Goal: Task Accomplishment & Management: Manage account settings

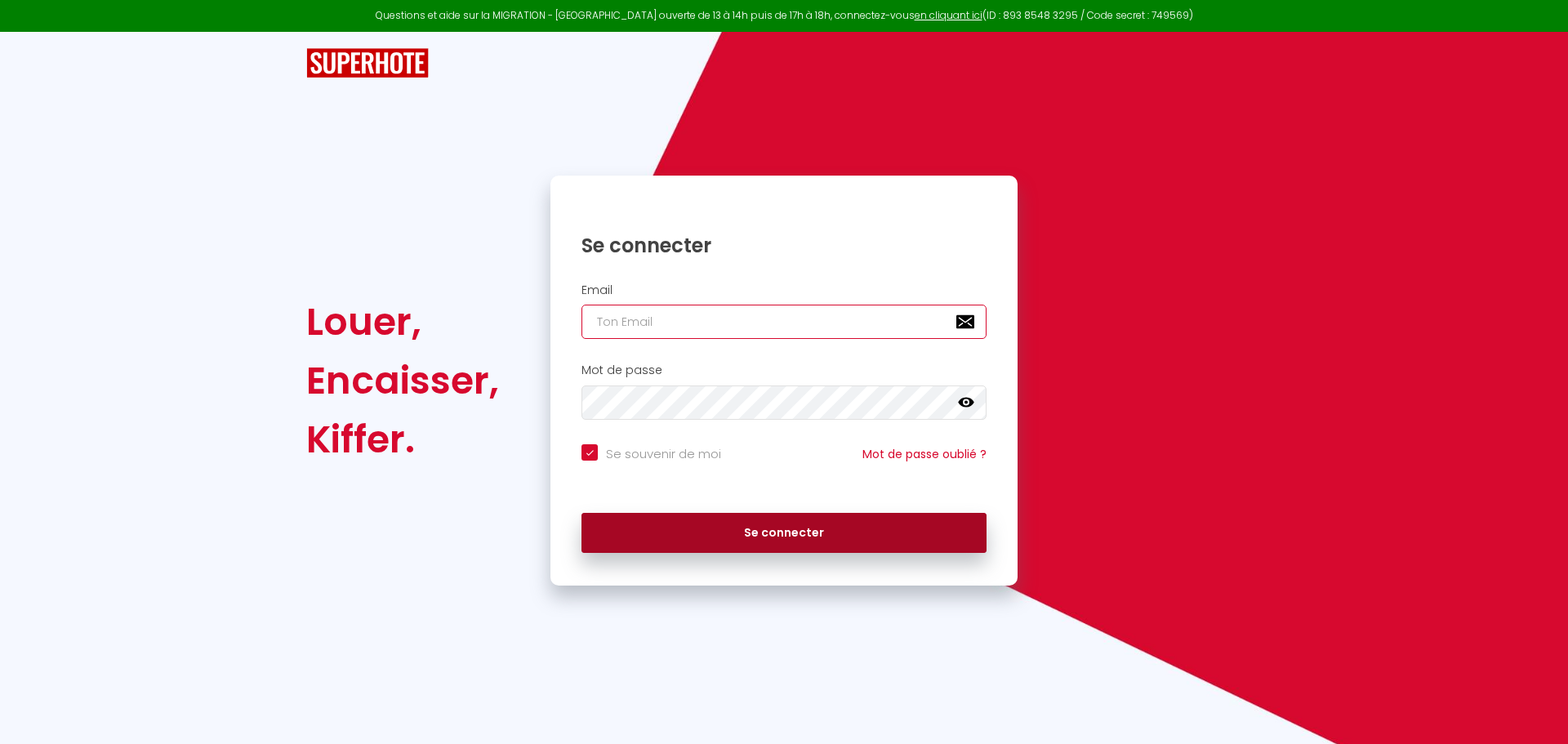
type input "[DOMAIN_NAME][EMAIL_ADDRESS][DOMAIN_NAME]"
click at [797, 524] on button "Se connecter" at bounding box center [784, 533] width 405 height 41
checkbox input "true"
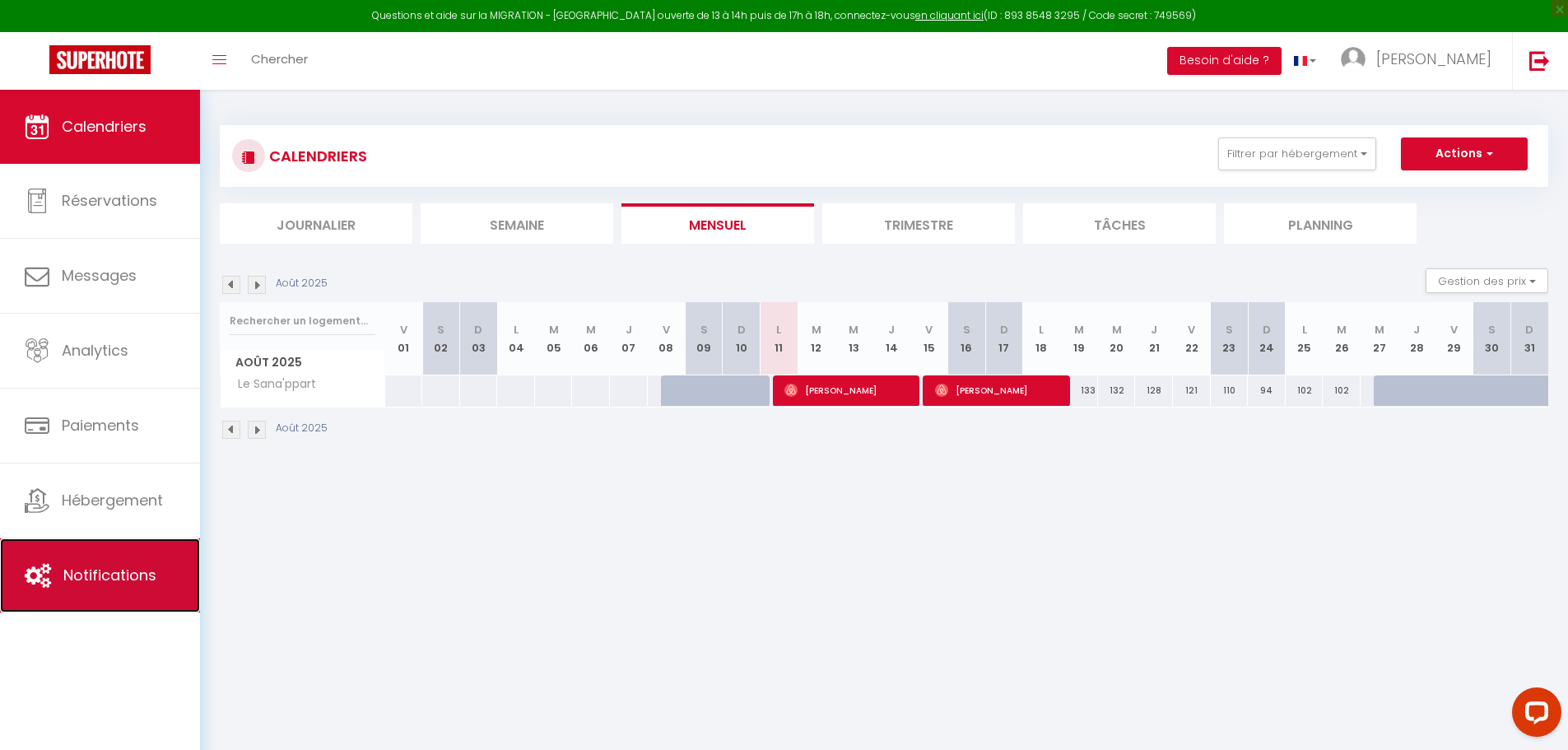
click at [110, 577] on span "Notifications" at bounding box center [110, 575] width 93 height 21
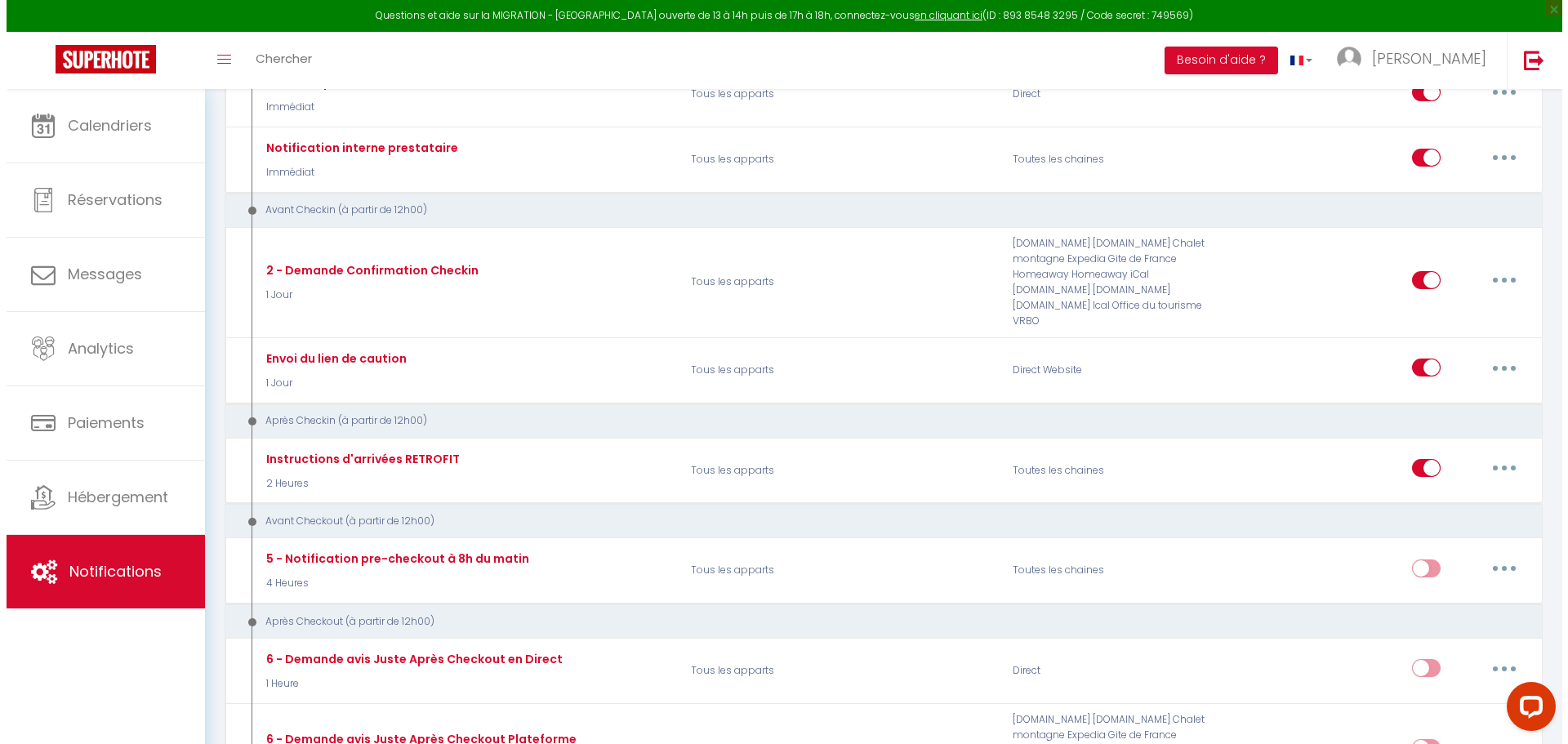
scroll to position [562, 0]
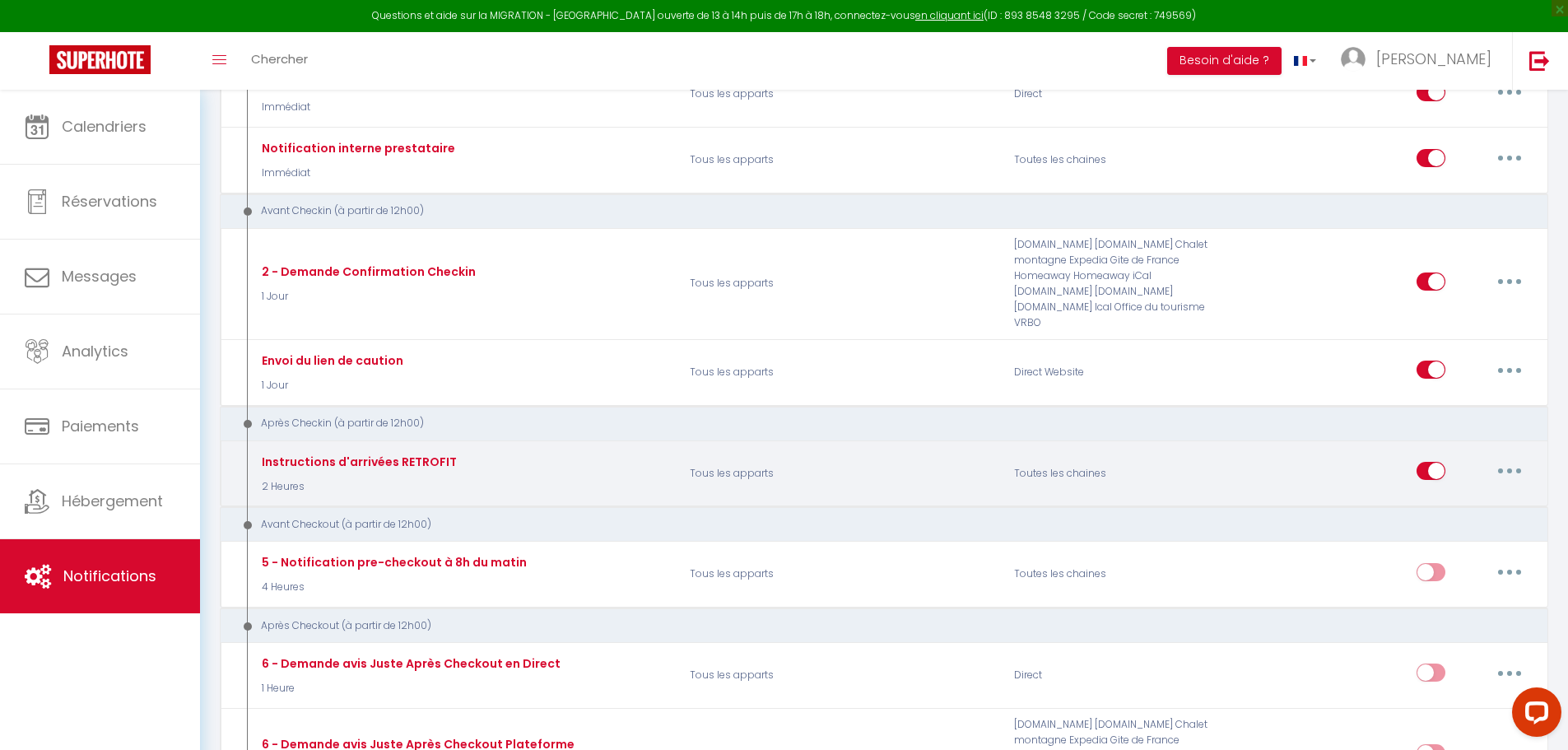
click at [1505, 462] on button "button" at bounding box center [1509, 471] width 46 height 26
click at [1450, 504] on link "Editer" at bounding box center [1466, 509] width 122 height 28
type input "Instructions d'arrivées RETROFIT"
select select "3"
select select "2 Heures"
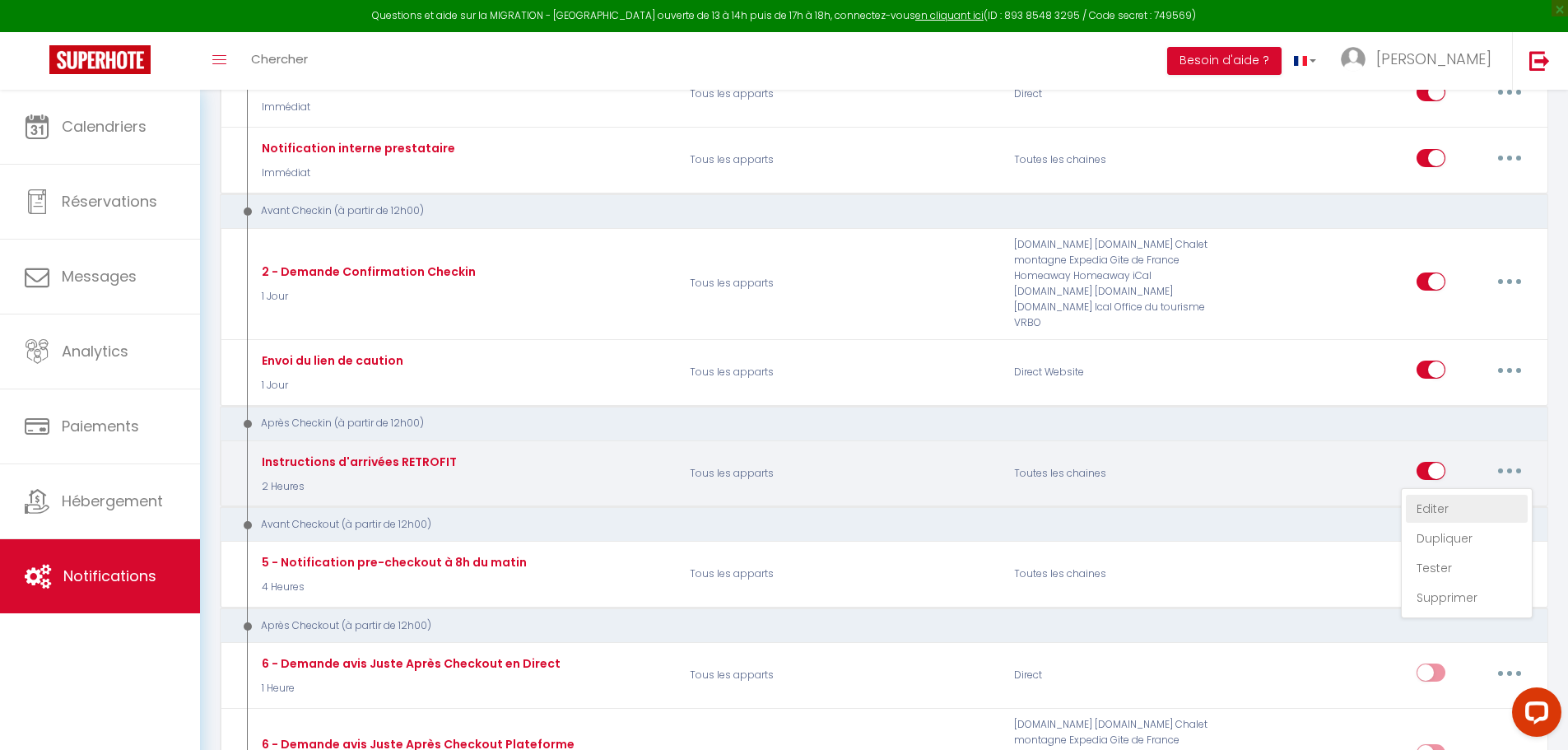
select select "if_deposit_is_paid"
checkbox input "true"
checkbox input "false"
radio input "true"
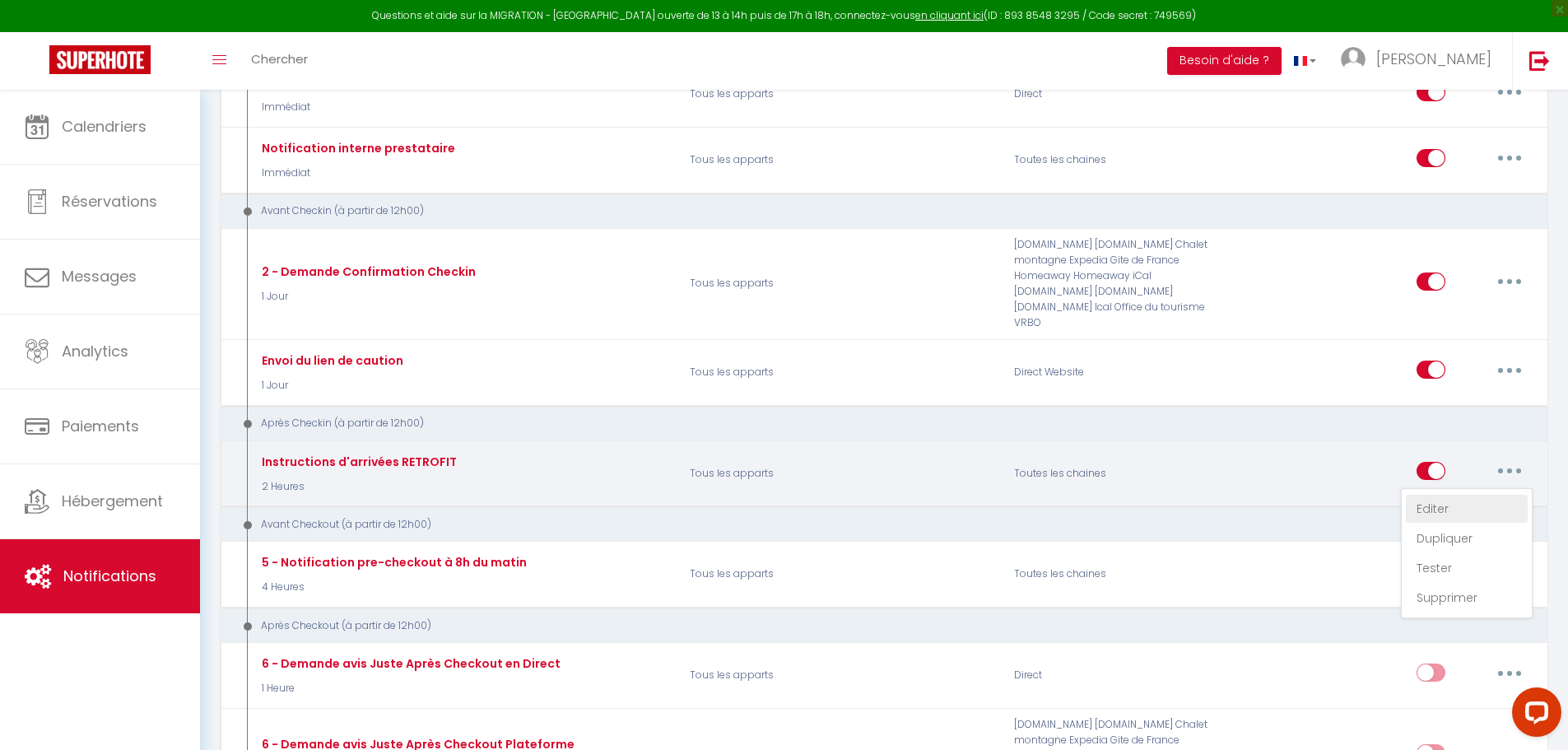
type input "Informations d'accès et code d'accès logement - [BOOKING:ID] - [GUEST:FIRST_NAM…"
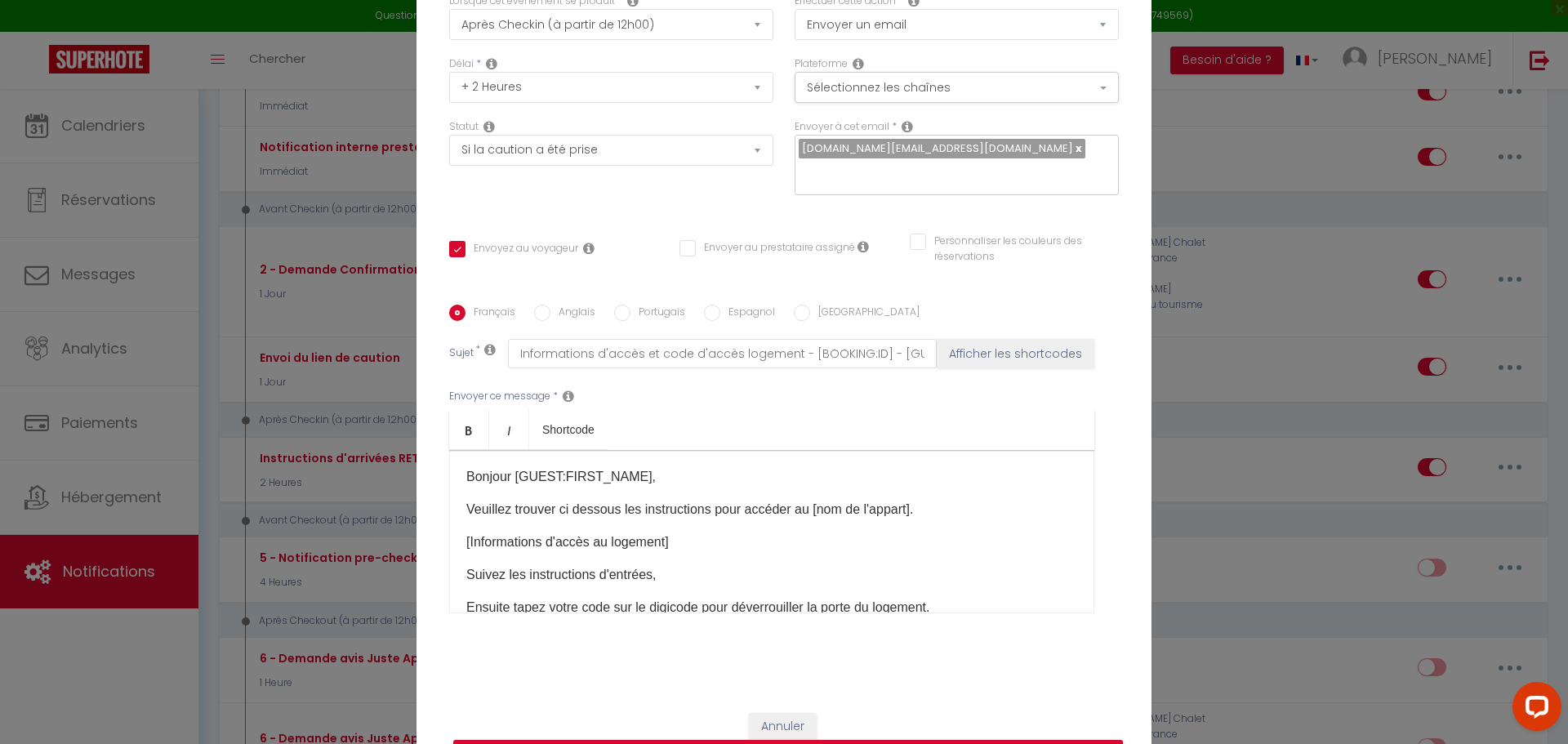
scroll to position [101, 0]
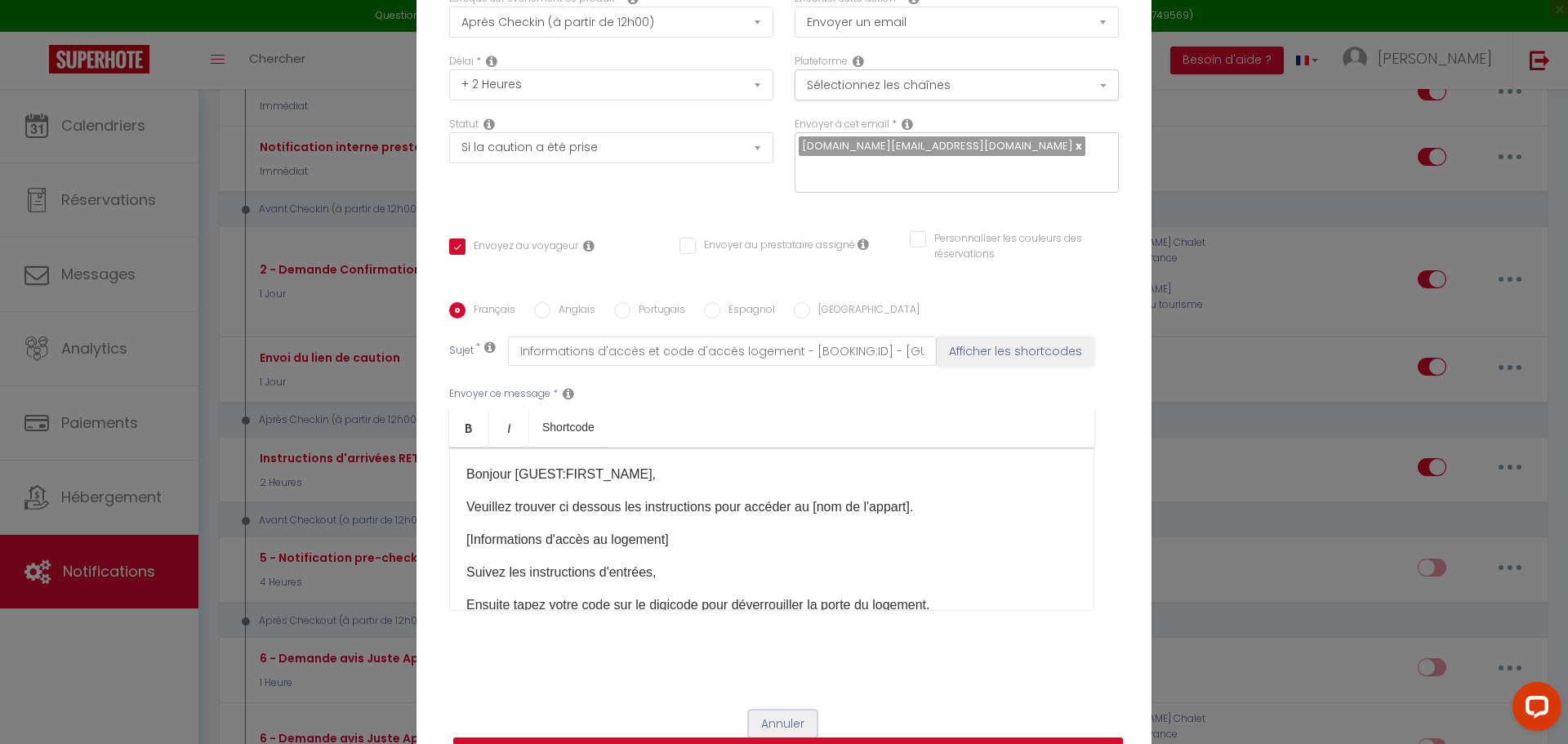
click at [787, 710] on button "Annuler" at bounding box center [782, 724] width 67 height 28
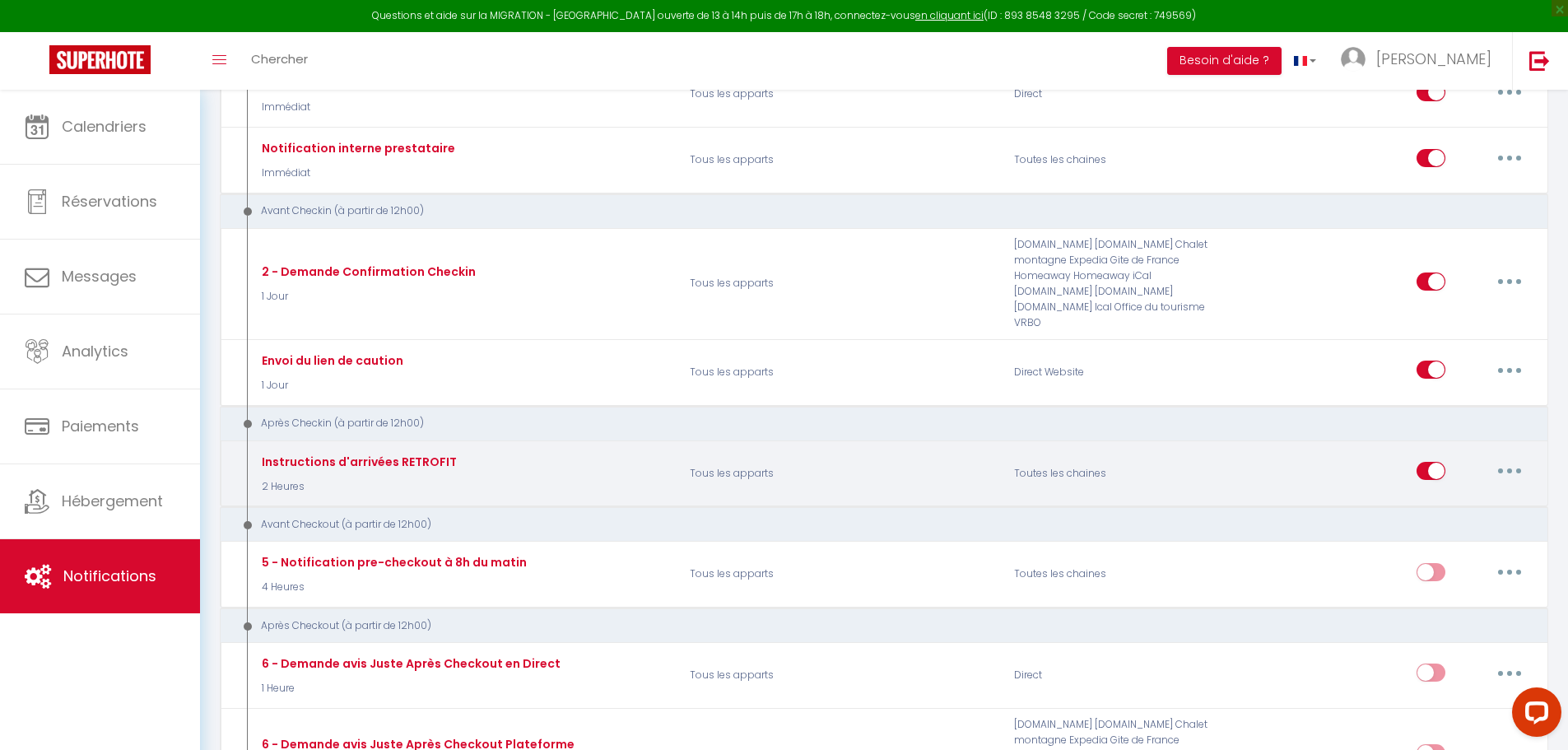
click at [1519, 478] on button "button" at bounding box center [1509, 471] width 46 height 26
click at [1455, 505] on link "Editer" at bounding box center [1466, 509] width 122 height 28
checkbox input "true"
checkbox input "false"
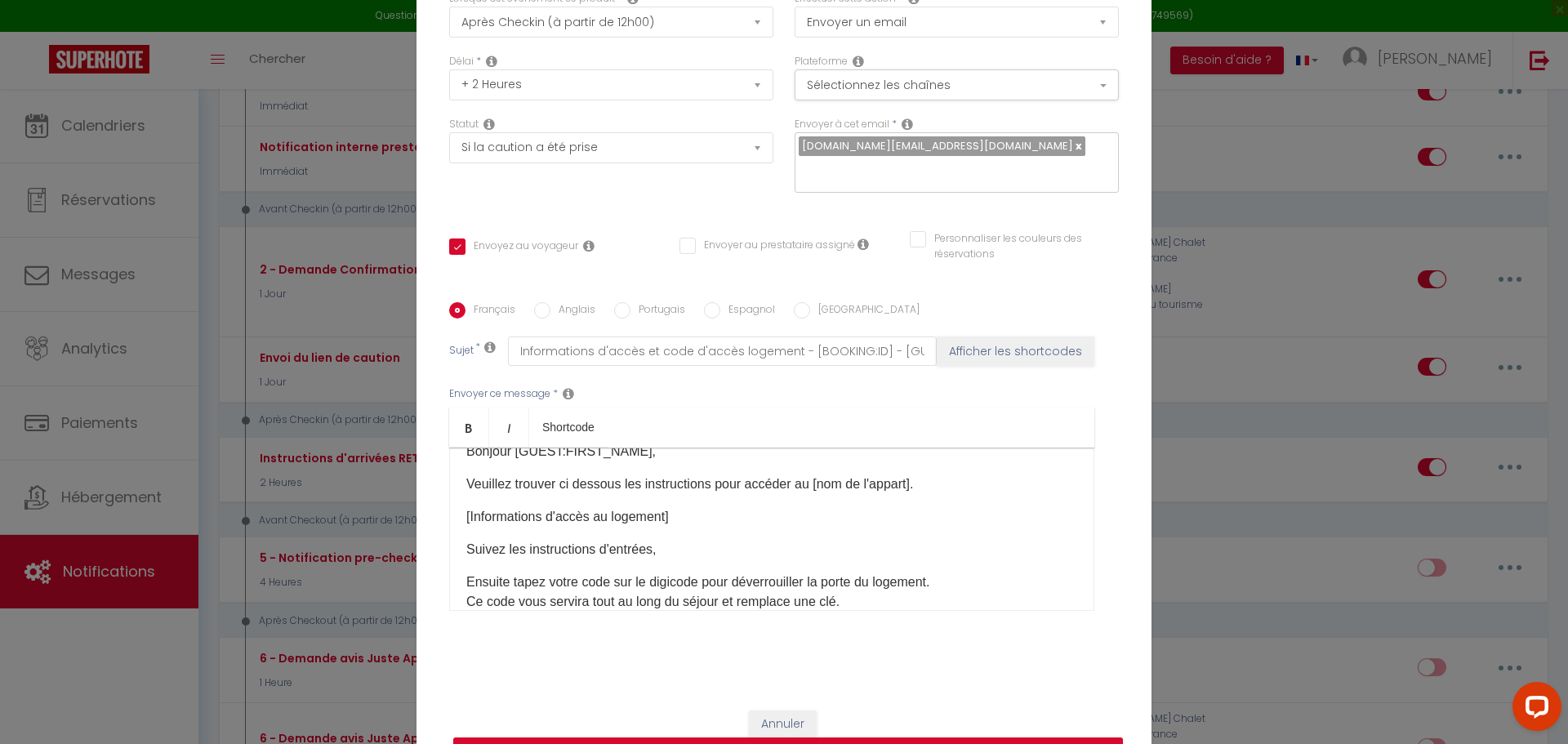
scroll to position [25, 0]
click at [868, 341] on input "Informations d'accès et code d'accès logement - [BOOKING:ID] - [GUEST:FIRST_NAM…" at bounding box center [722, 350] width 429 height 29
type input "Informations d'accès et code d'accès logement - [BOOKING:ID - [GUEST:FIRST_NAME…"
checkbox input "true"
checkbox input "false"
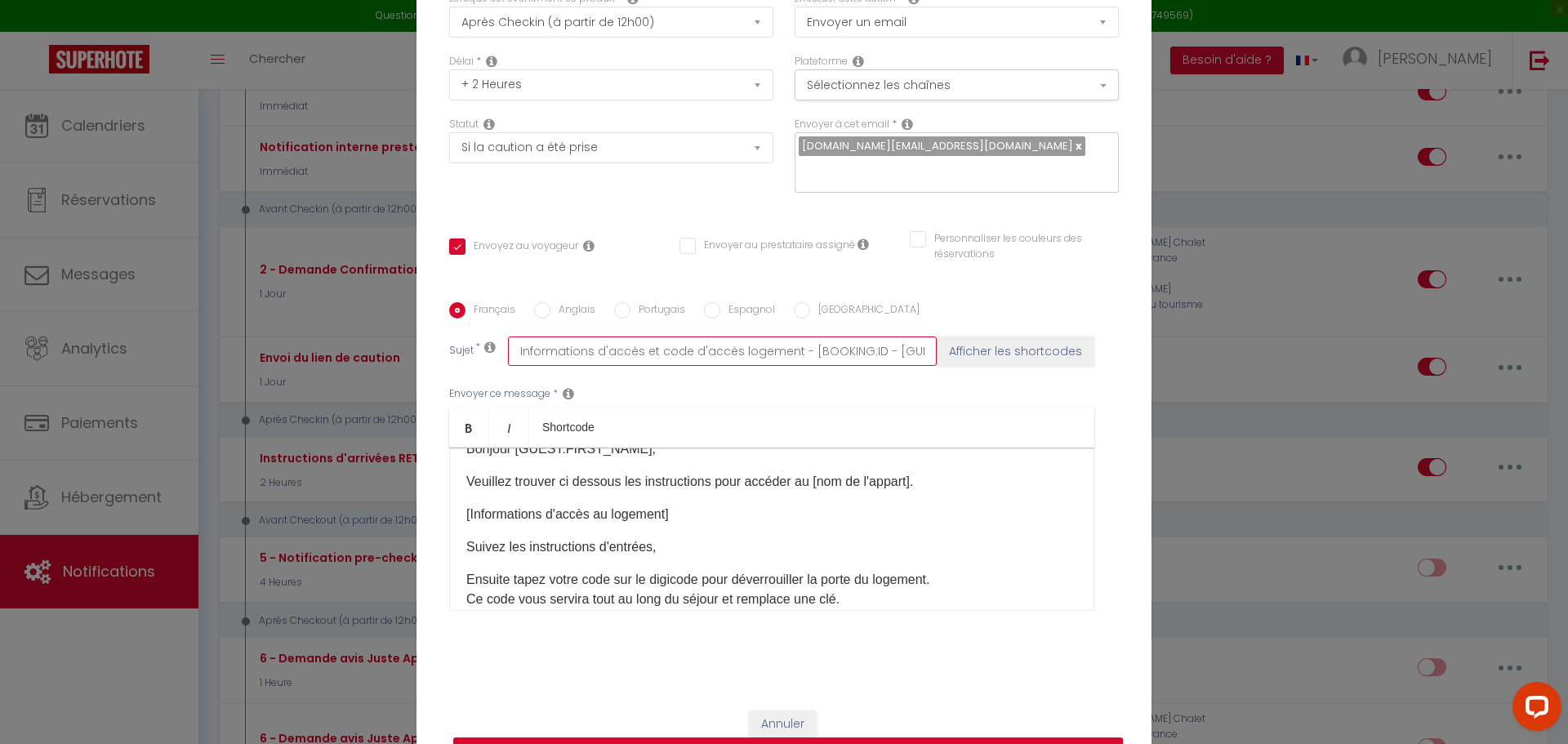
checkbox input "false"
type input "Informations d'accès et code d'accès logement - [BOOKING:I - [GUEST:FIRST_NAME]…"
checkbox input "true"
checkbox input "false"
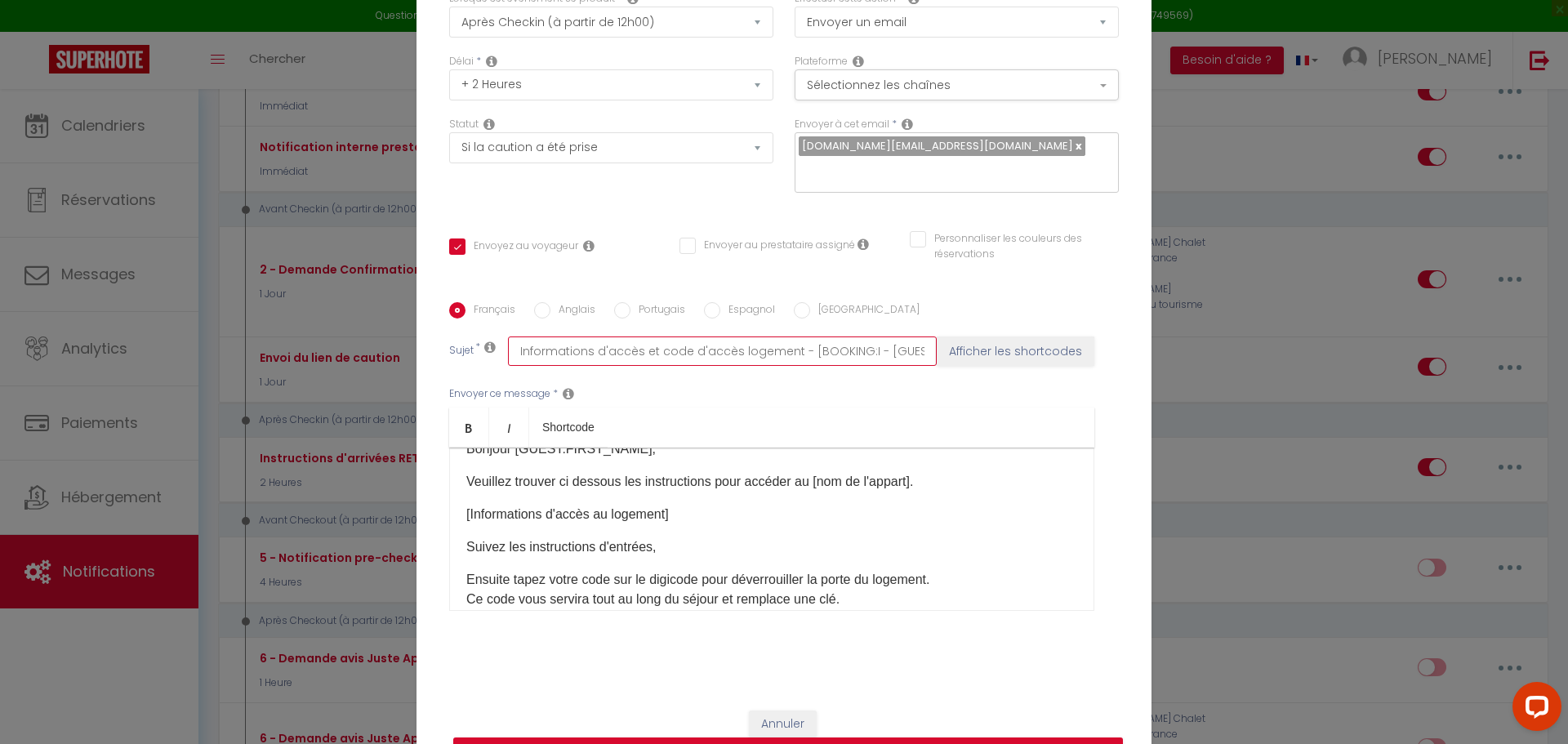
type input "Informations d'accès et code d'accès logement - [BOOKING: - [GUEST:FIRST_NAME] …"
checkbox input "true"
checkbox input "false"
type input "Informations d'accès et code d'accès logement - [BOOKING - [GUEST:FIRST_NAME] […"
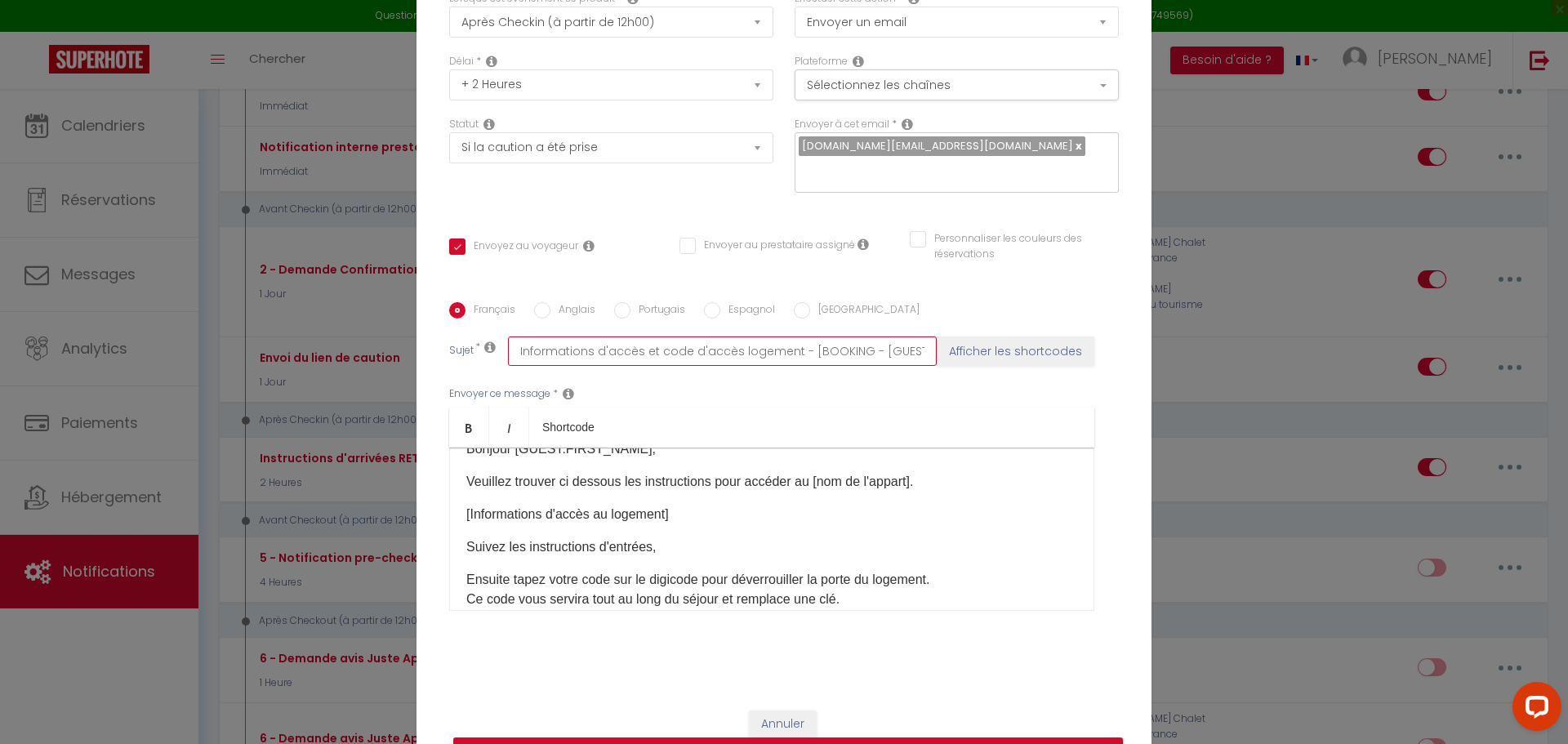
checkbox input "true"
checkbox input "false"
type input "Informations d'accès et code d'accès logement - [BOOKIN - [GUEST:FIRST_NAME] [G…"
checkbox input "true"
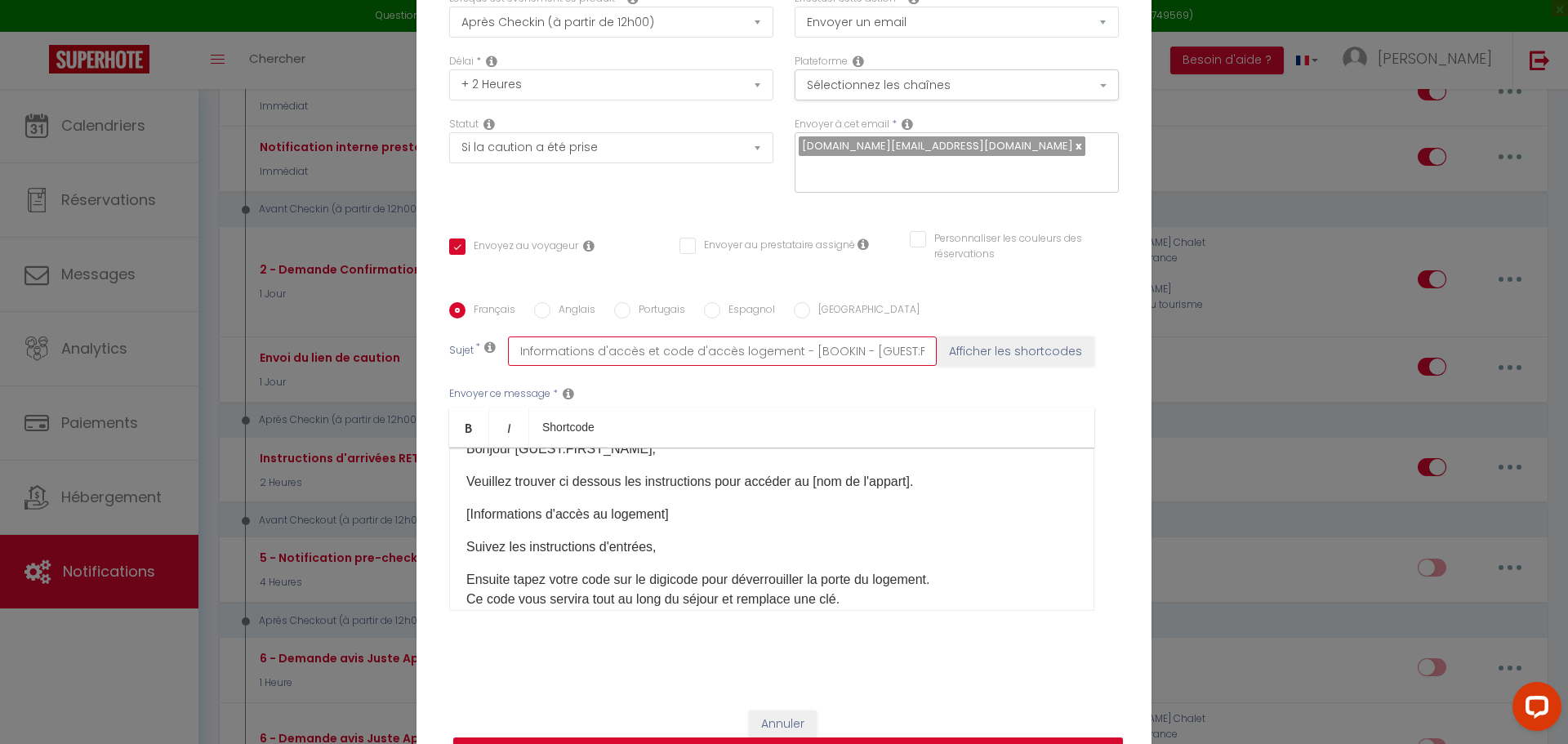
checkbox input "false"
type input "Informations d'accès et code d'accès logement - [BOOKI - [GUEST:FIRST_NAME] [GU…"
checkbox input "true"
checkbox input "false"
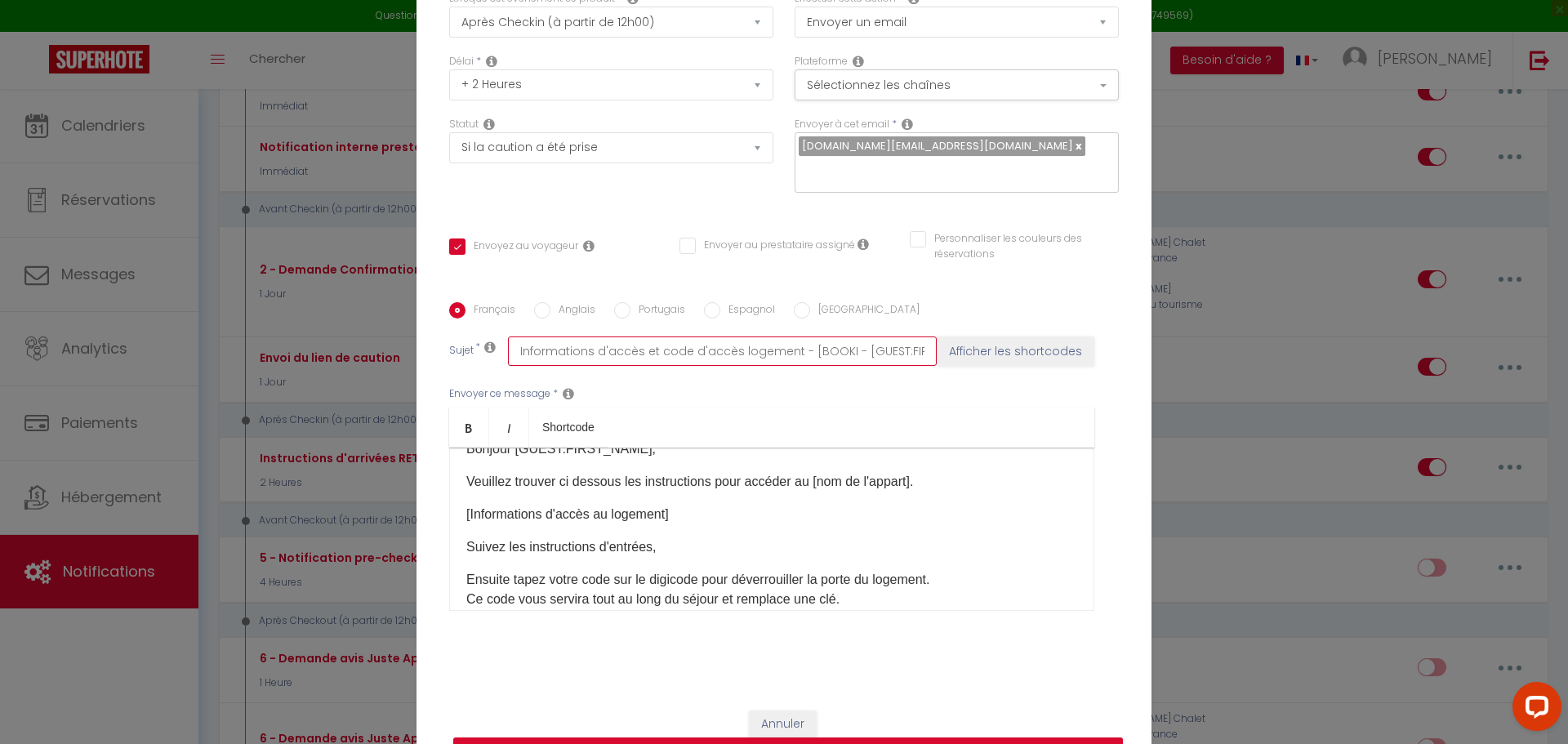
checkbox input "false"
type input "Informations d'accès et code d'accès logement - [BOOK - [GUEST:FIRST_NAME] [GUE…"
checkbox input "true"
checkbox input "false"
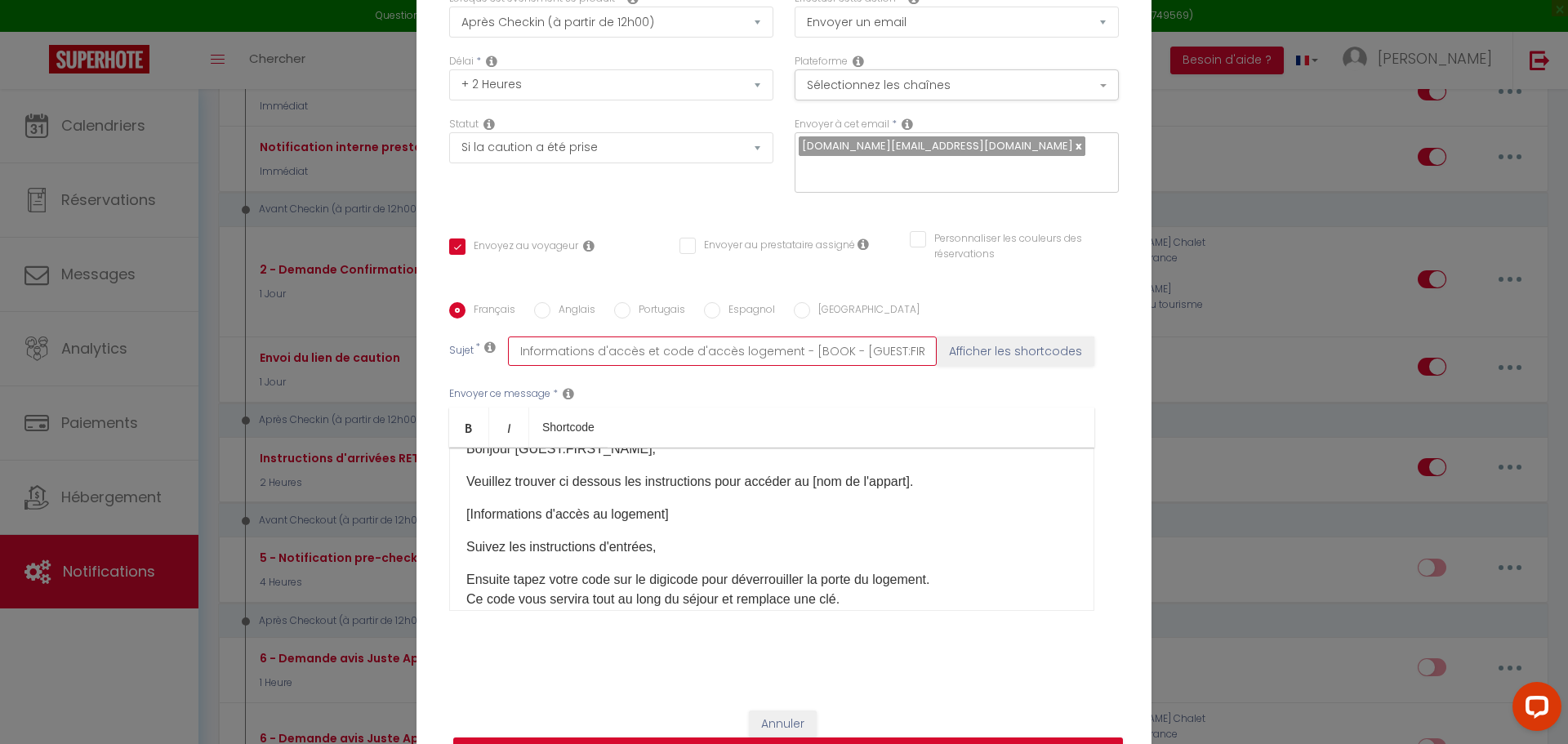
type input "Informations d'accès et code d'accès logement - [BOO - [GUEST:FIRST_NAME] [GUES…"
checkbox input "true"
checkbox input "false"
type input "Informations d'accès et code d'accès logement - [BO - [GUEST:FIRST_NAME] [GUEST…"
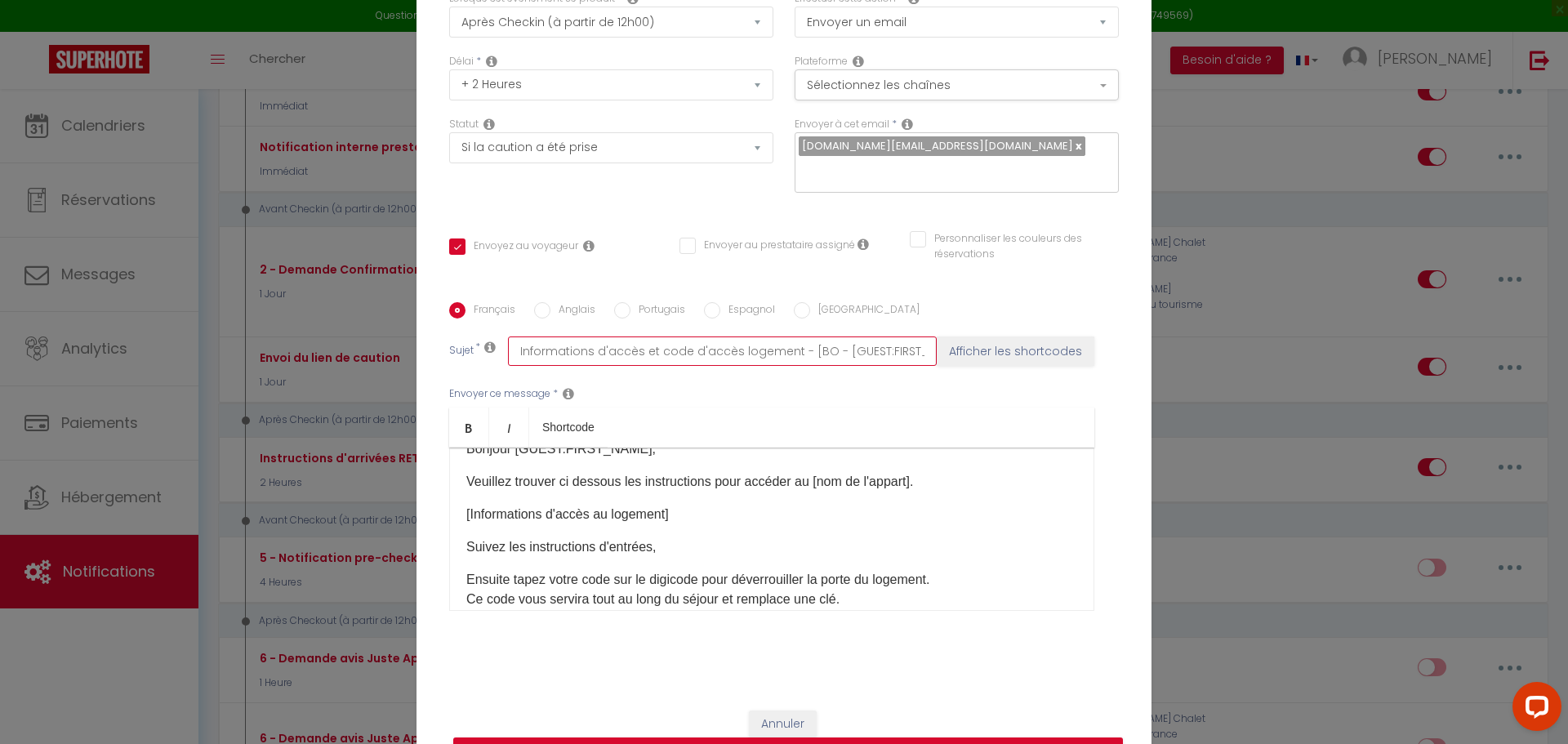
checkbox input "true"
checkbox input "false"
type input "Informations d'accès et code d'accès logement - [B - [GUEST:FIRST_NAME] [GUEST:…"
checkbox input "true"
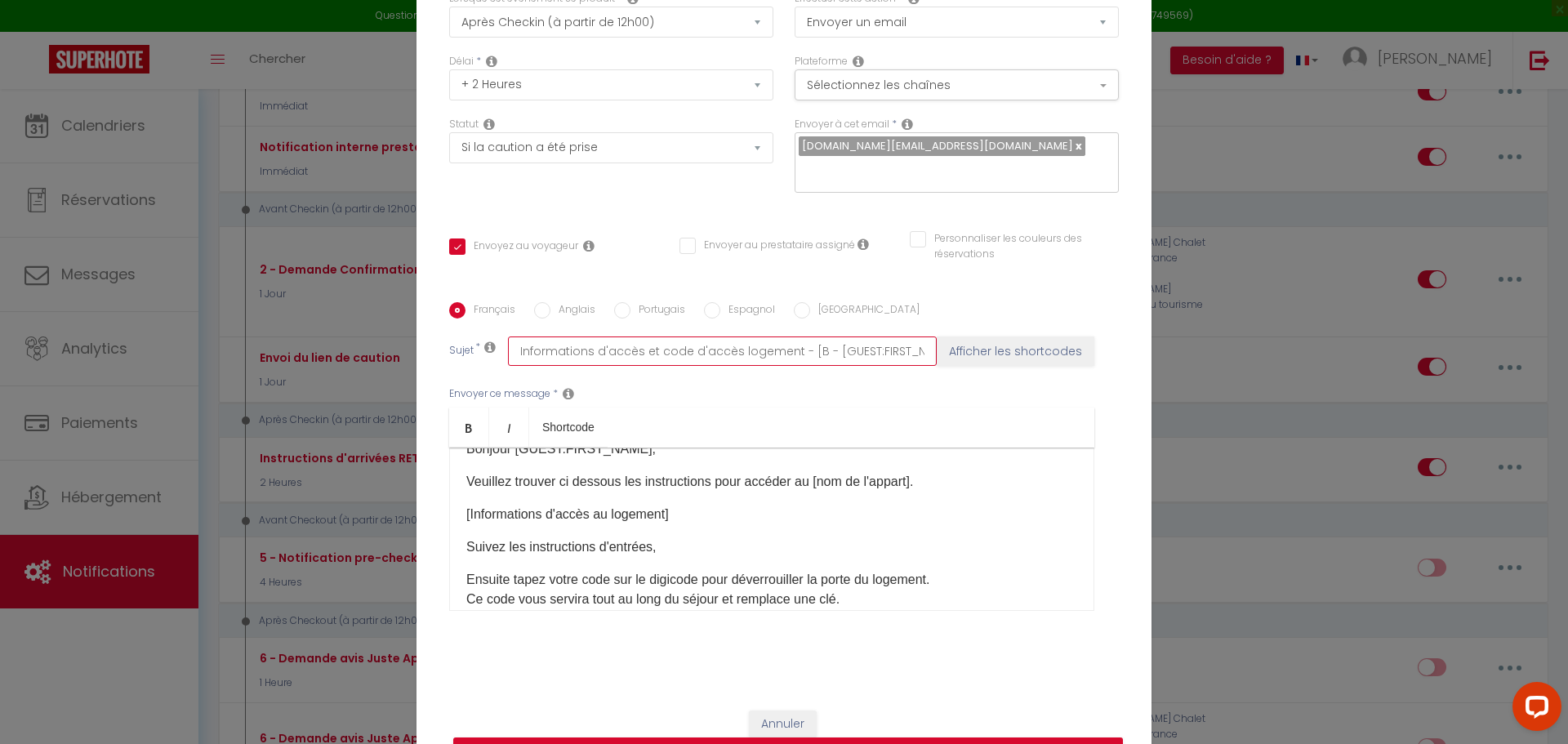
checkbox input "false"
type input "Informations d'accès et code d'accès logement - [ - [GUEST:FIRST_NAME] [GUEST:L…"
checkbox input "true"
checkbox input "false"
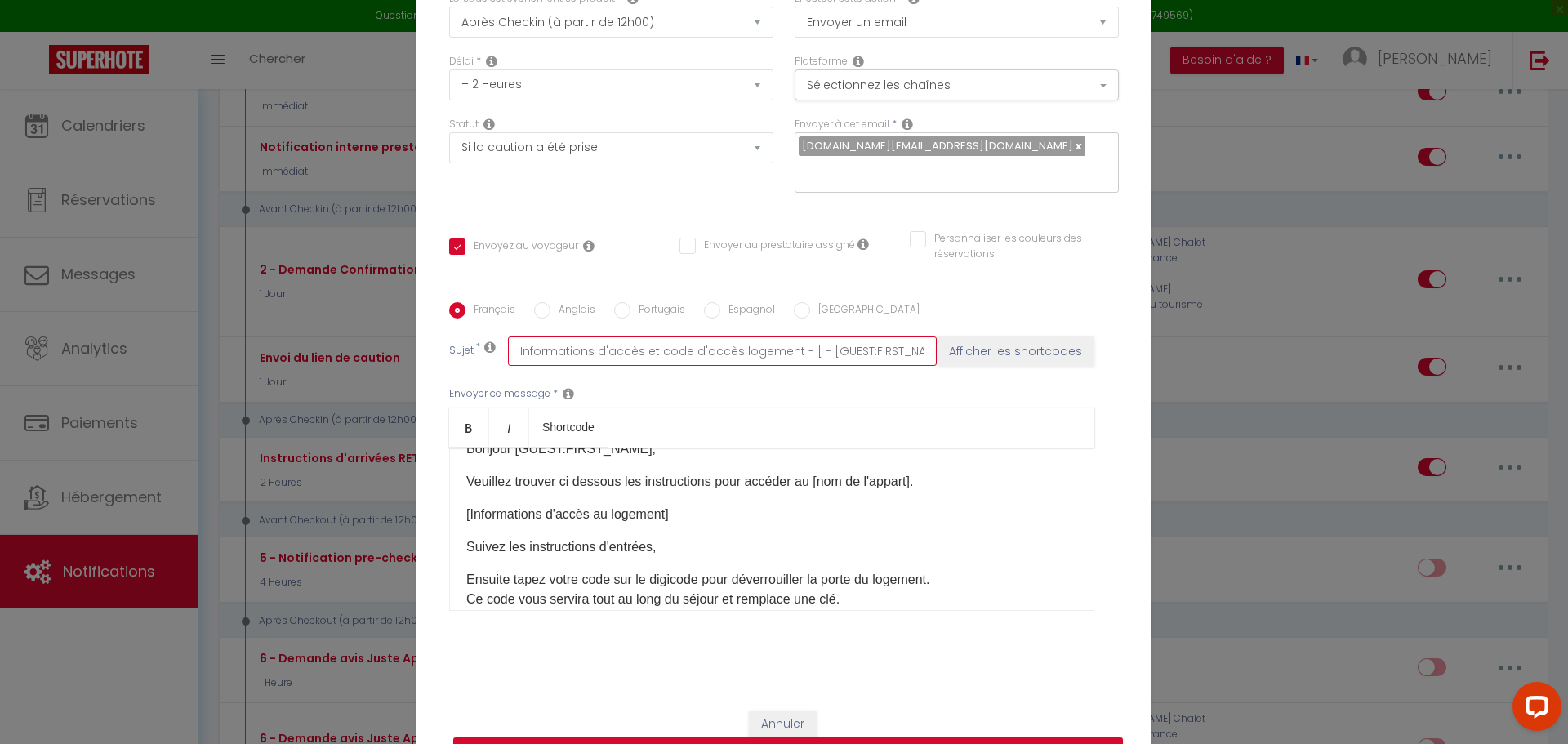
checkbox input "false"
type input "Informations d'accès et code d'accès logement - - [GUEST:FIRST_NAME] [GUEST:LAS…"
checkbox input "true"
checkbox input "false"
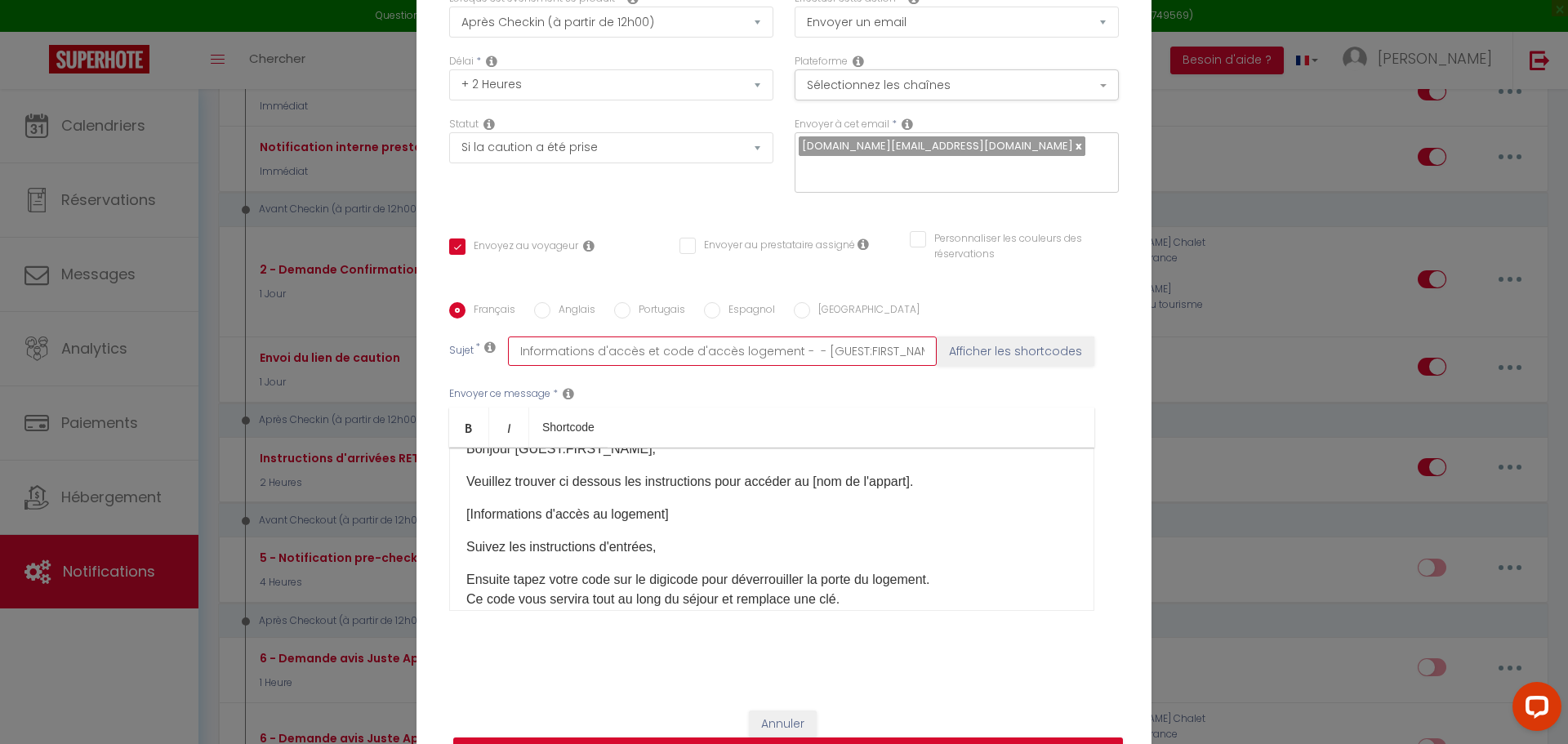
type input "Informations d'accès et code d'accès logement - - [GUEST:FIRST_NAME] [GUEST:LAS…"
checkbox input "true"
checkbox input "false"
type input "Informations d'accès et code d'accès logement - [GUEST:FIRST_NAME] [GUEST:LAST_…"
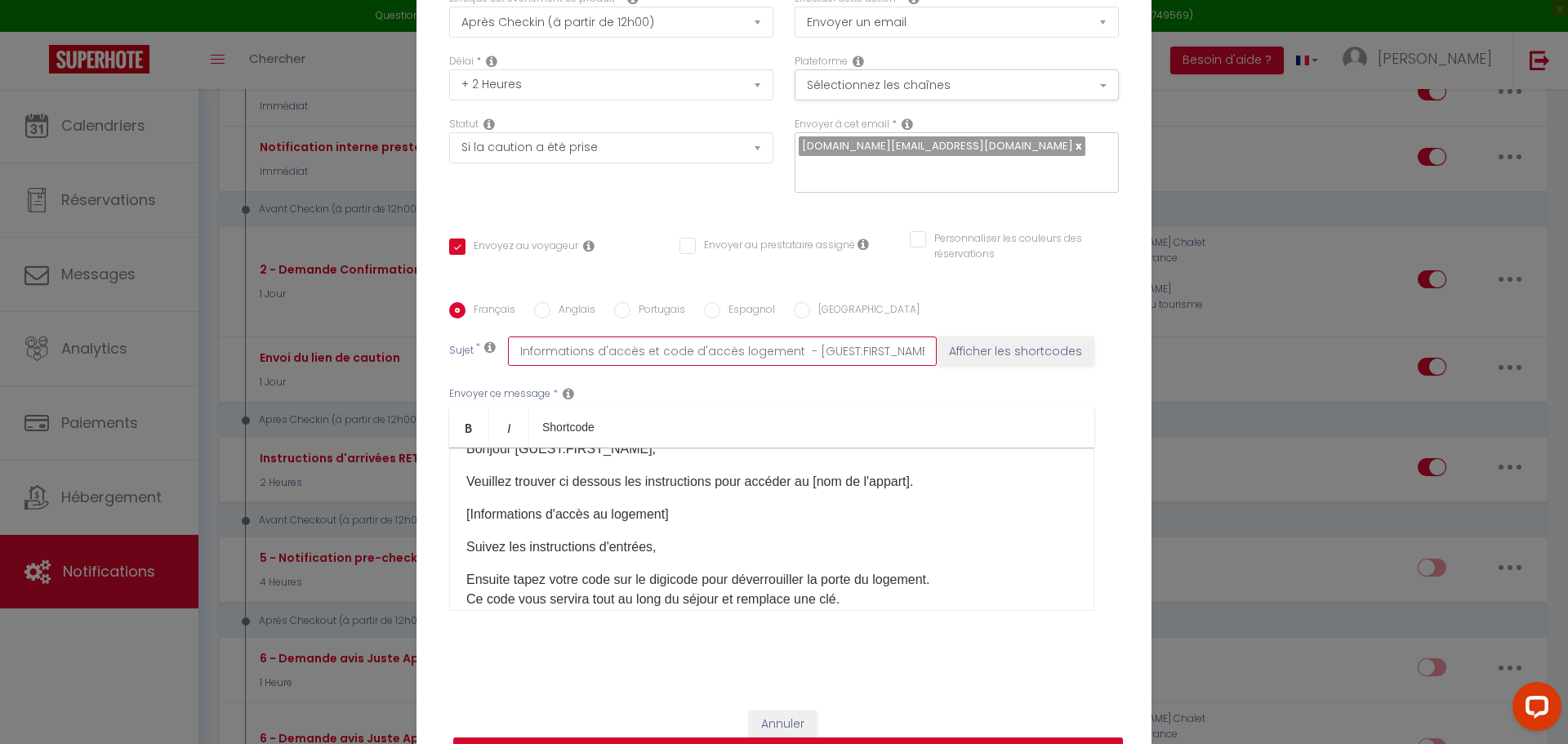
checkbox input "true"
checkbox input "false"
type input "Informations d'accès et code d'accès logement - [GUEST:FIRST_NAME] [GUEST:LAST_…"
checkbox input "true"
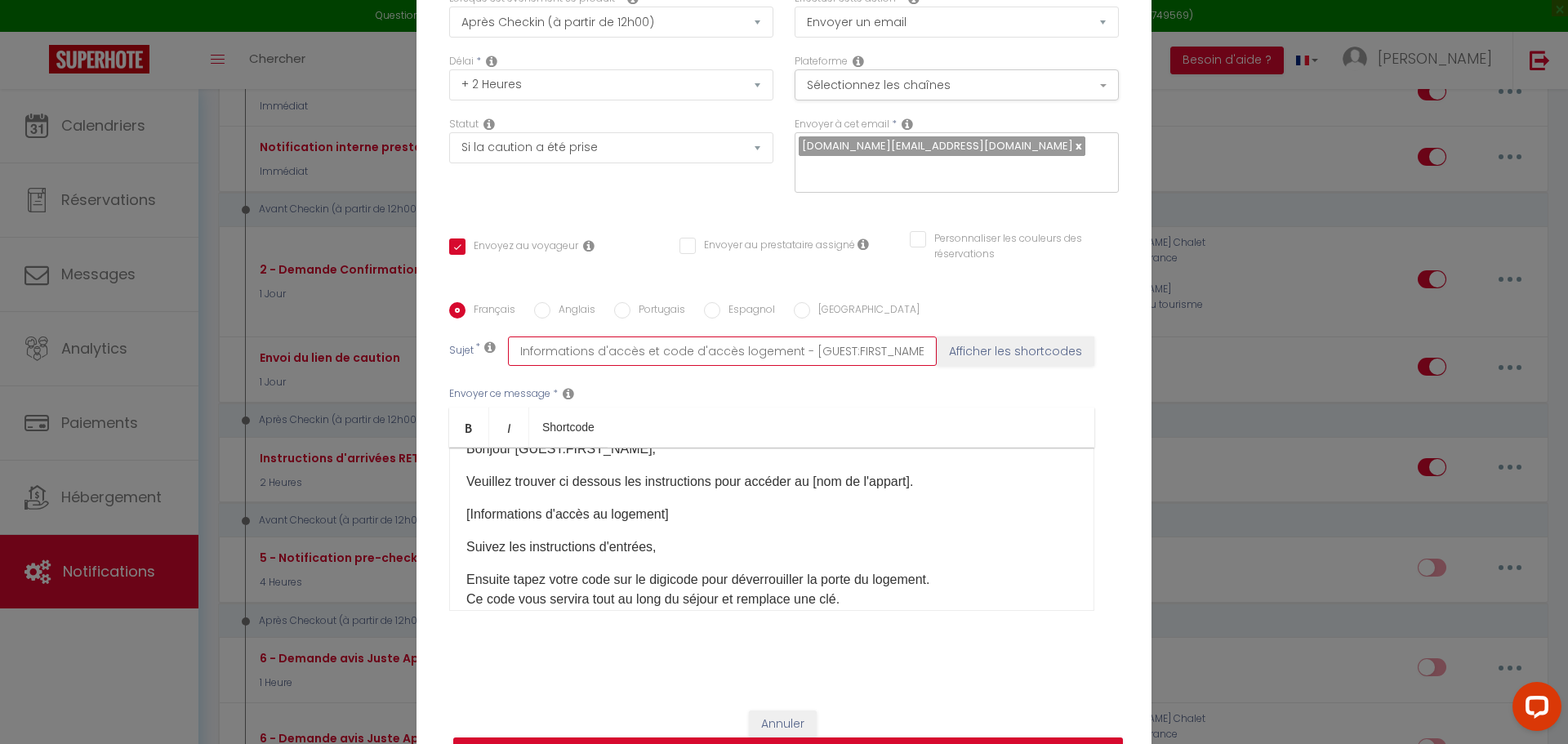
checkbox input "false"
type input "Informations d'accès et code d'accès logement - [GUEST:FIRST_NAME] [GUEST:LAST_…"
click at [804, 741] on button "Mettre à jour" at bounding box center [788, 752] width 670 height 31
checkbox input "true"
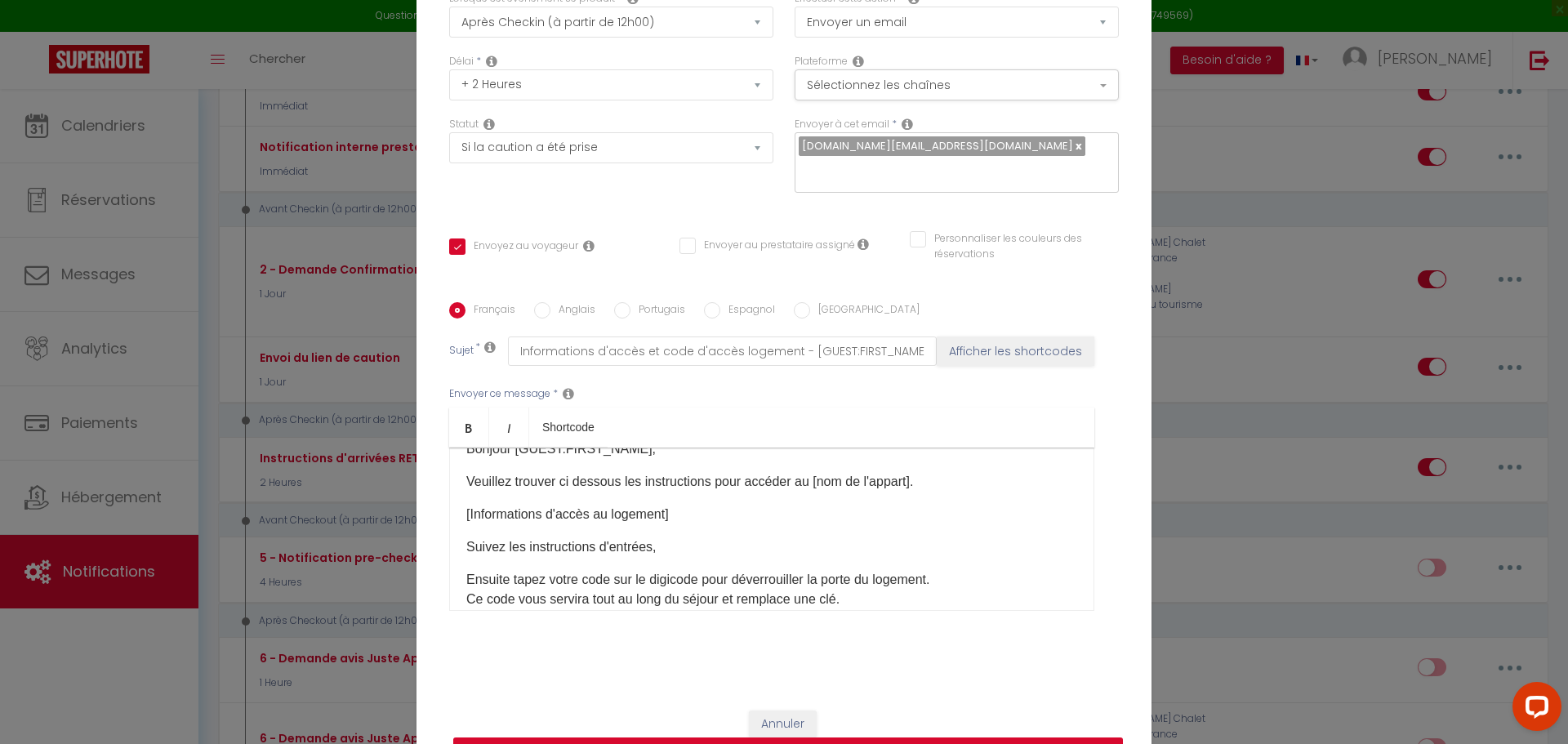
checkbox input "false"
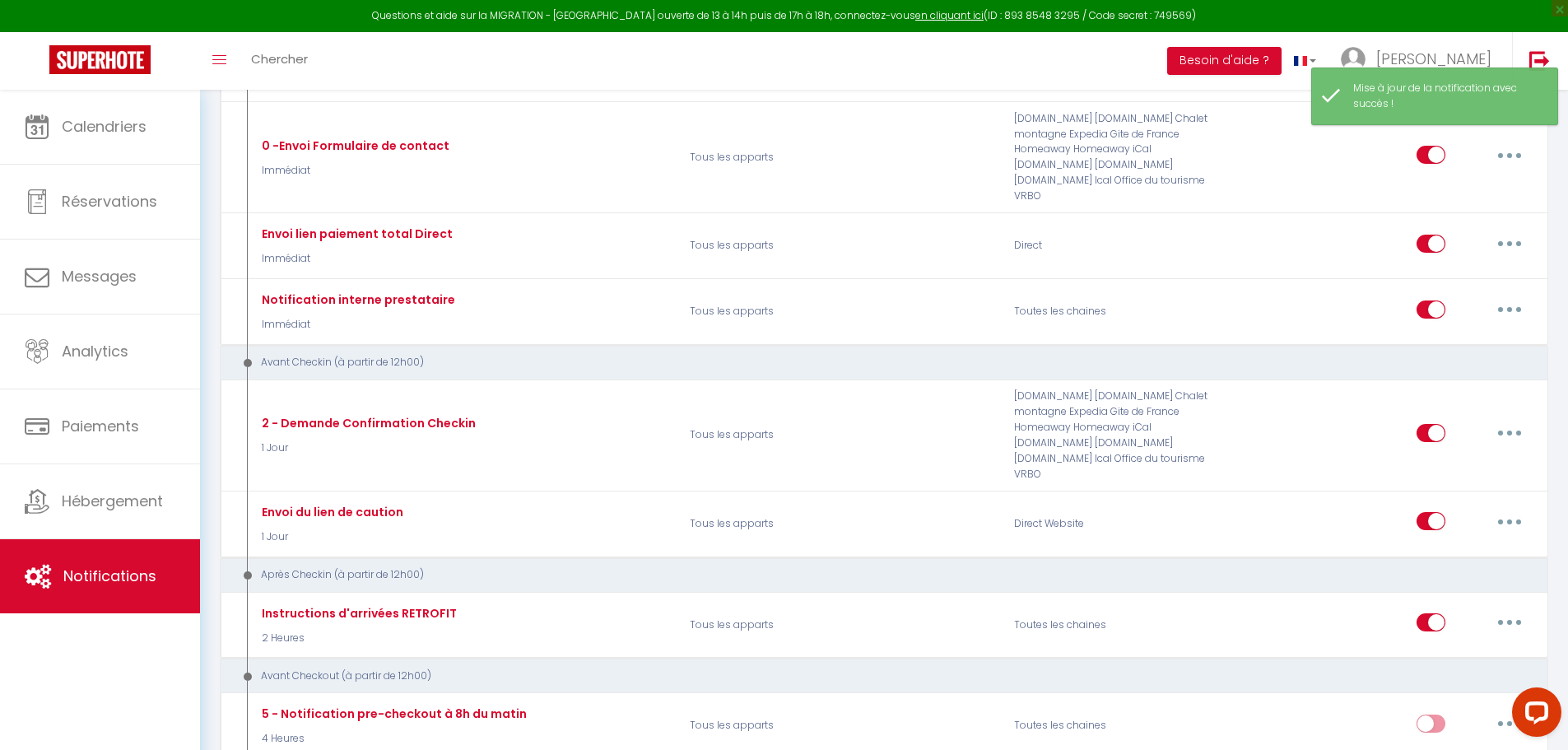
scroll to position [414, 0]
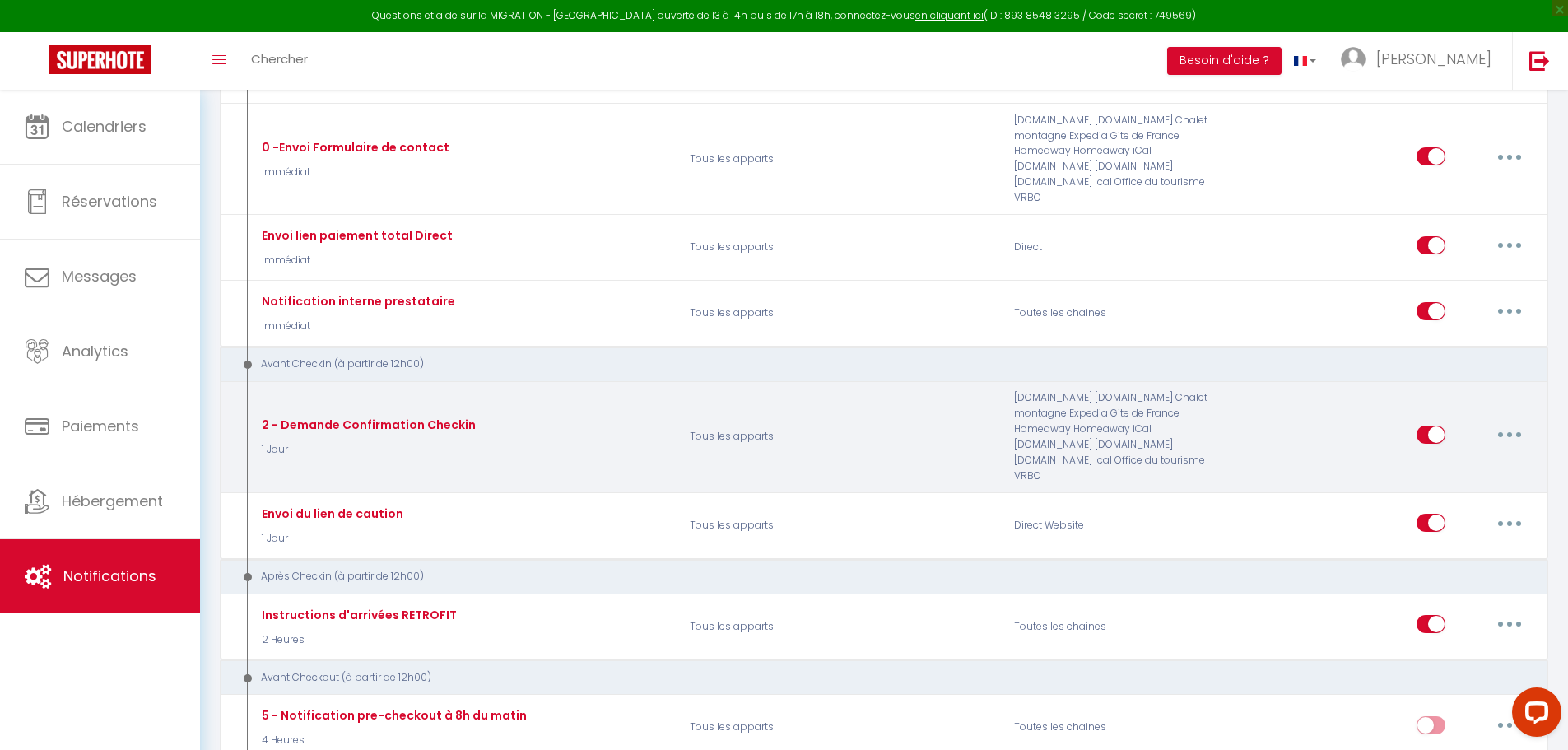
click at [1505, 439] on button "button" at bounding box center [1509, 435] width 46 height 26
click at [1451, 466] on link "Editer" at bounding box center [1466, 472] width 122 height 28
type input "2 - Demande Confirmation Checkin"
select select "1 Jour"
select select "if_booking_is_paid"
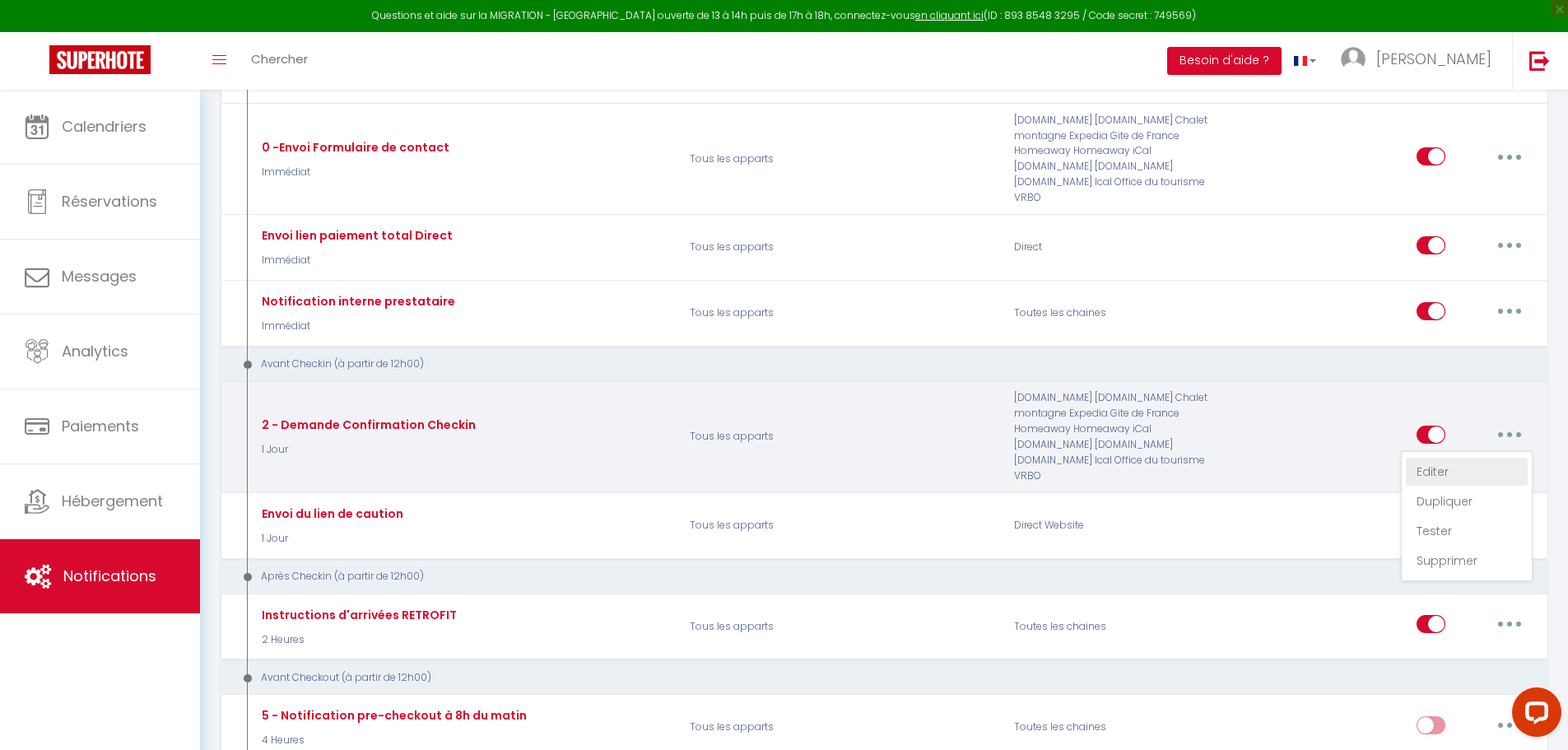
checkbox input "true"
checkbox input "false"
radio input "true"
type input "Procédure pour le checkin - [RENTAL:NAME]"
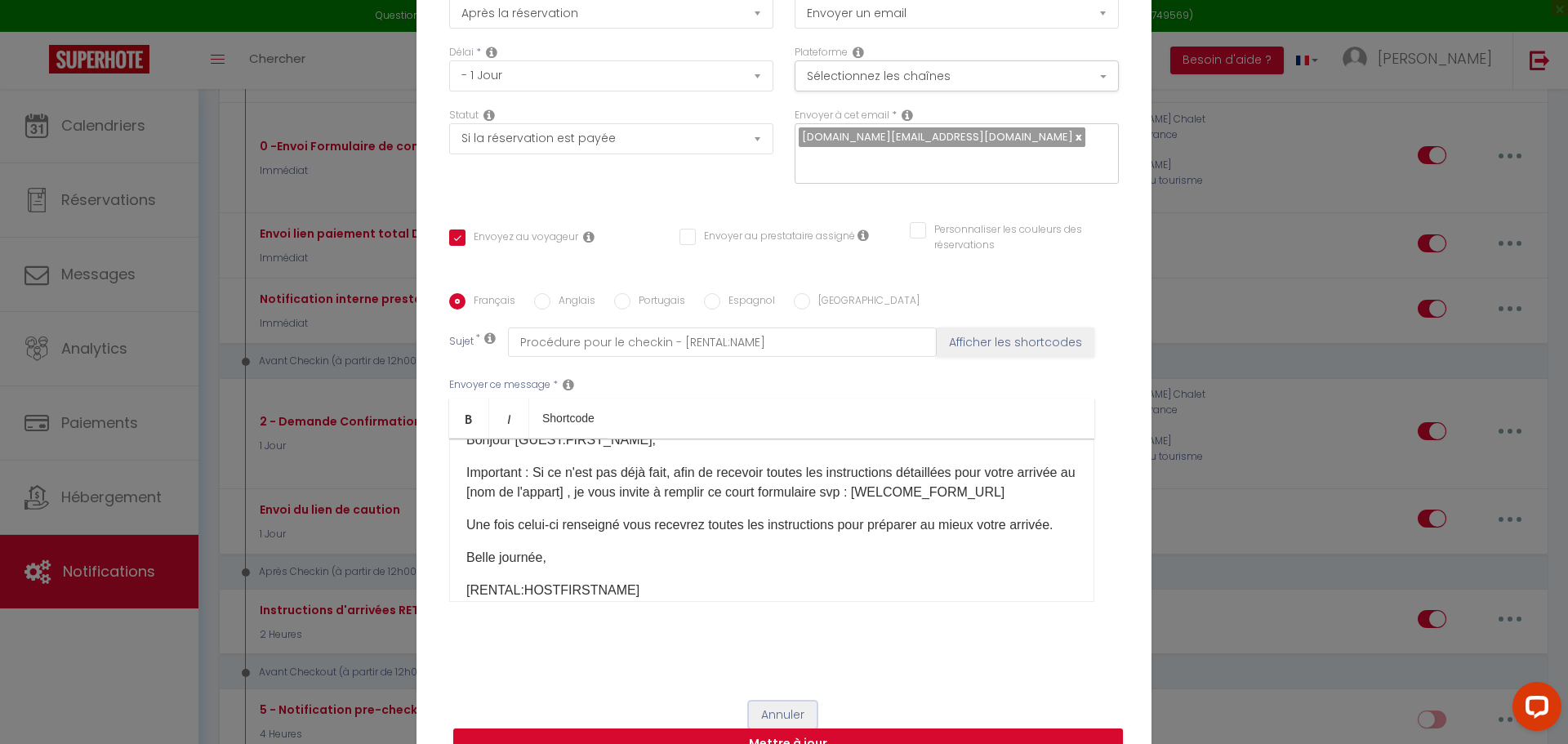
click at [783, 708] on button "Annuler" at bounding box center [782, 716] width 67 height 28
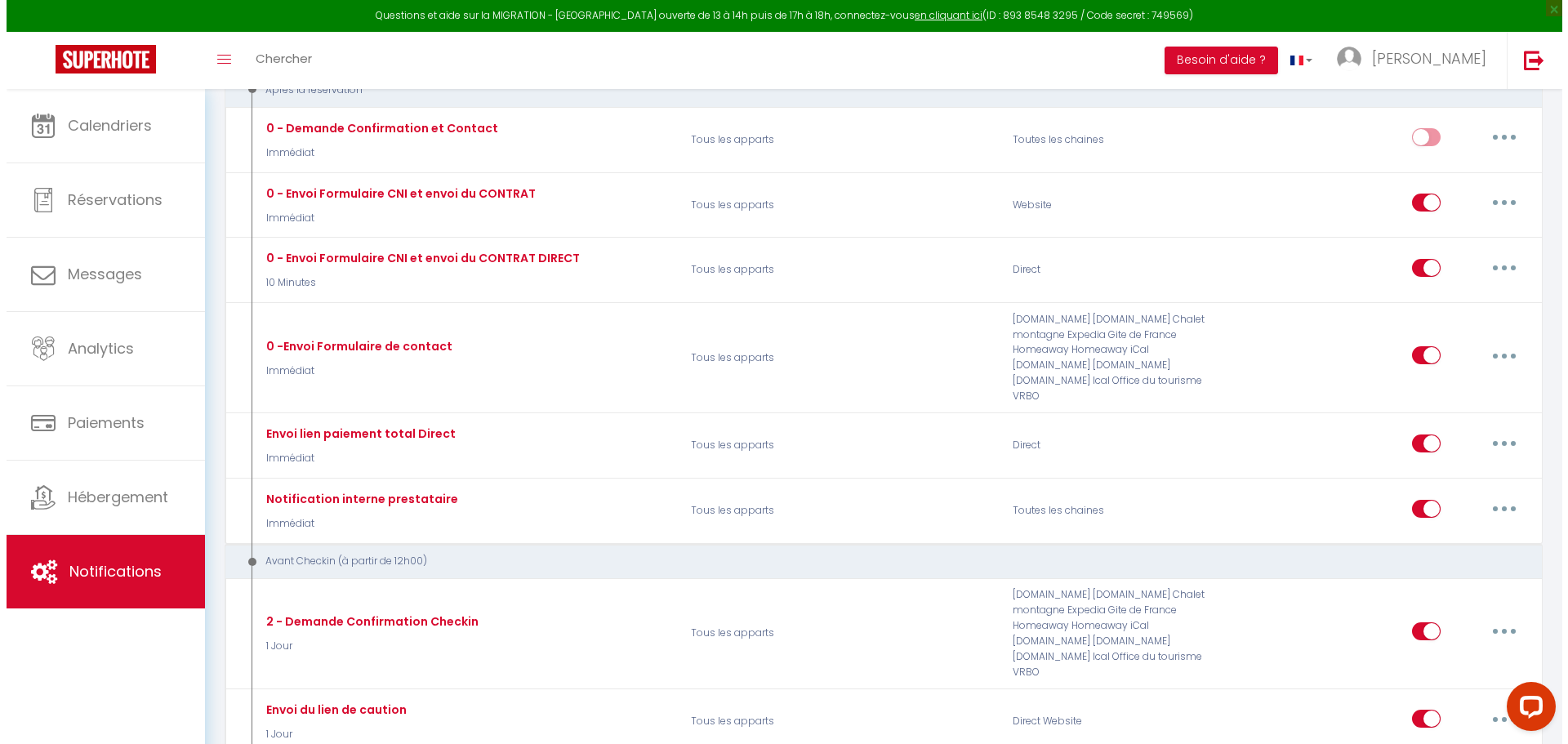
scroll to position [206, 0]
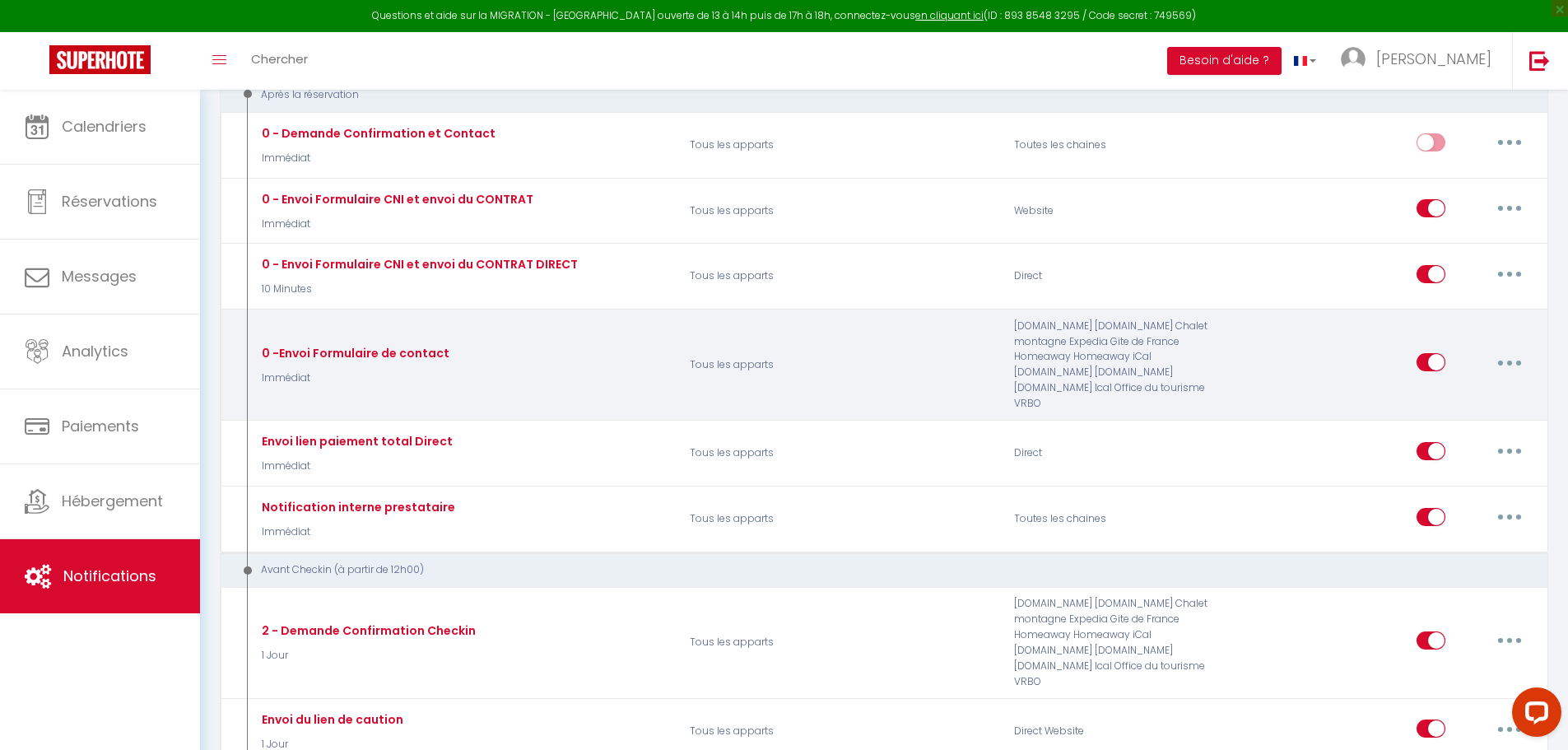
click at [1503, 351] on button "button" at bounding box center [1509, 363] width 46 height 26
click at [1465, 401] on link "Editer" at bounding box center [1466, 401] width 122 height 28
type input "0 -Envoi Formulaire de contact"
select select "1"
select select "Immédiat"
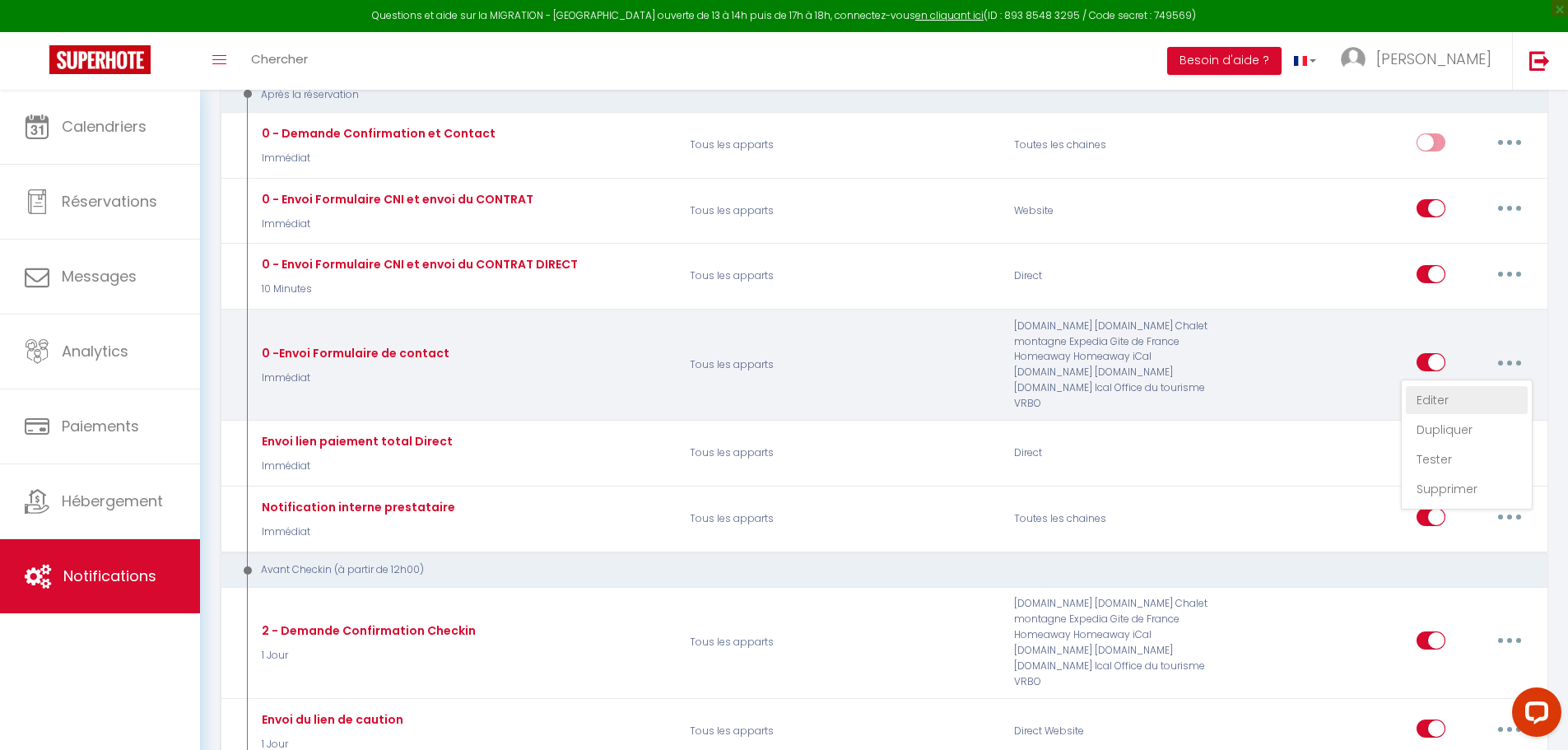
checkbox input "true"
checkbox input "false"
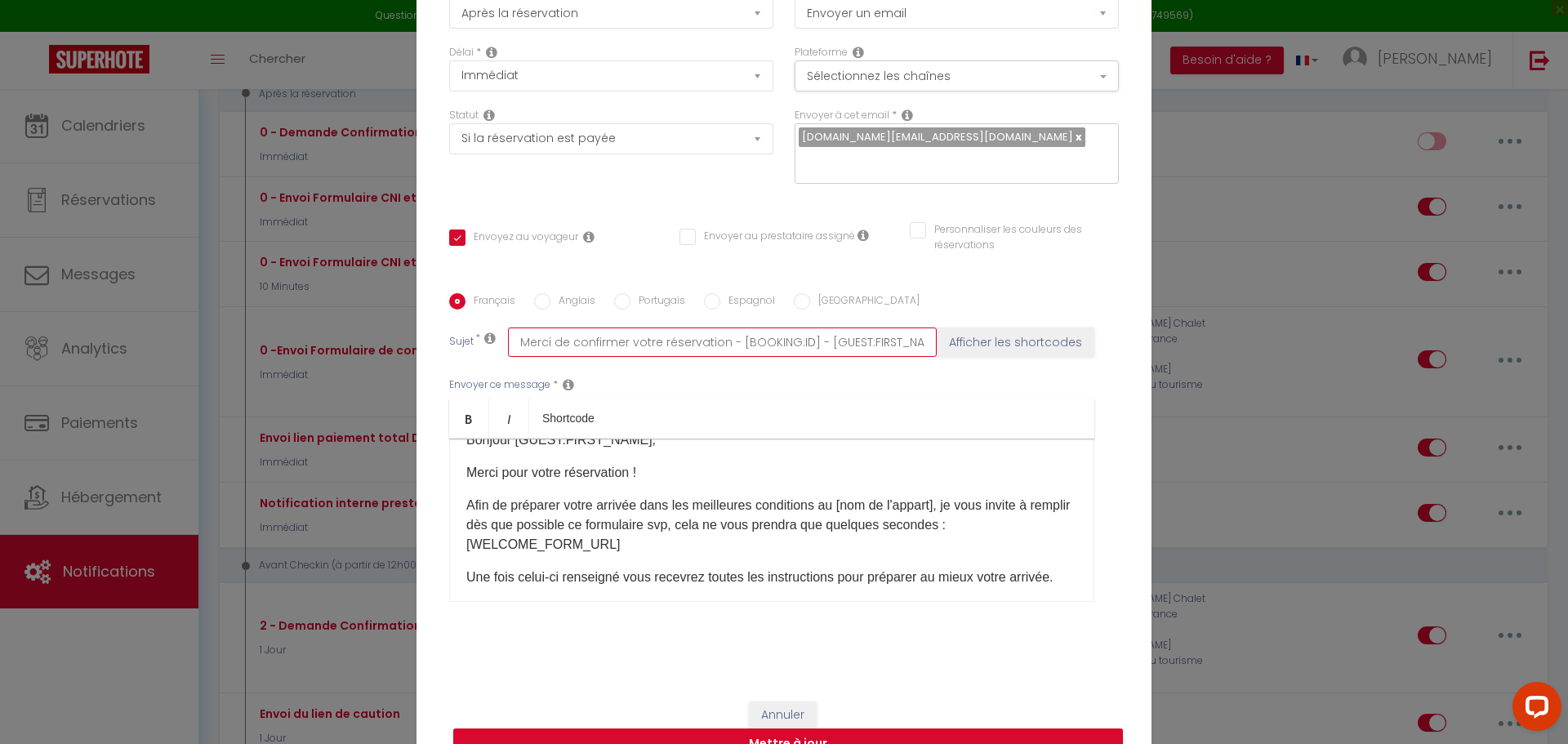
click at [807, 331] on input "Merci de confirmer votre réservation - [BOOKING:ID] - [GUEST:FIRST_NAME] [GUEST…" at bounding box center [722, 342] width 429 height 29
type input "Merci de confirmer votre réservation - [BOOKING:ID]- [GUEST:FIRST_NAME] [GUEST:…"
checkbox input "true"
checkbox input "false"
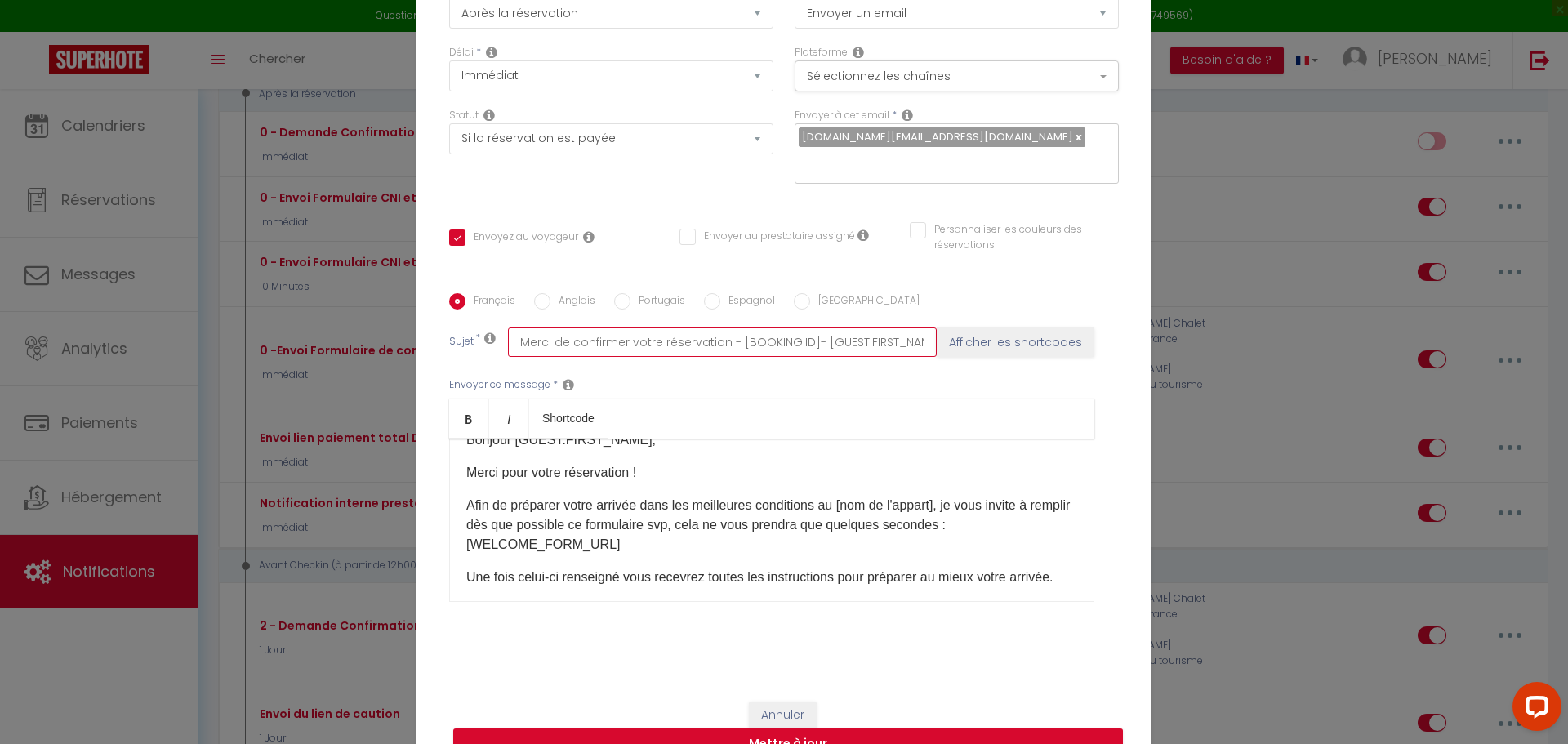
type input "Merci de confirmer votre réservation - [BOOKING:ID- [GUEST:FIRST_NAME] [GUEST:L…"
checkbox input "true"
checkbox input "false"
type input "Merci de confirmer votre réservation - [BOOKING:I- [GUEST:FIRST_NAME] [GUEST:LA…"
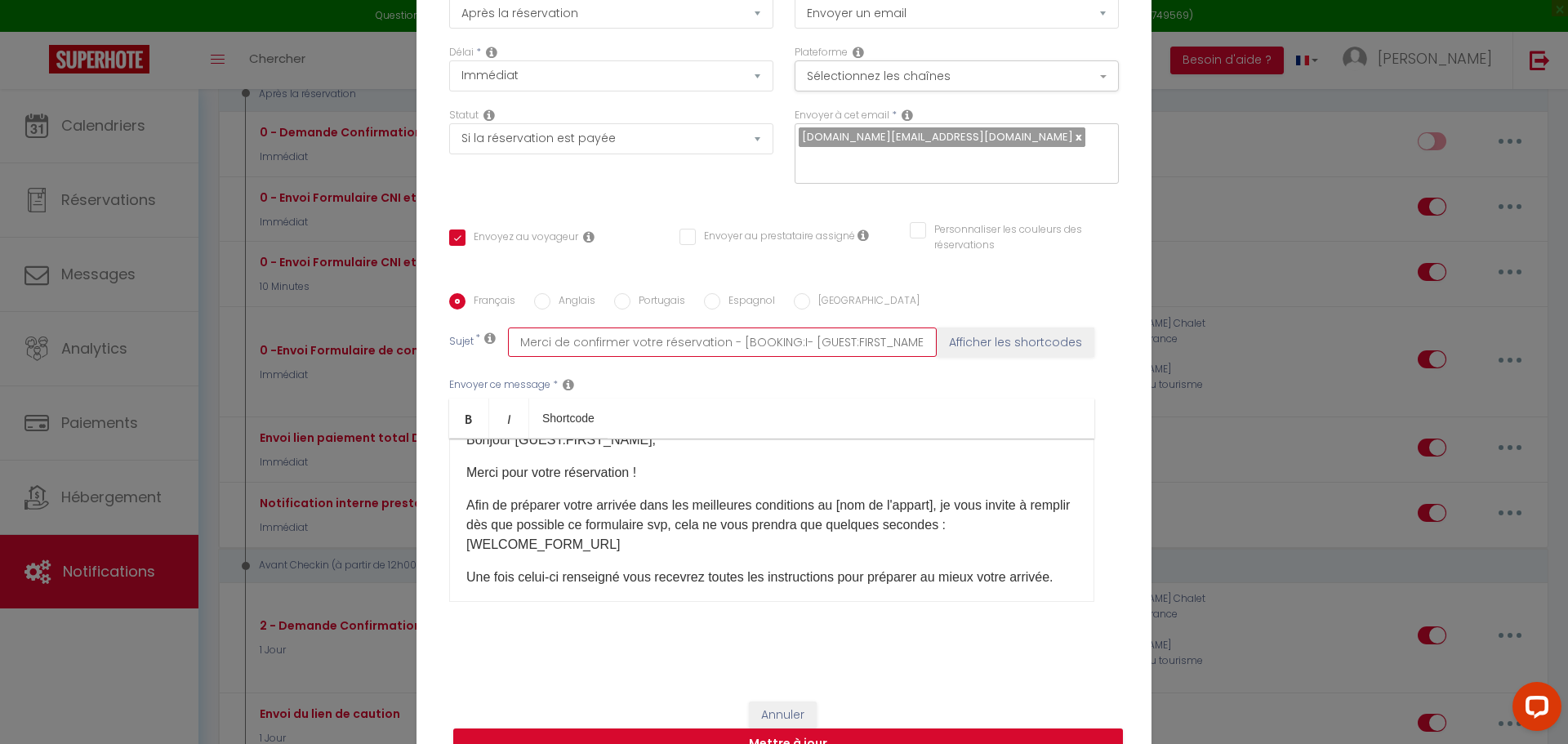
checkbox input "true"
checkbox input "false"
type input "Merci de confirmer votre réservation - [BOOKING:- [GUEST:FIRST_NAME] [GUEST:LAS…"
checkbox input "true"
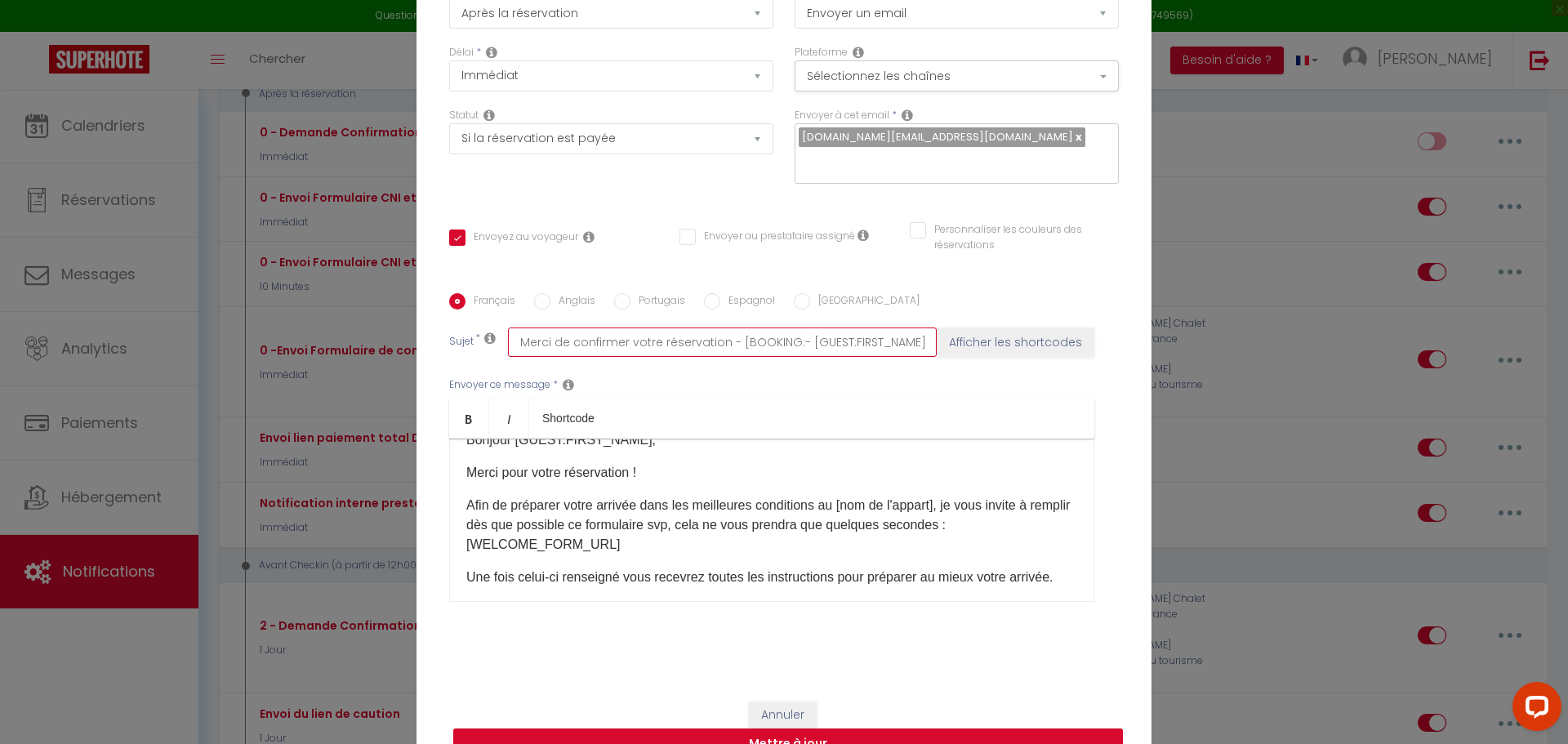
checkbox input "false"
type input "Merci de confirmer votre réservation - [BOOKING- [GUEST:FIRST_NAME] [GUEST:LAST…"
checkbox input "true"
checkbox input "false"
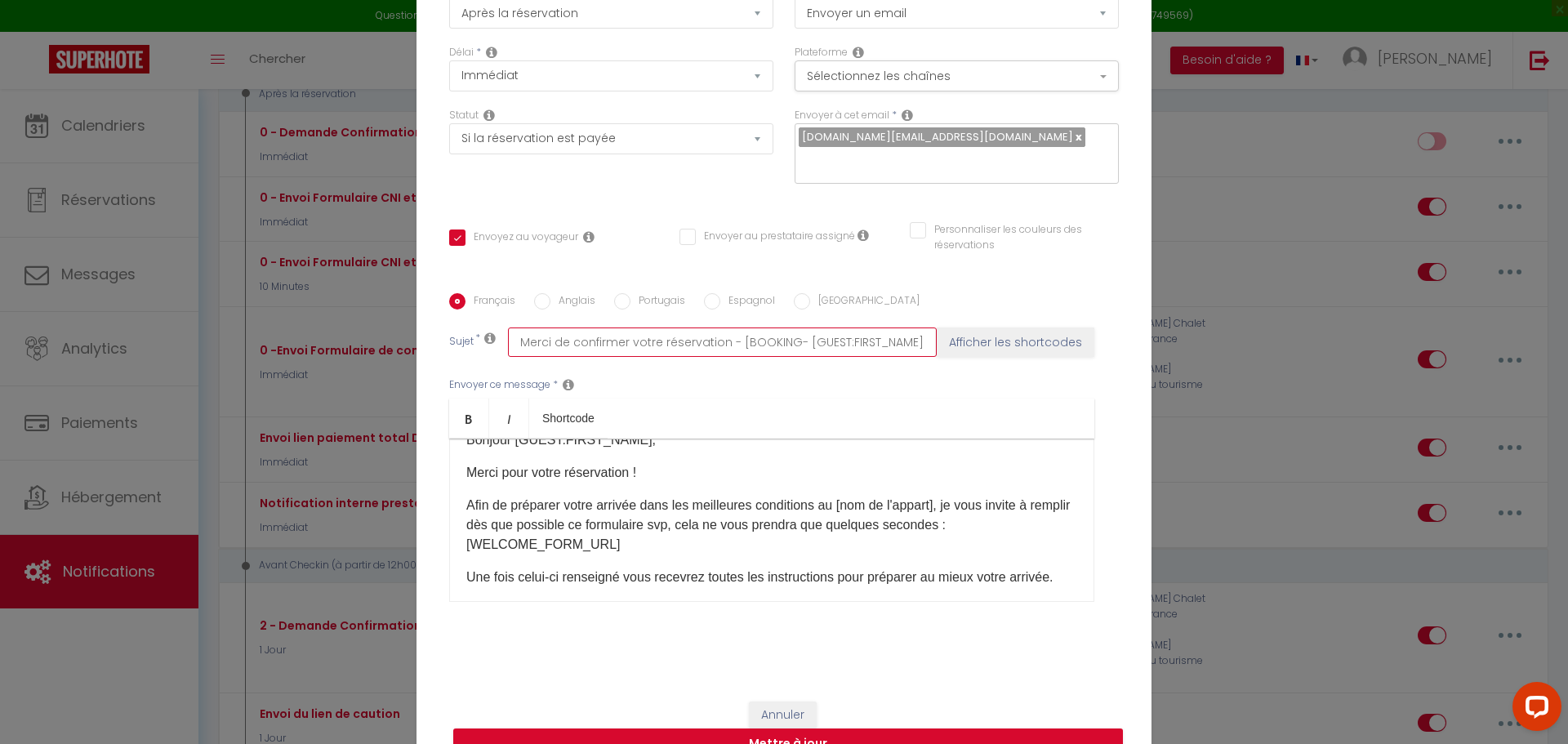
checkbox input "false"
type input "Merci de confirmer votre réservation - [BOOKIN- [GUEST:FIRST_NAME] [GUEST:LAST_…"
checkbox input "true"
checkbox input "false"
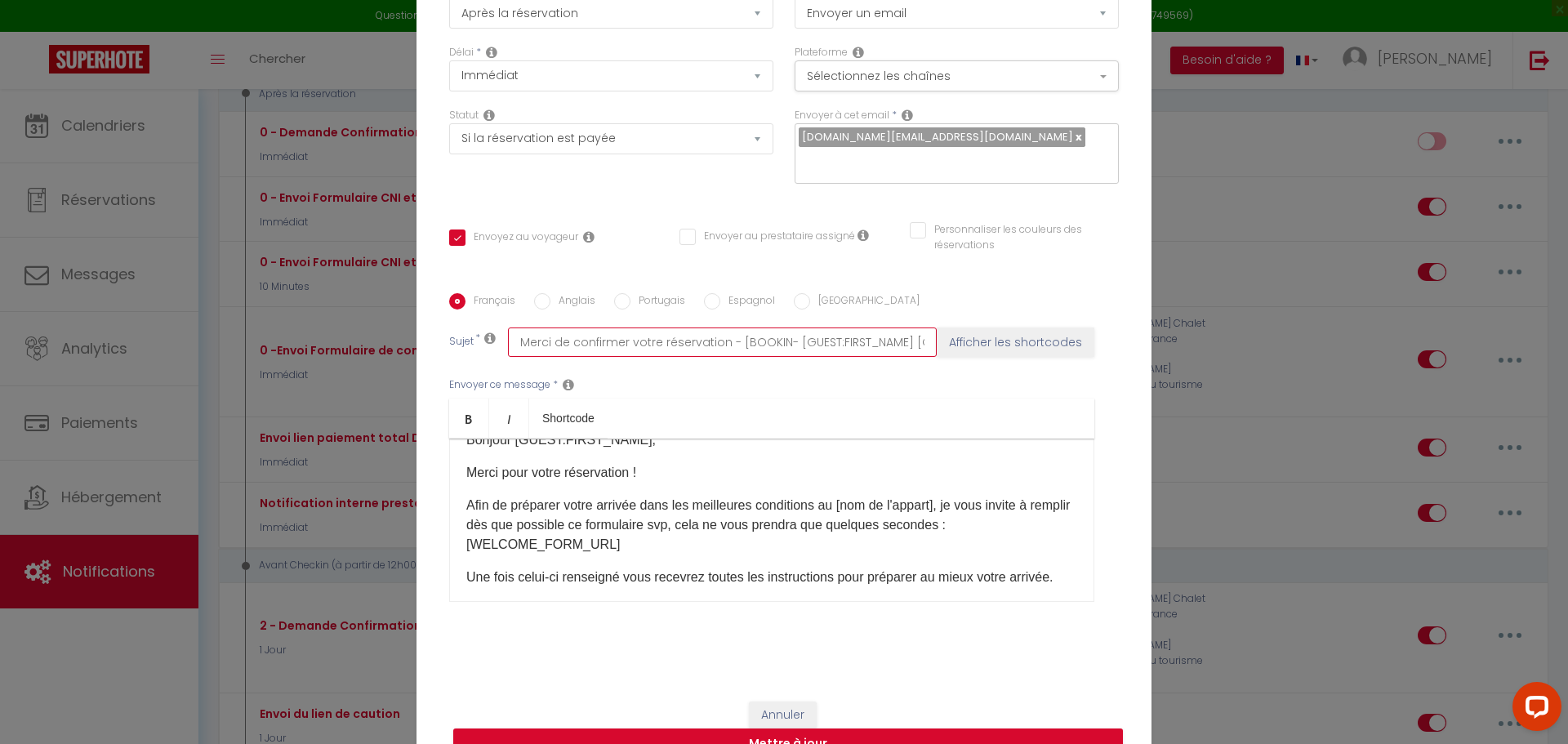
type input "Merci de confirmer votre réservation - [BOOKI- [GUEST:FIRST_NAME] [GUEST:LAST_N…"
checkbox input "true"
checkbox input "false"
type input "Merci de confirmer votre réservation - [BOOK- [GUEST:FIRST_NAME] [GUEST:LAST_NA…"
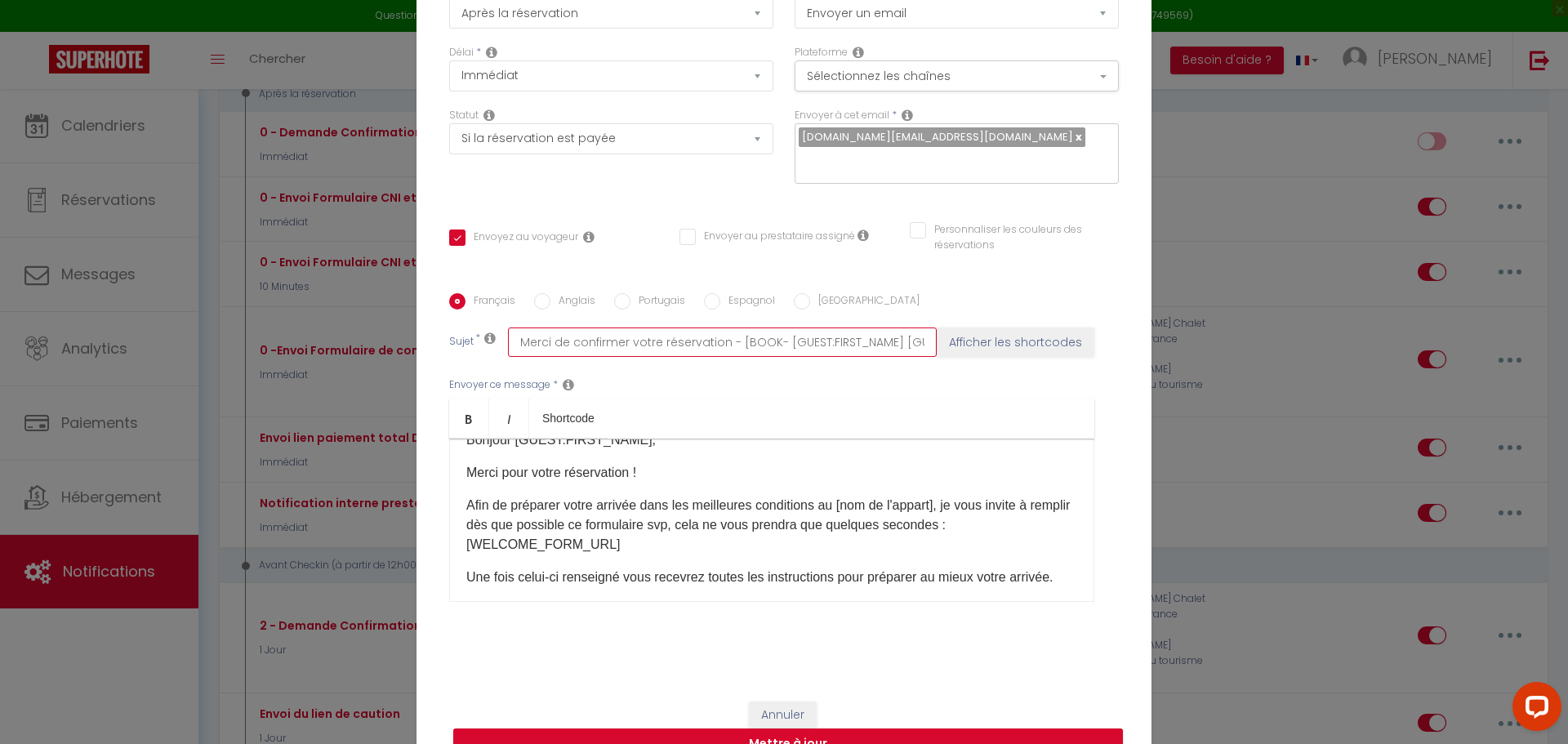
checkbox input "true"
checkbox input "false"
type input "Merci de confirmer votre réservation - [BOO- [GUEST:FIRST_NAME] [GUEST:LAST_NAM…"
checkbox input "true"
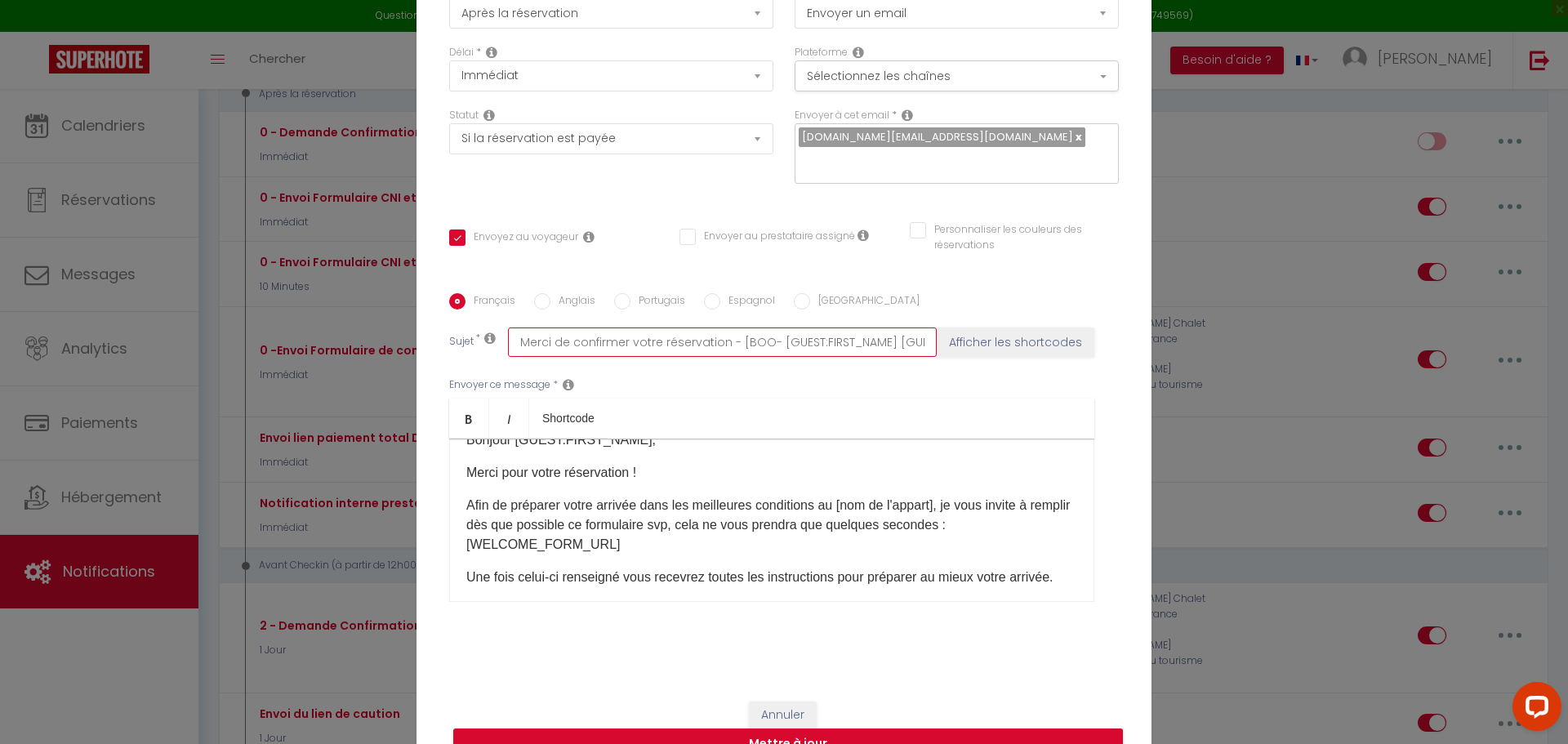
checkbox input "false"
type input "Merci de confirmer votre réservation - [BO- [GUEST:FIRST_NAME] [GUEST:LAST_NAME…"
checkbox input "true"
checkbox input "false"
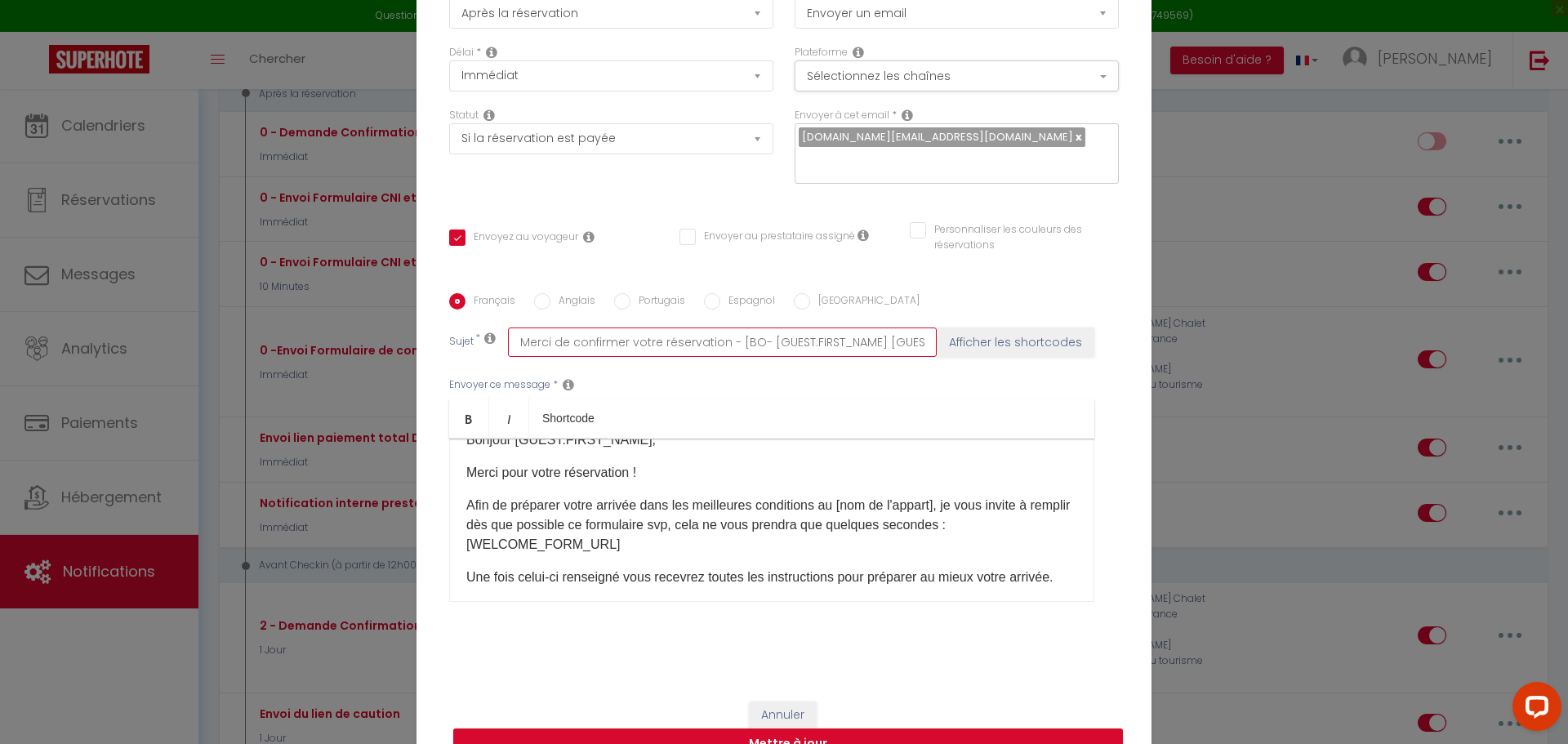
checkbox input "false"
type input "Merci de confirmer votre réservation - [B- [GUEST:FIRST_NAME] [GUEST:LAST_NAME]…"
checkbox input "true"
checkbox input "false"
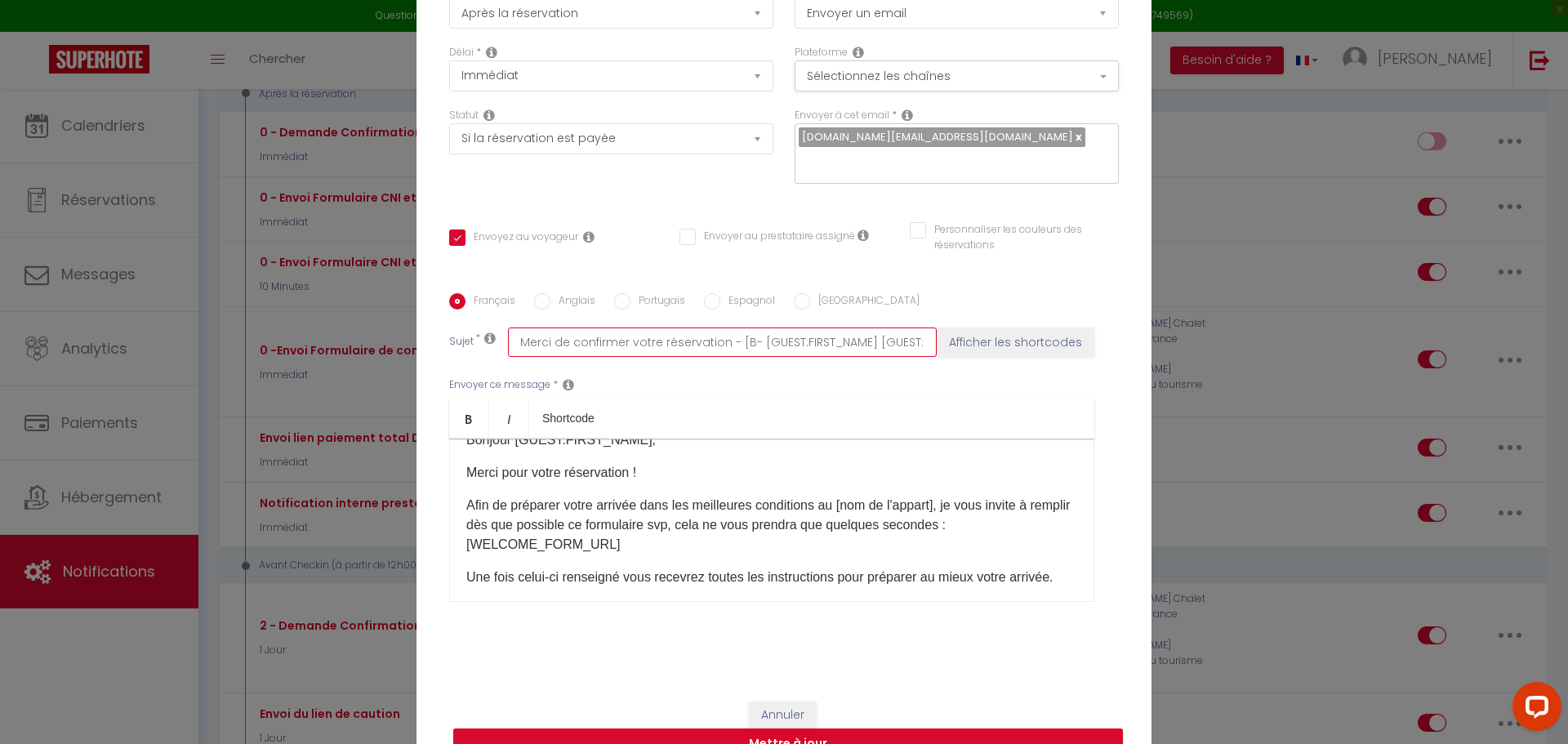
type input "Merci de confirmer votre réservation - [- [GUEST:FIRST_NAME] [GUEST:LAST_NAME] …"
checkbox input "true"
checkbox input "false"
type input "Merci de confirmer votre réservation - - [GUEST:FIRST_NAME] [GUEST:LAST_NAME] -…"
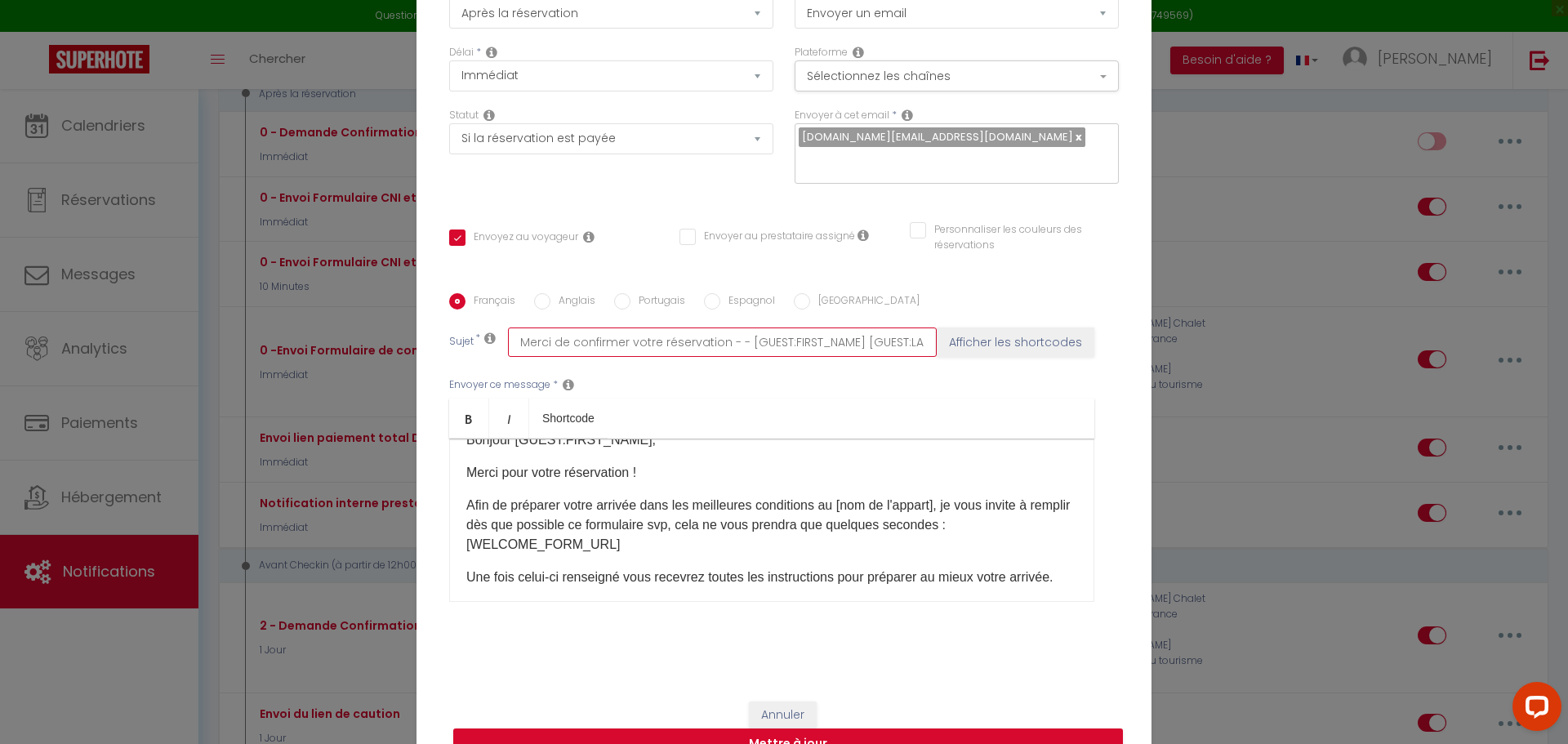
checkbox input "true"
checkbox input "false"
type input "Merci de confirmer votre réservation -- [GUEST:FIRST_NAME] [GUEST:LAST_NAME] - …"
checkbox input "true"
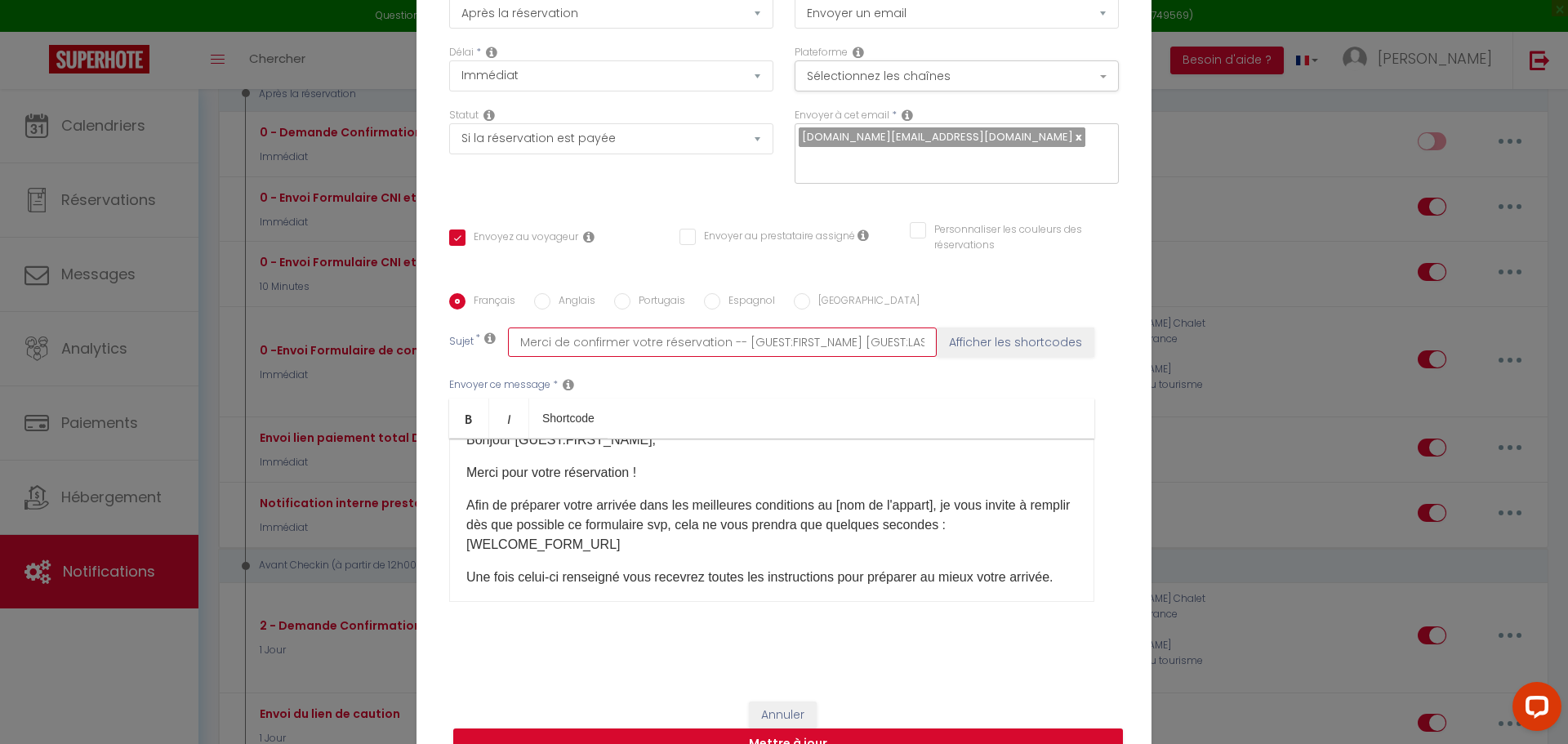
checkbox input "false"
type input "Merci de confirmer votre réservation - [GUEST:FIRST_NAME] [GUEST:LAST_NAME] - […"
checkbox input "true"
checkbox input "false"
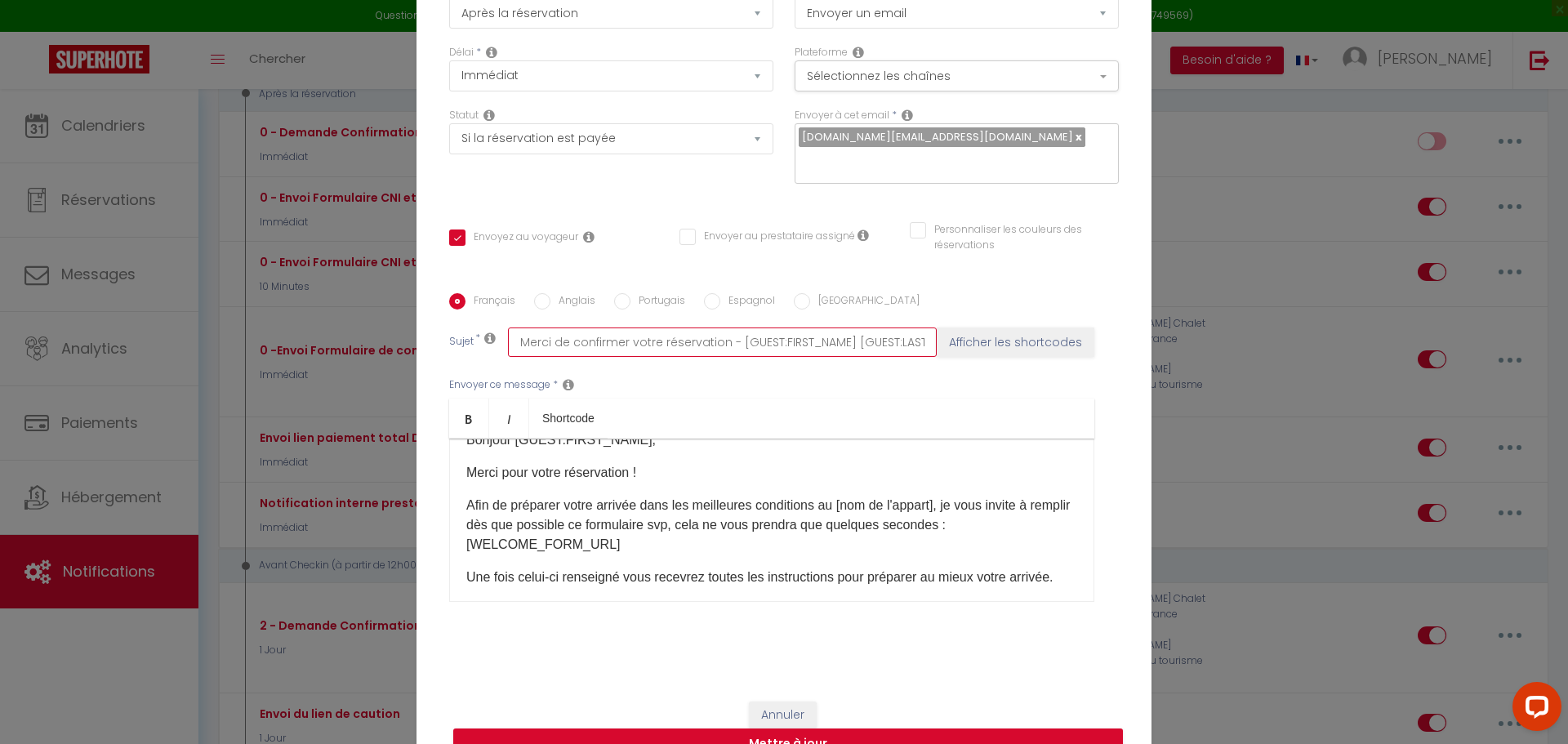
checkbox input "false"
type input "Merci de confirmer votre réservation - [GUEST:FIRST_NAME] [GUEST:LAST_NAME] - […"
click at [823, 733] on button "Mettre à jour" at bounding box center [788, 744] width 670 height 31
checkbox input "true"
checkbox input "false"
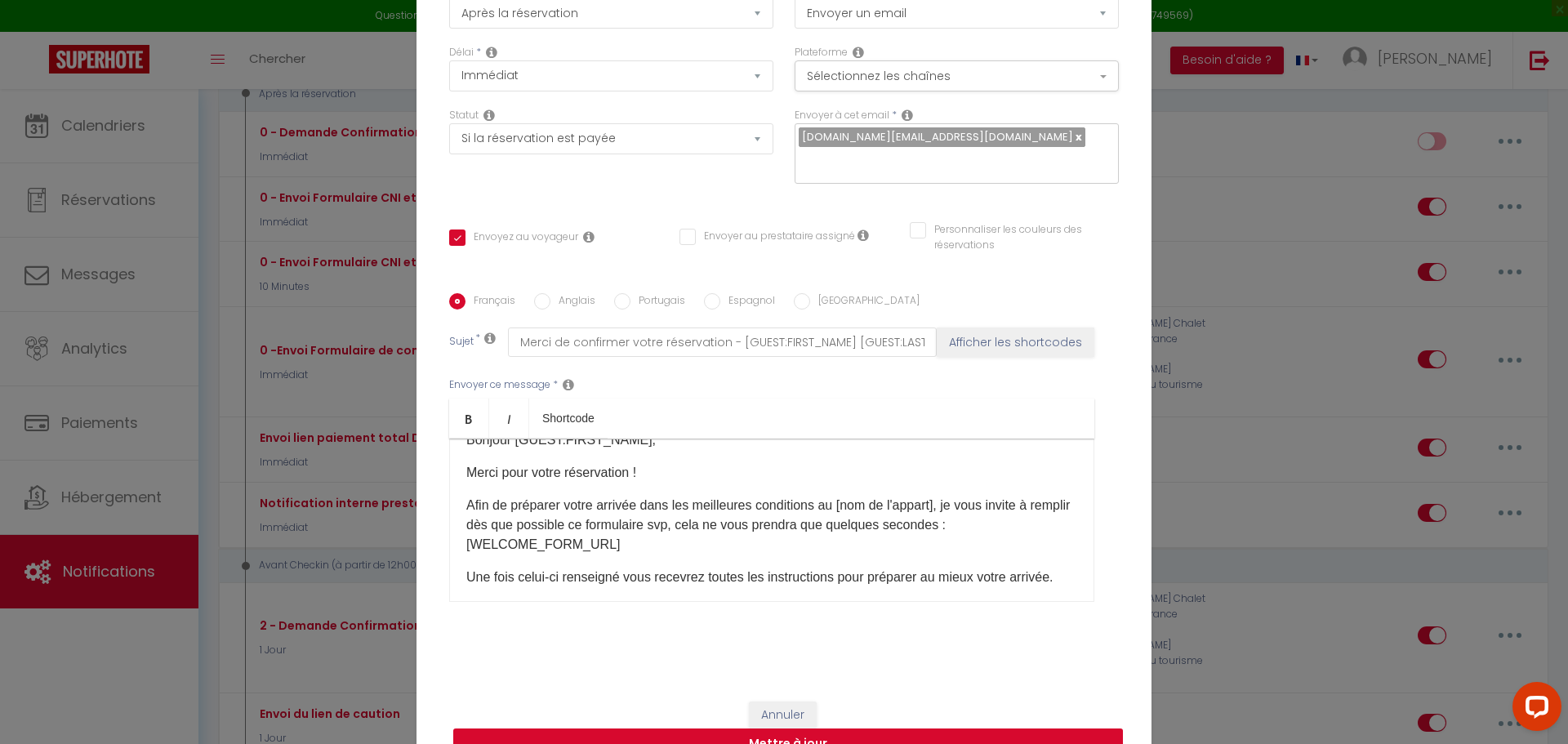
checkbox input "false"
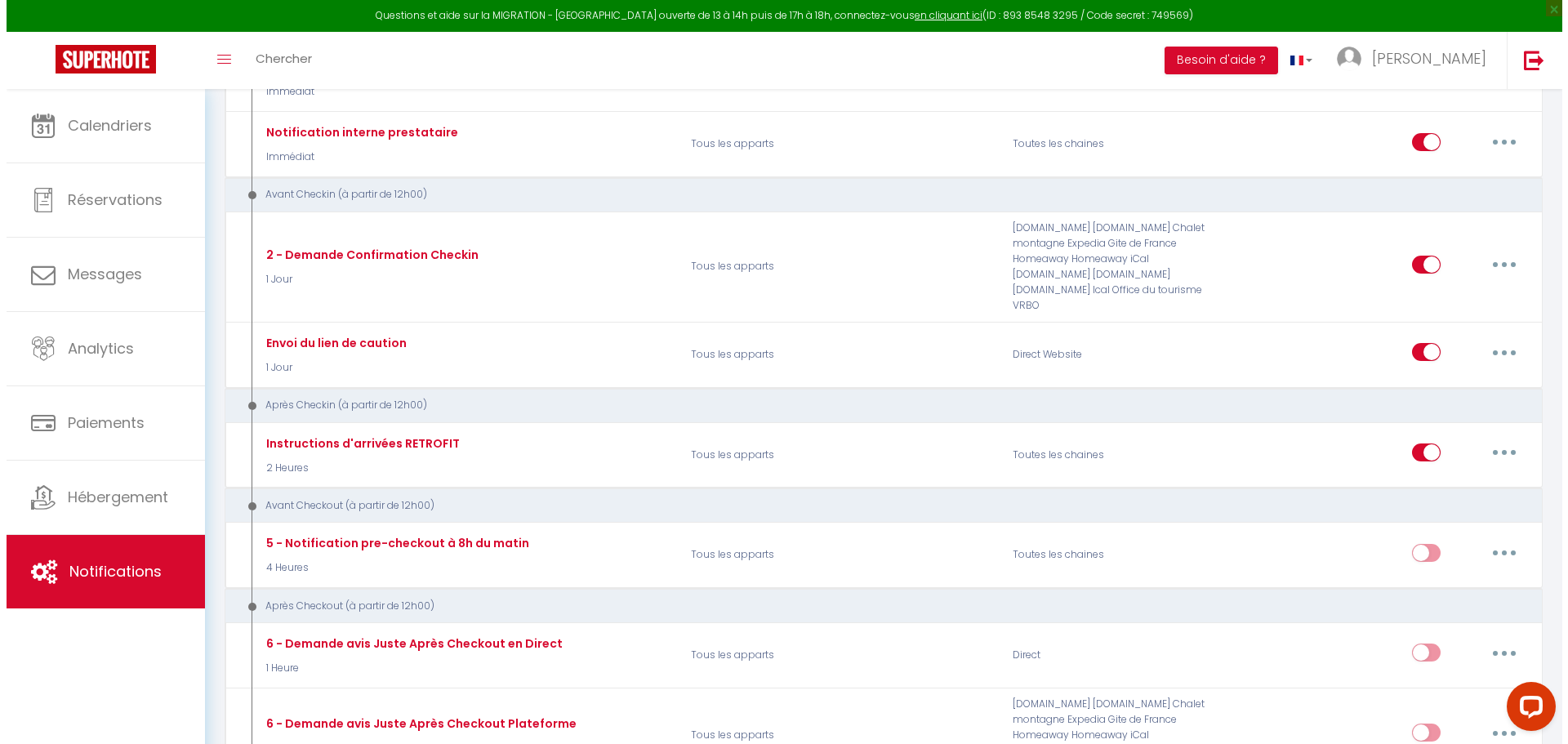
scroll to position [551, 0]
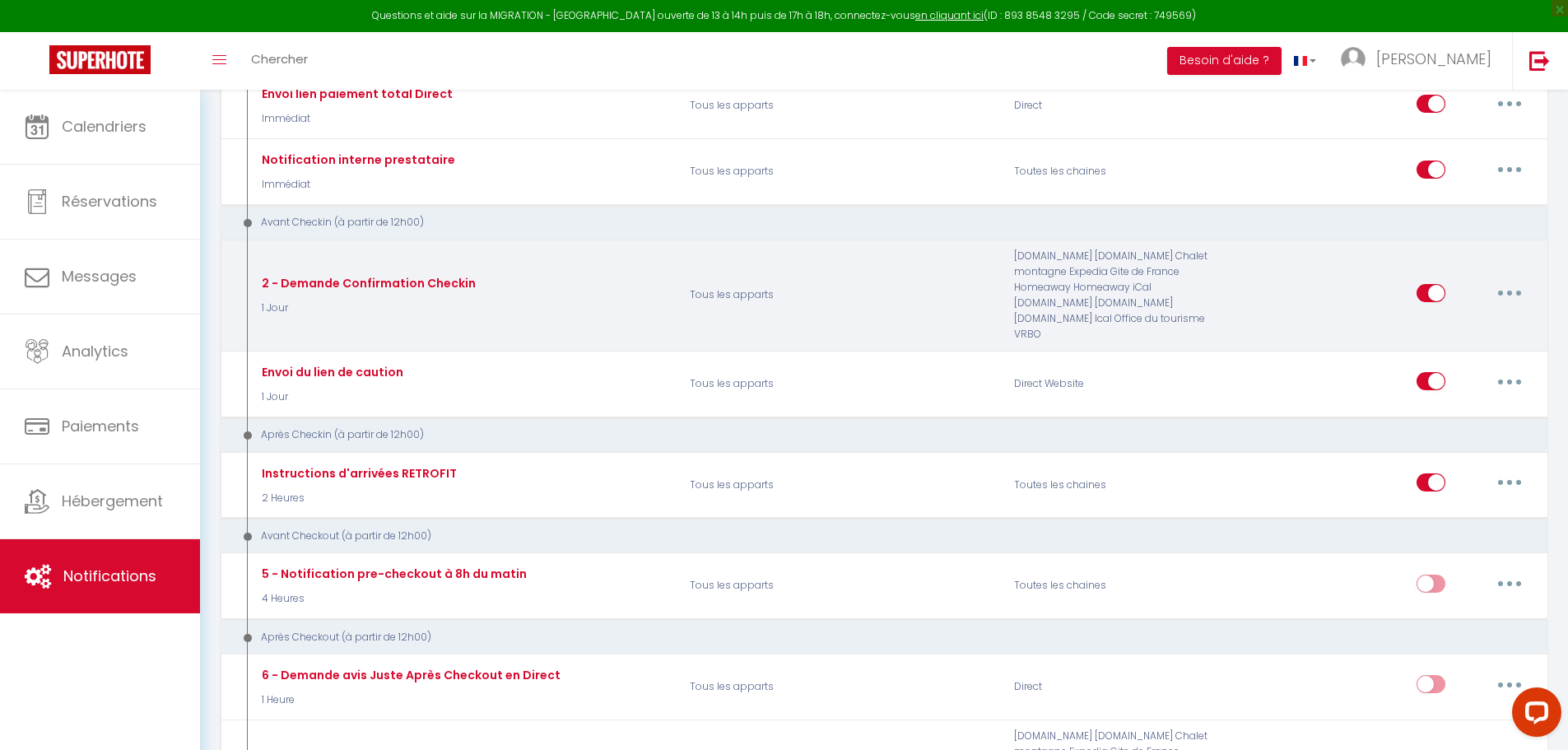
click at [1505, 299] on button "button" at bounding box center [1509, 293] width 46 height 26
click at [1466, 337] on link "Editer" at bounding box center [1466, 331] width 122 height 28
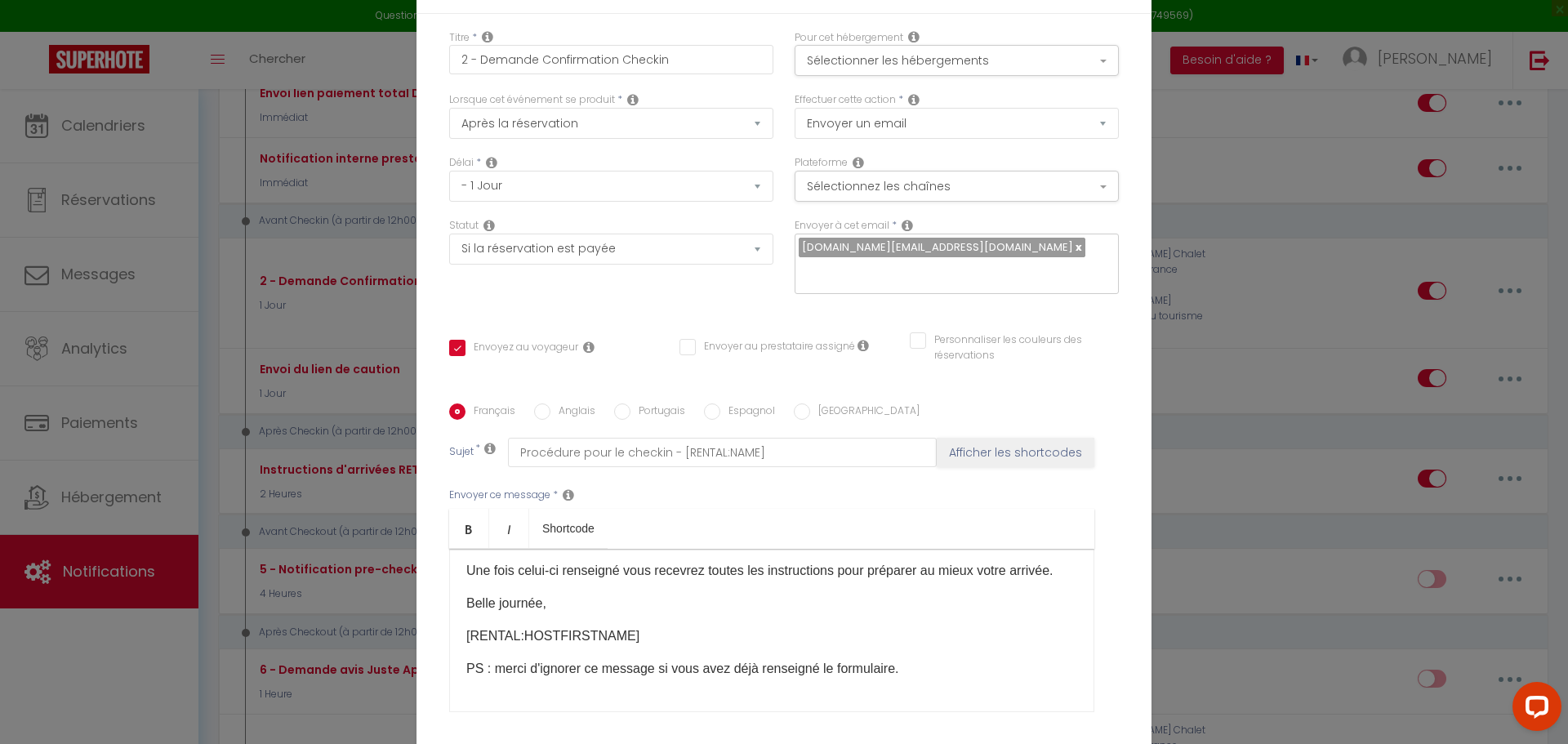
scroll to position [129, 0]
drag, startPoint x: 614, startPoint y: 506, endPoint x: 465, endPoint y: 500, distance: 149.1
click at [466, 627] on p "[RENTAL:HOSTFIRSTNAME]" at bounding box center [772, 636] width 611 height 20
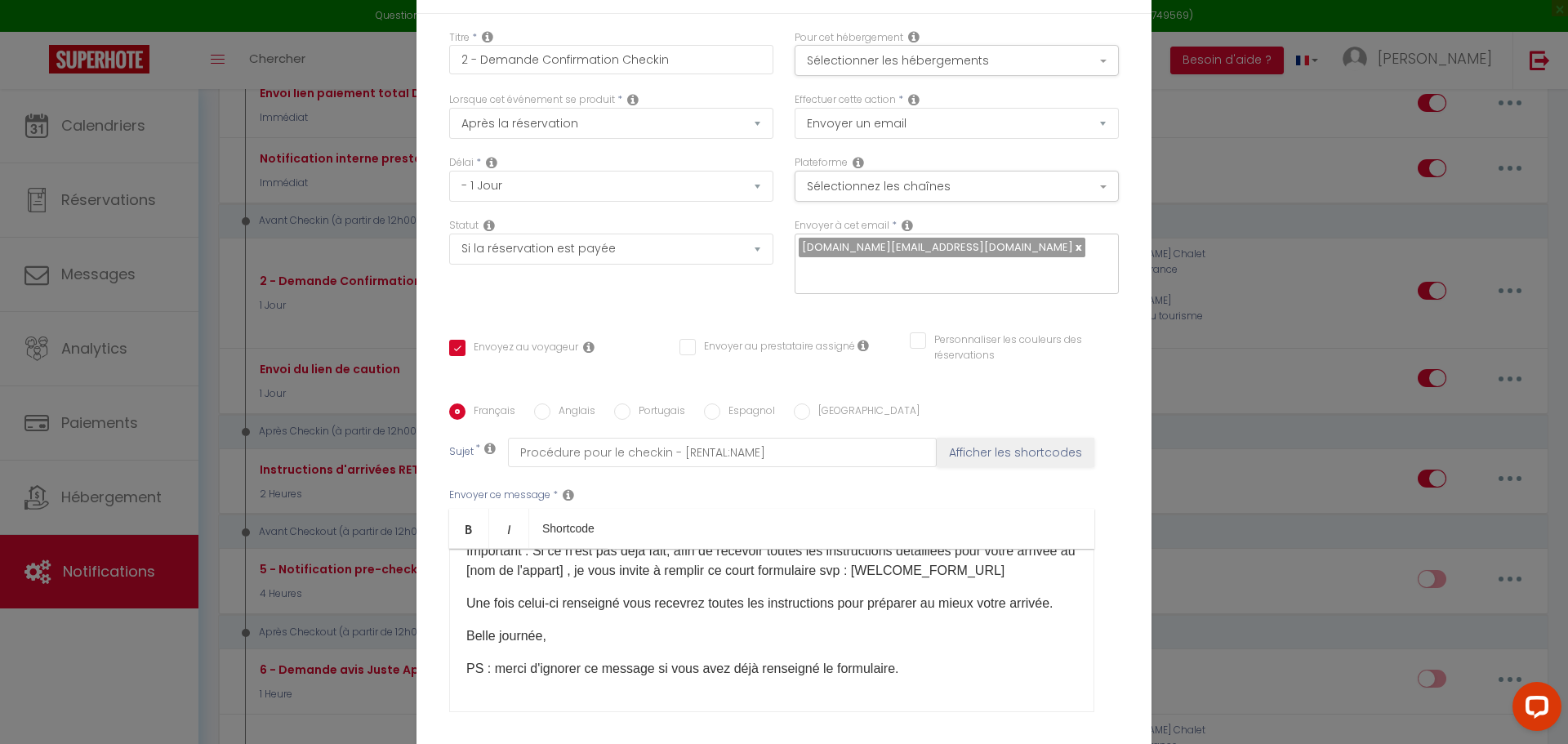
click at [931, 660] on p "PS : merci d'ignorer ce message si vous avez déjà renseigné le formulaire." at bounding box center [772, 669] width 611 height 20
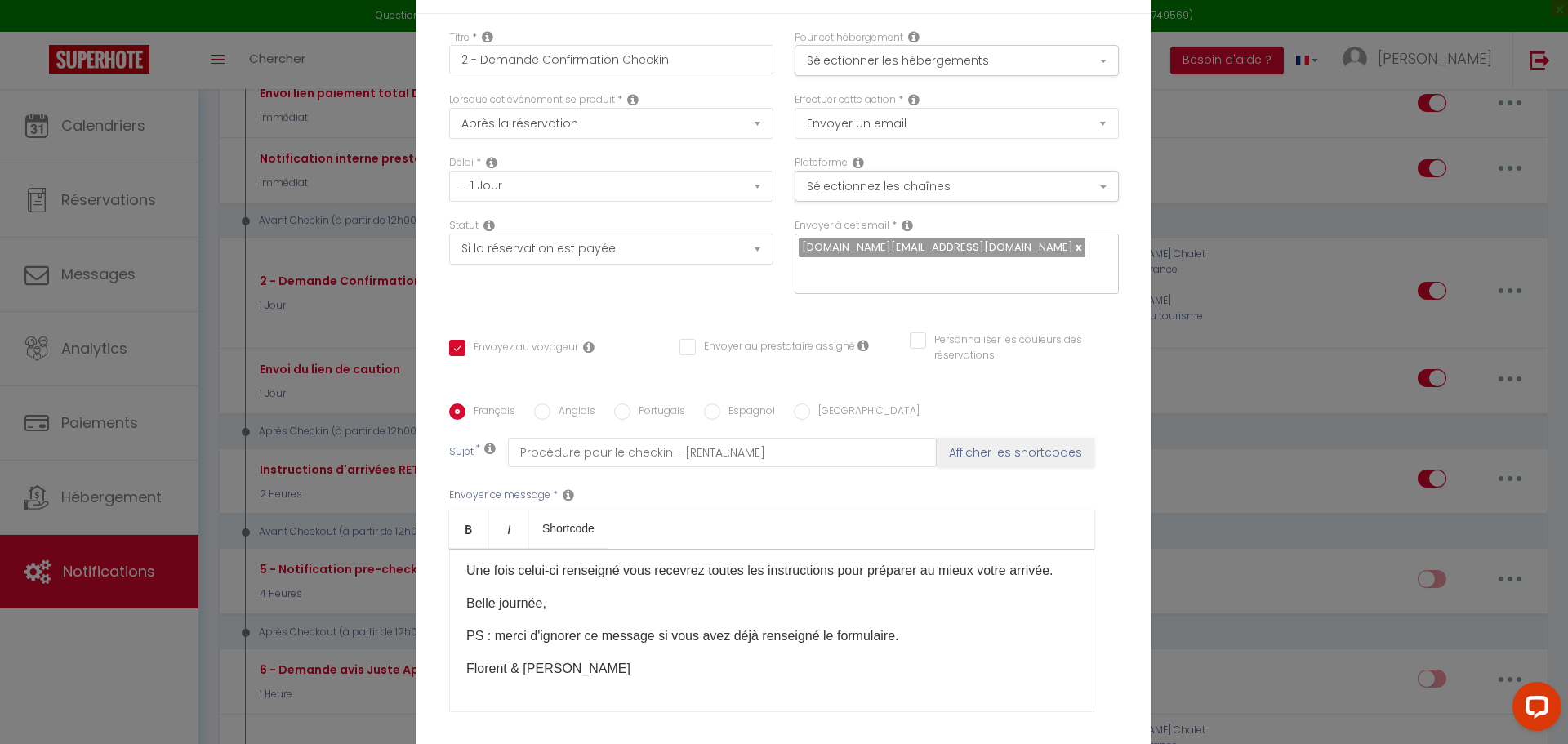
click at [500, 660] on p "Florent & [PERSON_NAME]" at bounding box center [772, 669] width 611 height 20
click at [488, 660] on p "Flo & [PERSON_NAME]" at bounding box center [772, 669] width 611 height 20
drag, startPoint x: 526, startPoint y: 540, endPoint x: 406, endPoint y: 537, distance: 120.0
click at [406, 537] on div "Modifier la notification × Titre * 2 - Demande Confirmation Checkin Pour cet hé…" at bounding box center [784, 372] width 1568 height 744
copy p "Flo & [PERSON_NAME]"
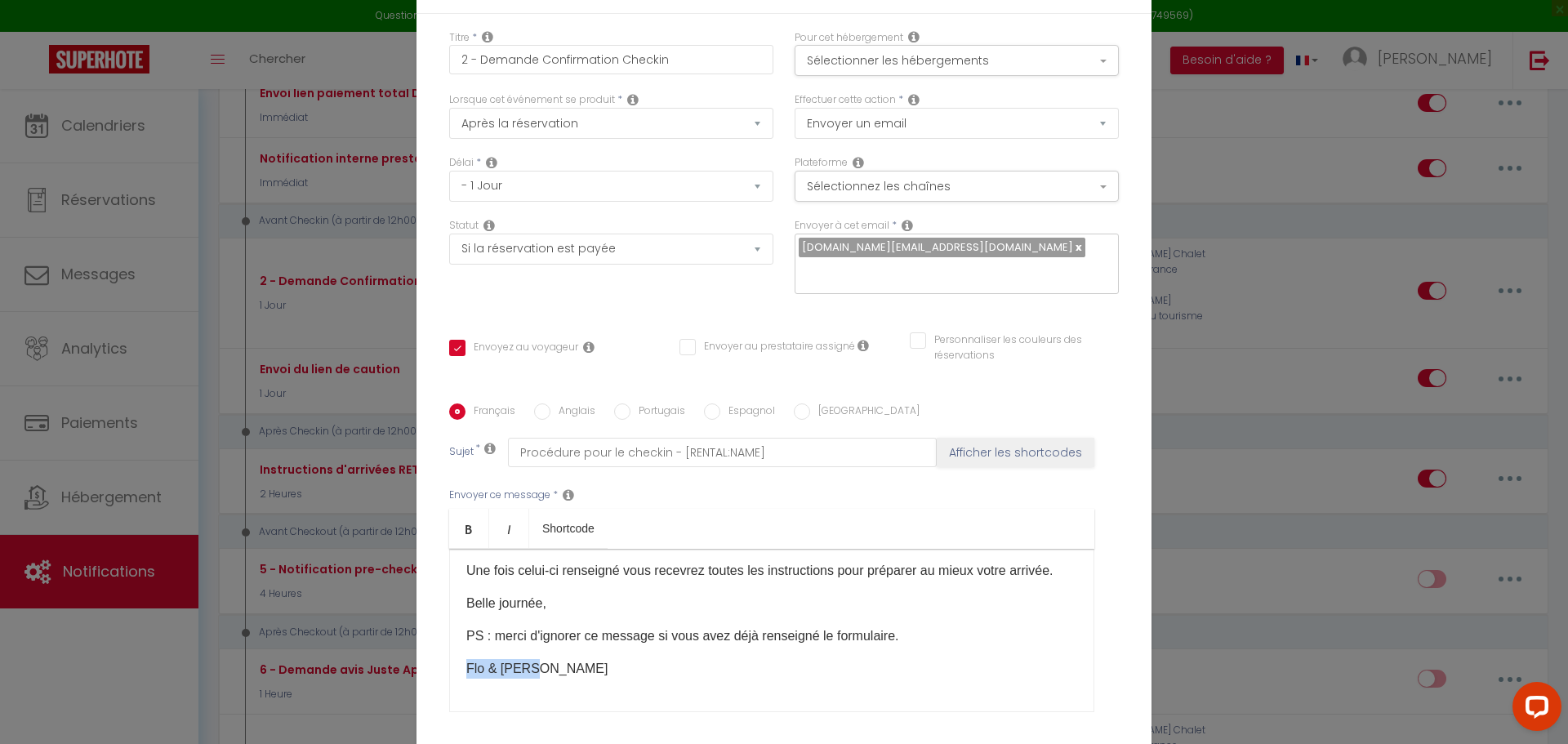
checkbox input "true"
checkbox input "false"
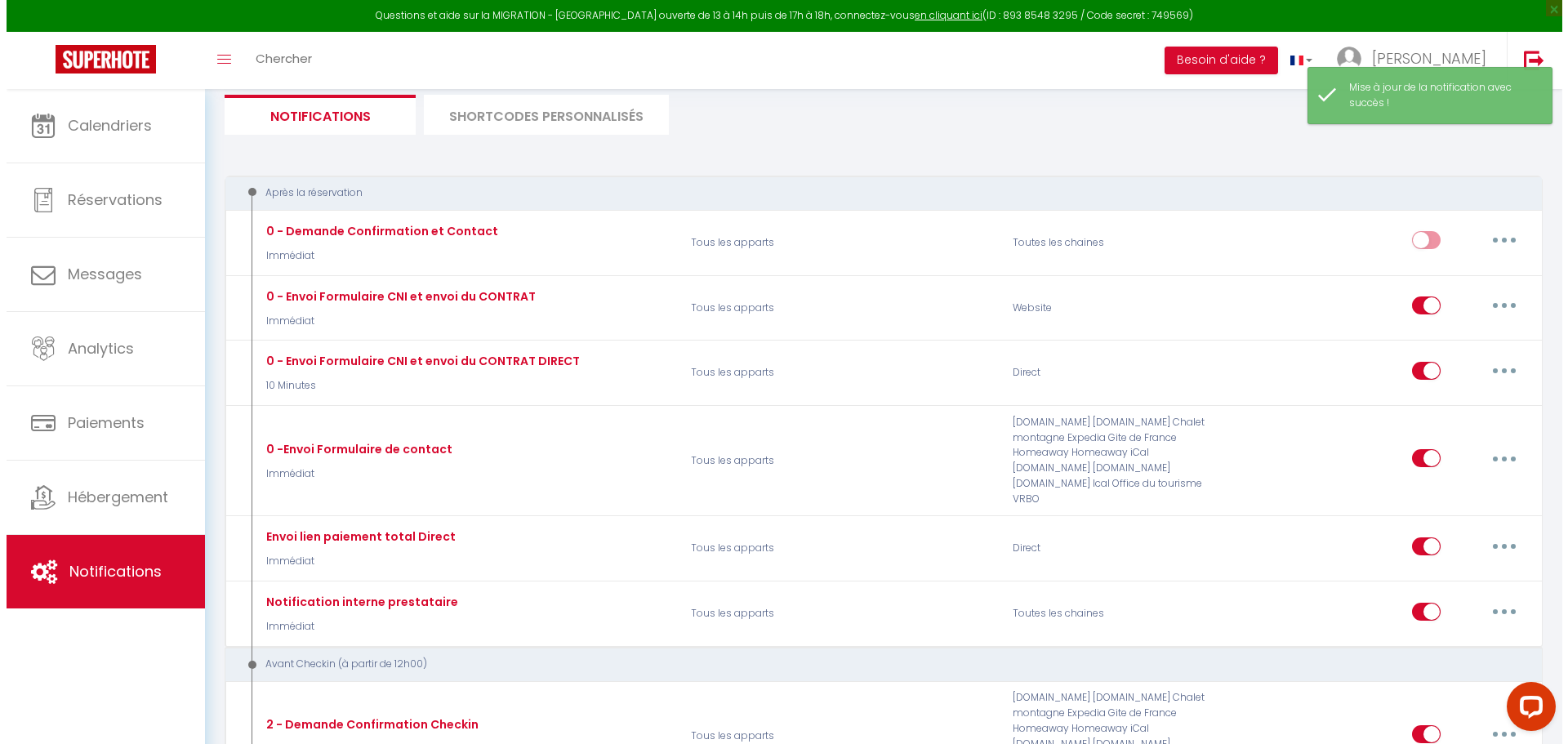
scroll to position [106, 0]
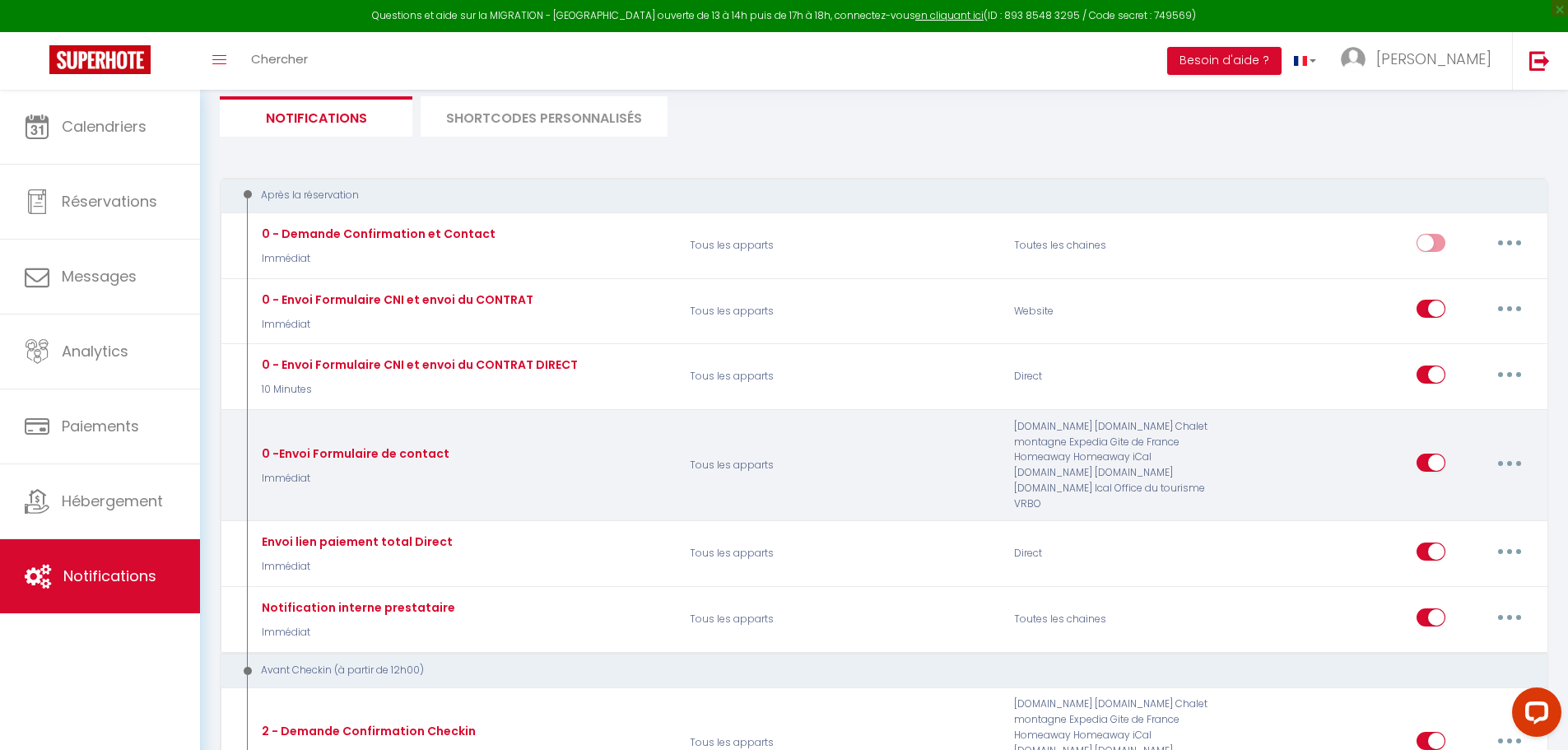
click at [1511, 469] on button "button" at bounding box center [1509, 463] width 46 height 26
click at [1465, 497] on link "Editer" at bounding box center [1466, 501] width 122 height 28
type input "0 -Envoi Formulaire de contact"
select select "Immédiat"
select select "if_booking_is_paid"
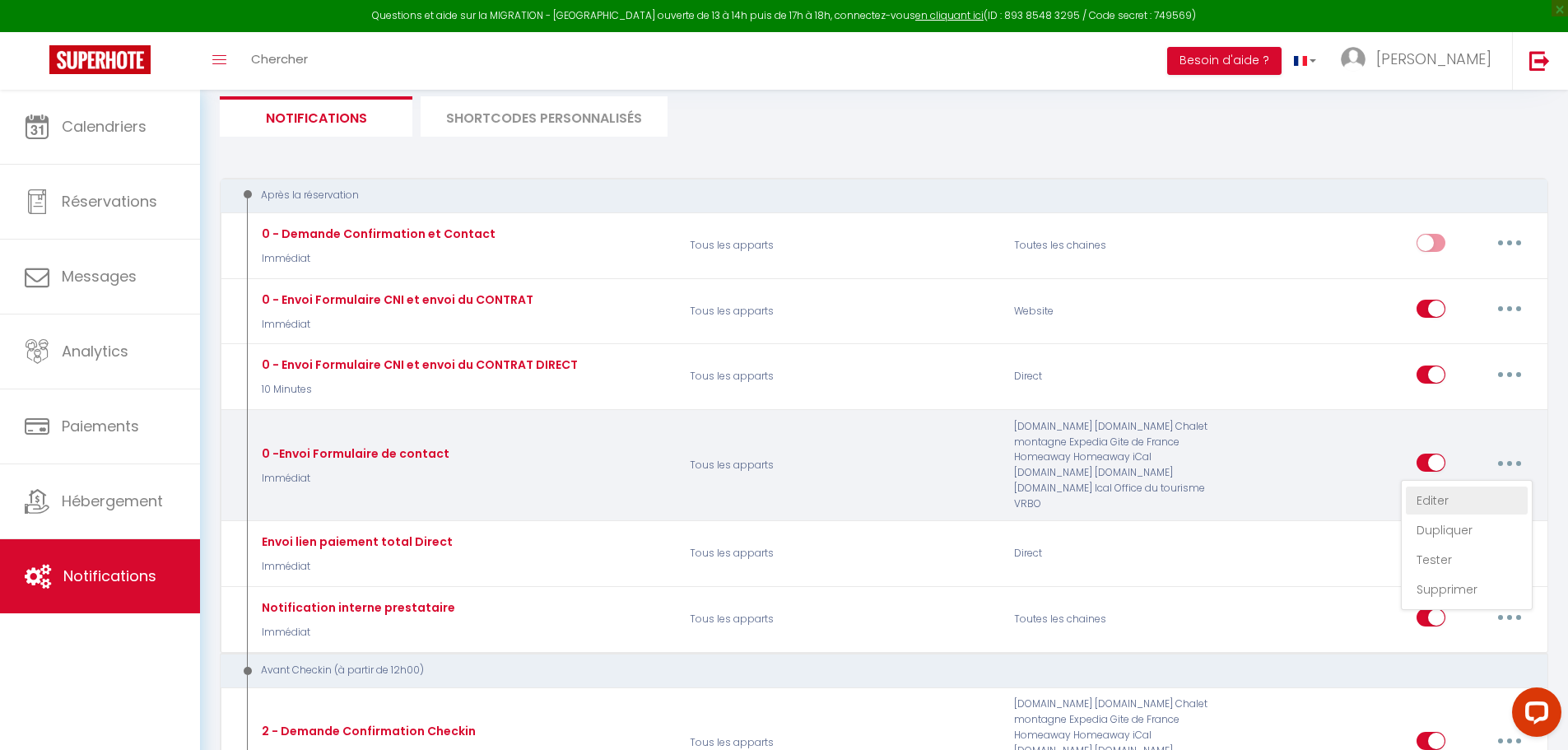
checkbox input "true"
checkbox input "false"
radio input "true"
type input "Merci de confirmer votre réservation - [GUEST:FIRST_NAME] [GUEST:LAST_NAME] - […"
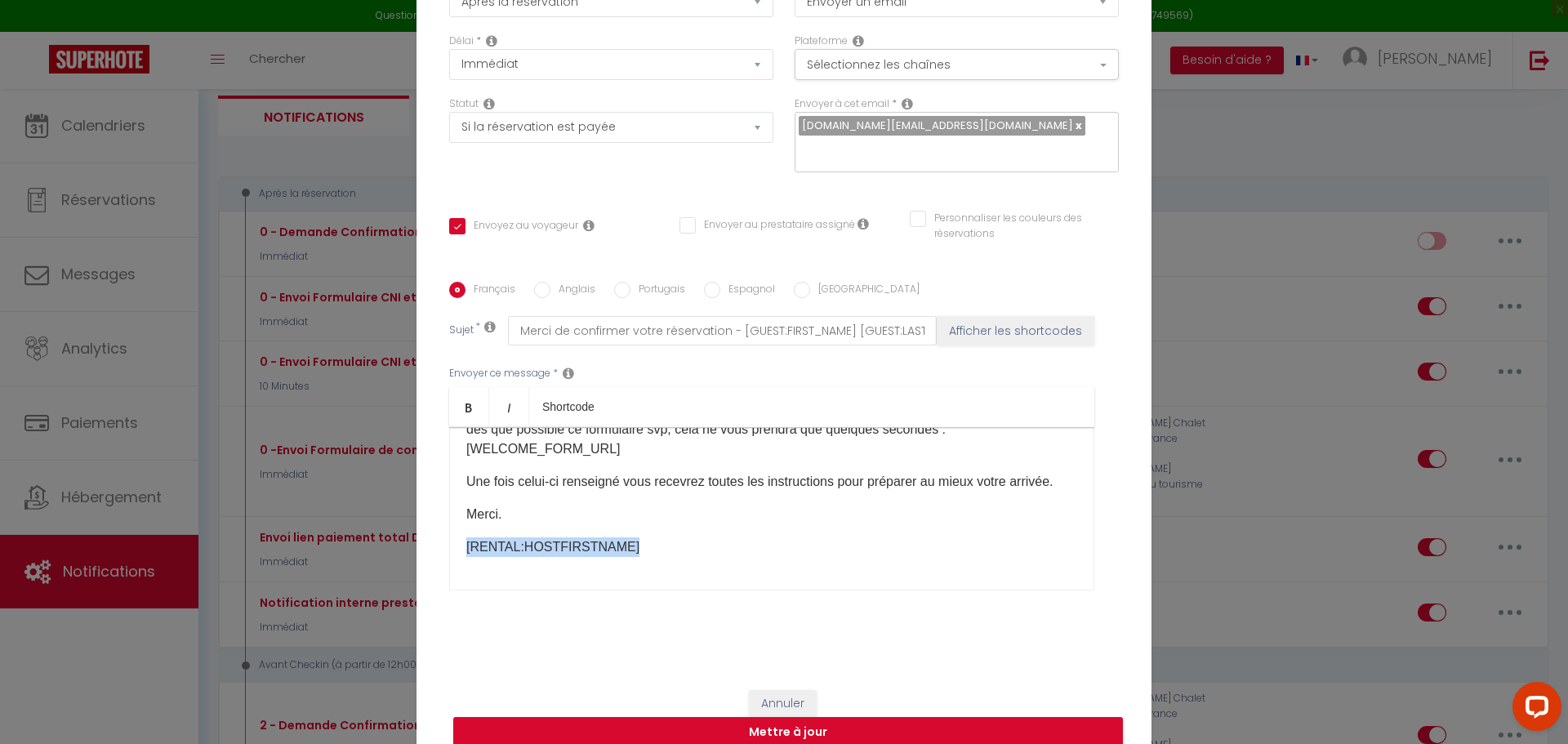
drag, startPoint x: 697, startPoint y: 532, endPoint x: 431, endPoint y: 548, distance: 266.5
click at [431, 548] on div "Titre * 0 -Envoi Formulaire de contact Pour cet hébergement Sélectionner les hé…" at bounding box center [784, 283] width 735 height 781
click at [676, 717] on button "Mettre à jour" at bounding box center [788, 732] width 670 height 31
checkbox input "true"
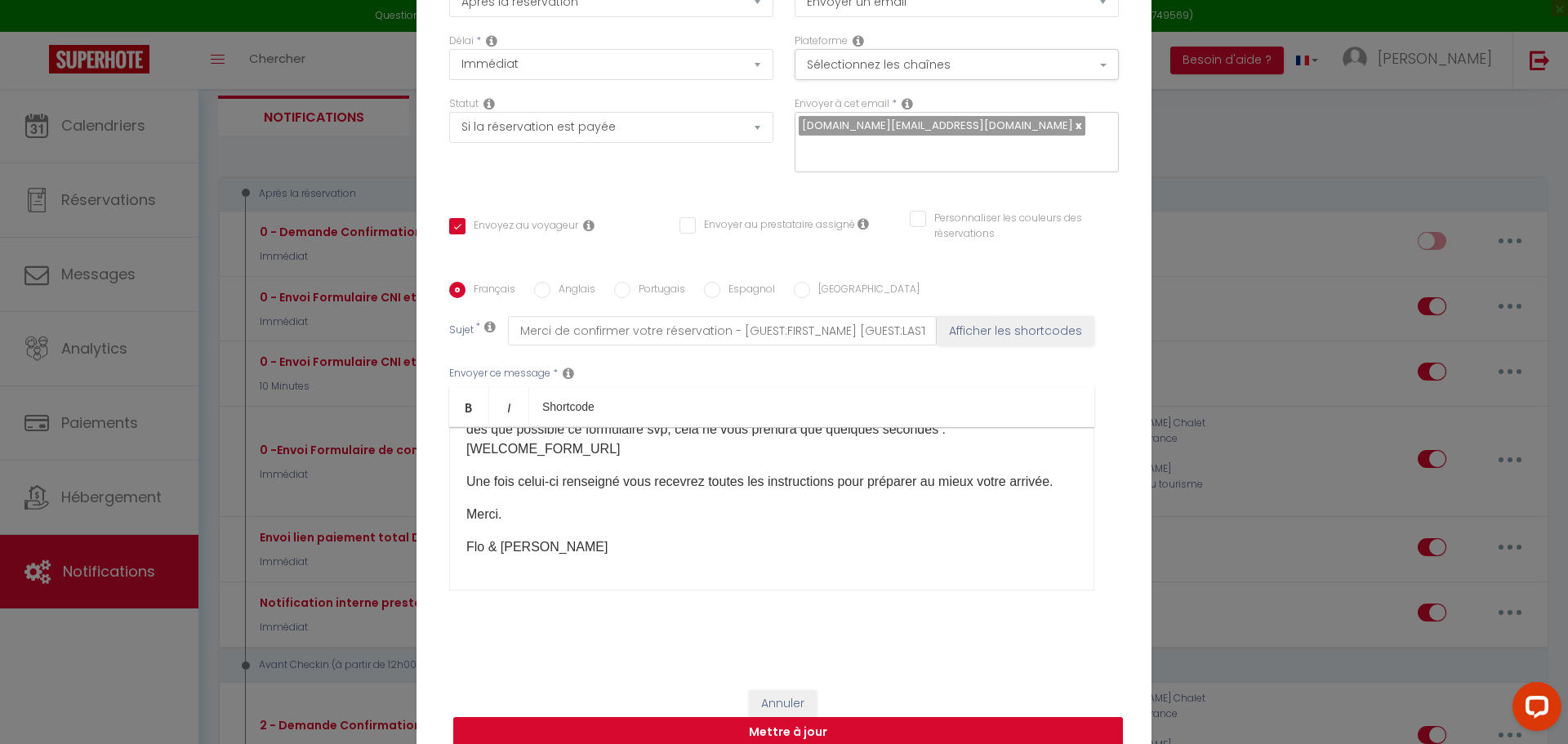
checkbox input "false"
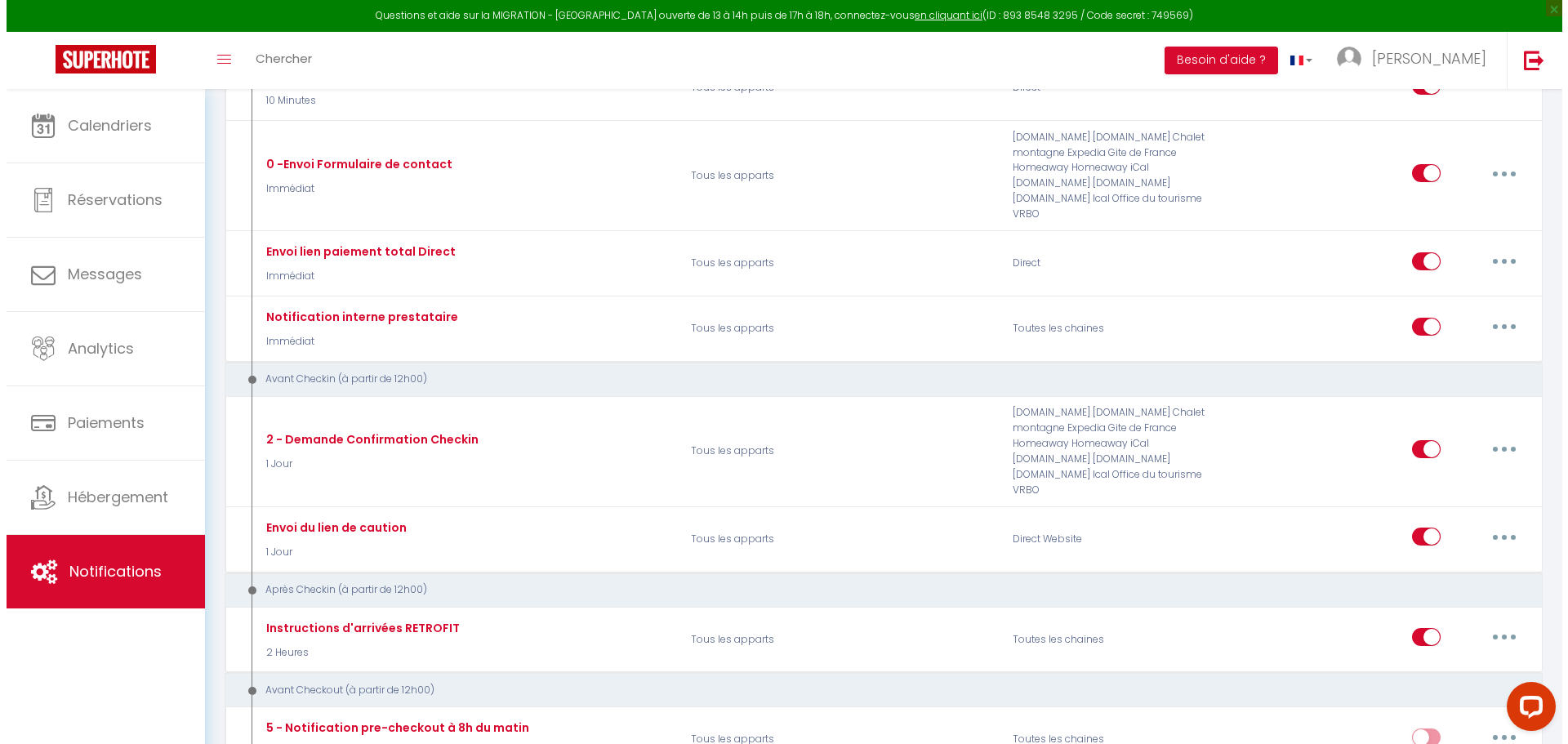
scroll to position [399, 0]
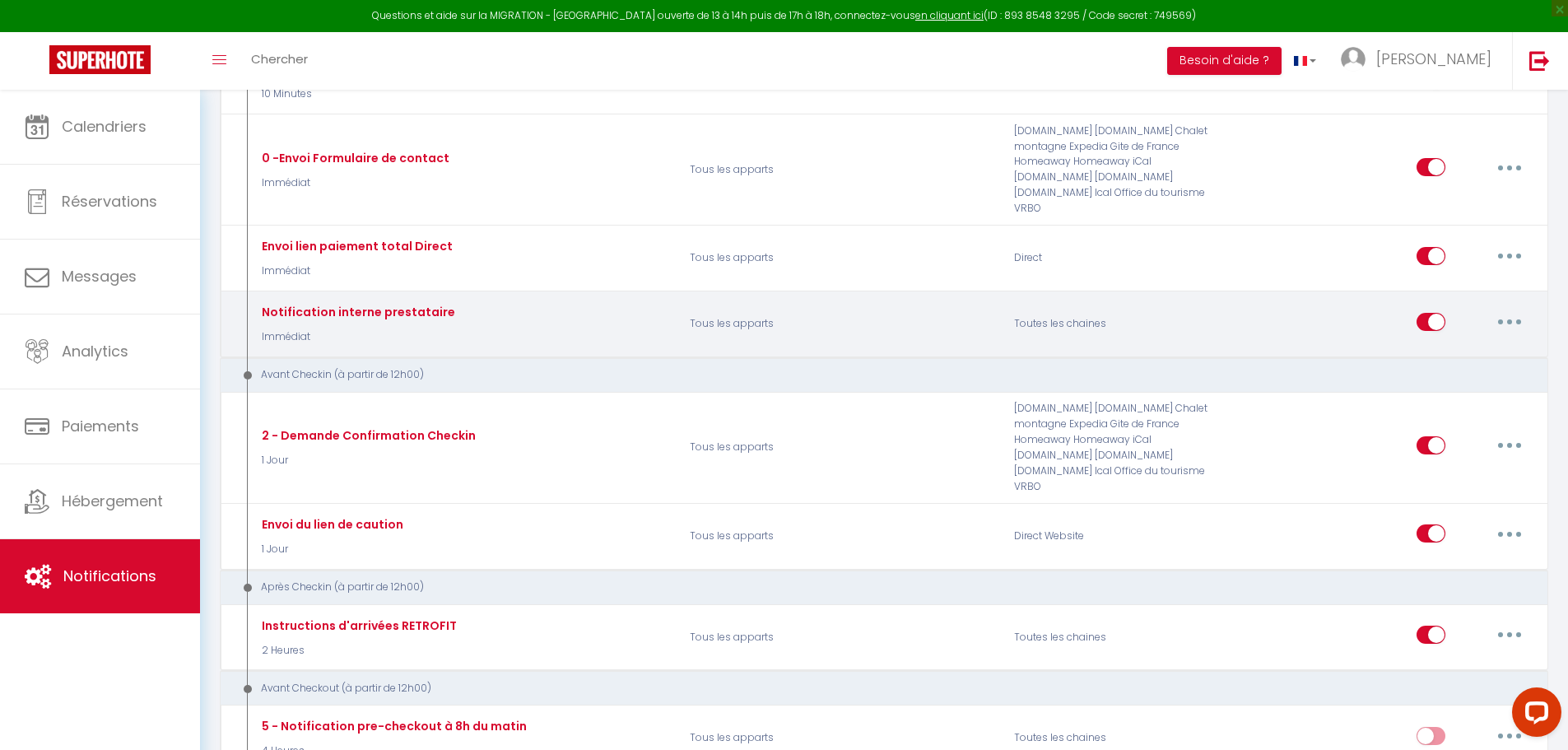
click at [1503, 318] on button "button" at bounding box center [1509, 322] width 46 height 26
click at [1452, 357] on link "Editer" at bounding box center [1466, 359] width 122 height 28
type input "Notification interne prestataire"
select select "Immédiat"
select select
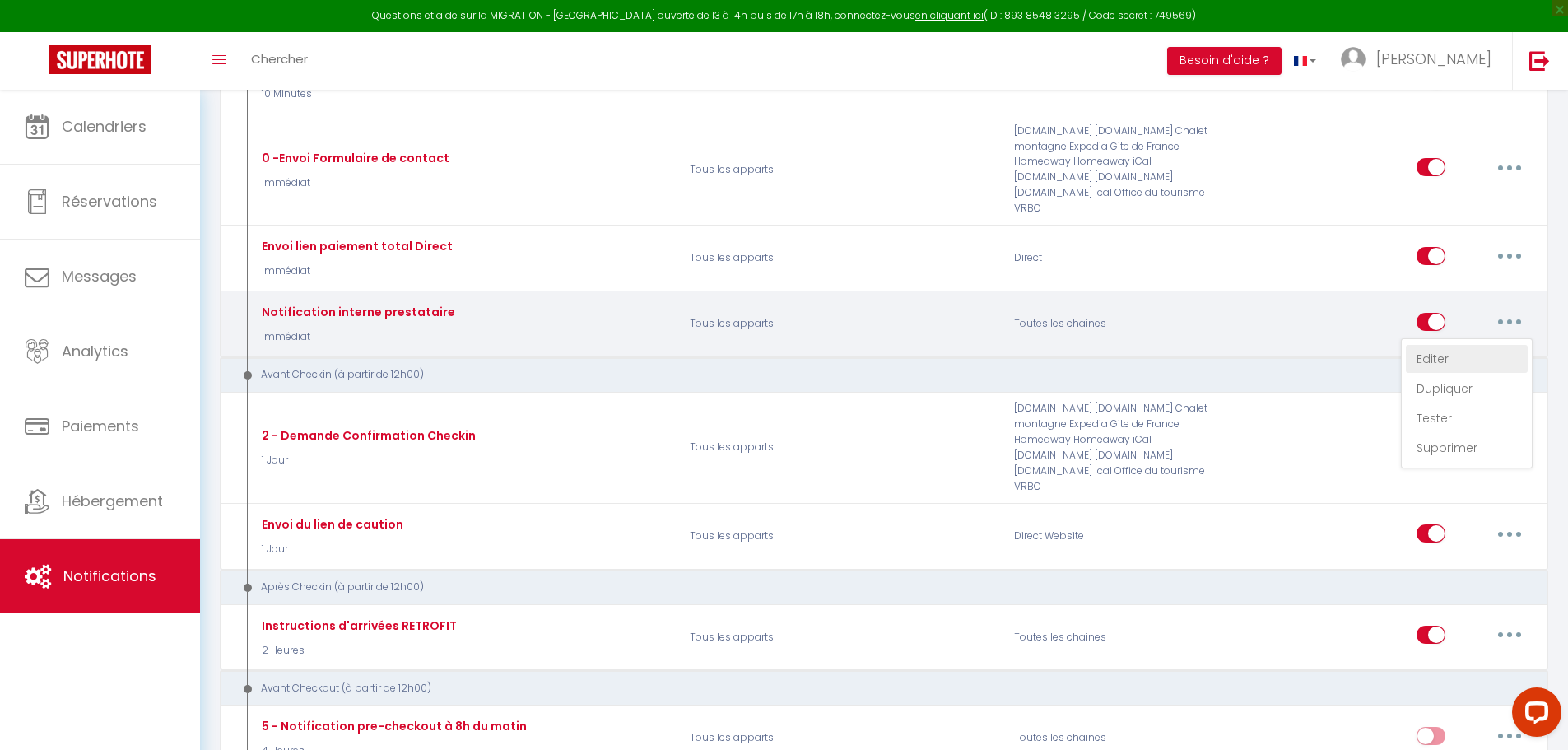
checkbox input "false"
radio input "true"
type input "Nouvelle réservation - [RENTAL:NAME] - [GUEST:NAME] - [CHECKING:DD-MM-YYYY] au …"
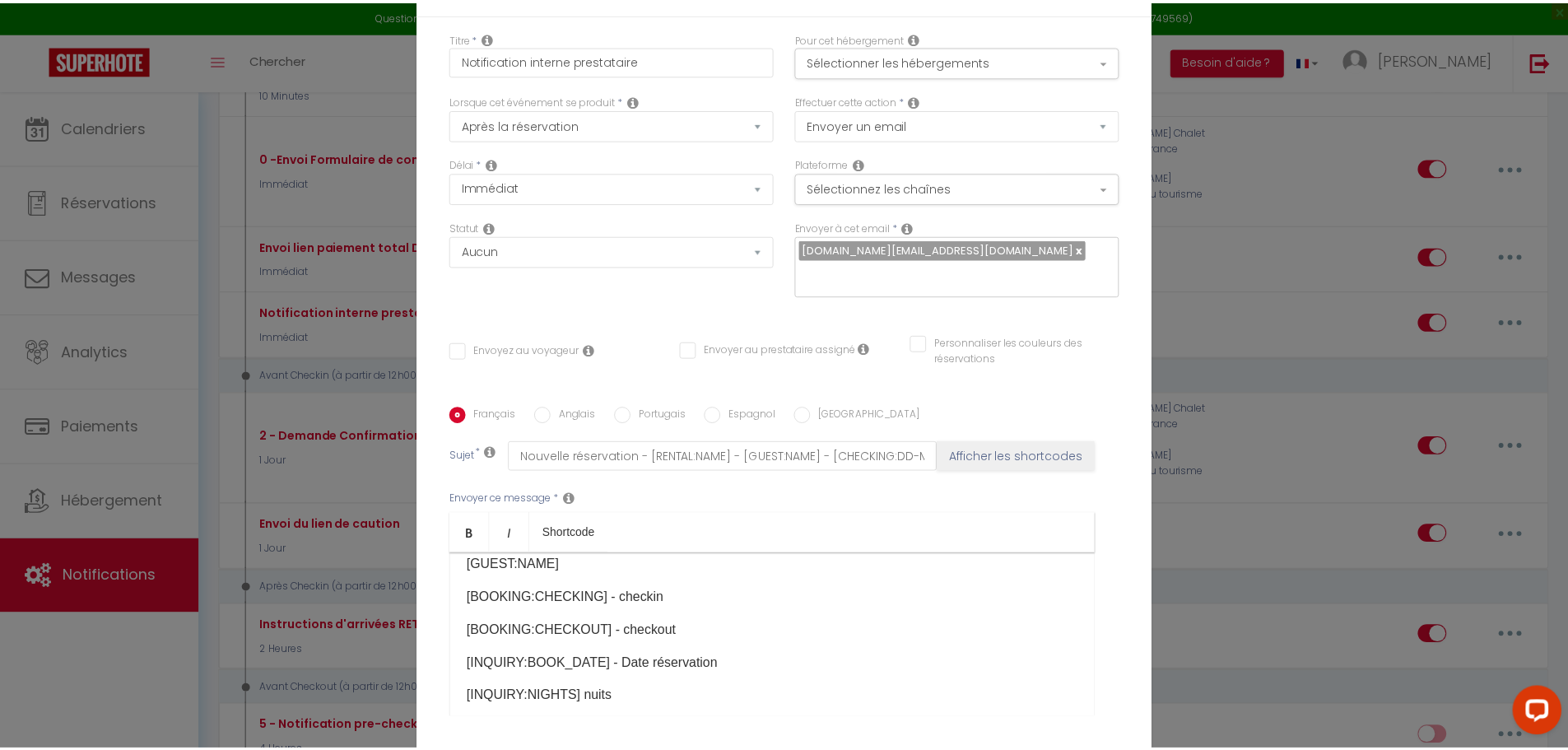
scroll to position [145, 0]
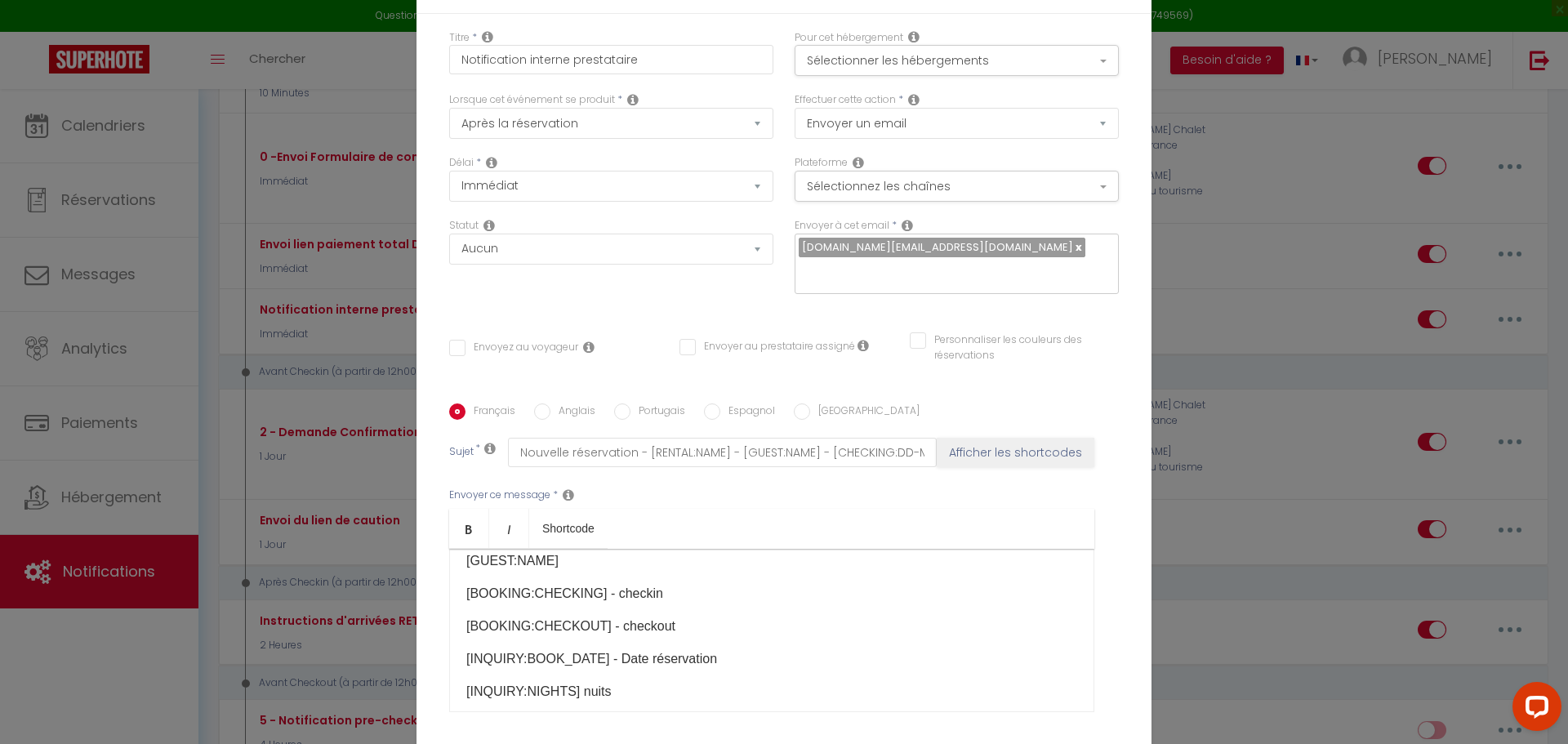
click at [1091, 498] on div "Envoyer ce message * Bold Italic Shortcode Rich text editor Bonjour, Nouvelle r…" at bounding box center [783, 600] width 670 height 265
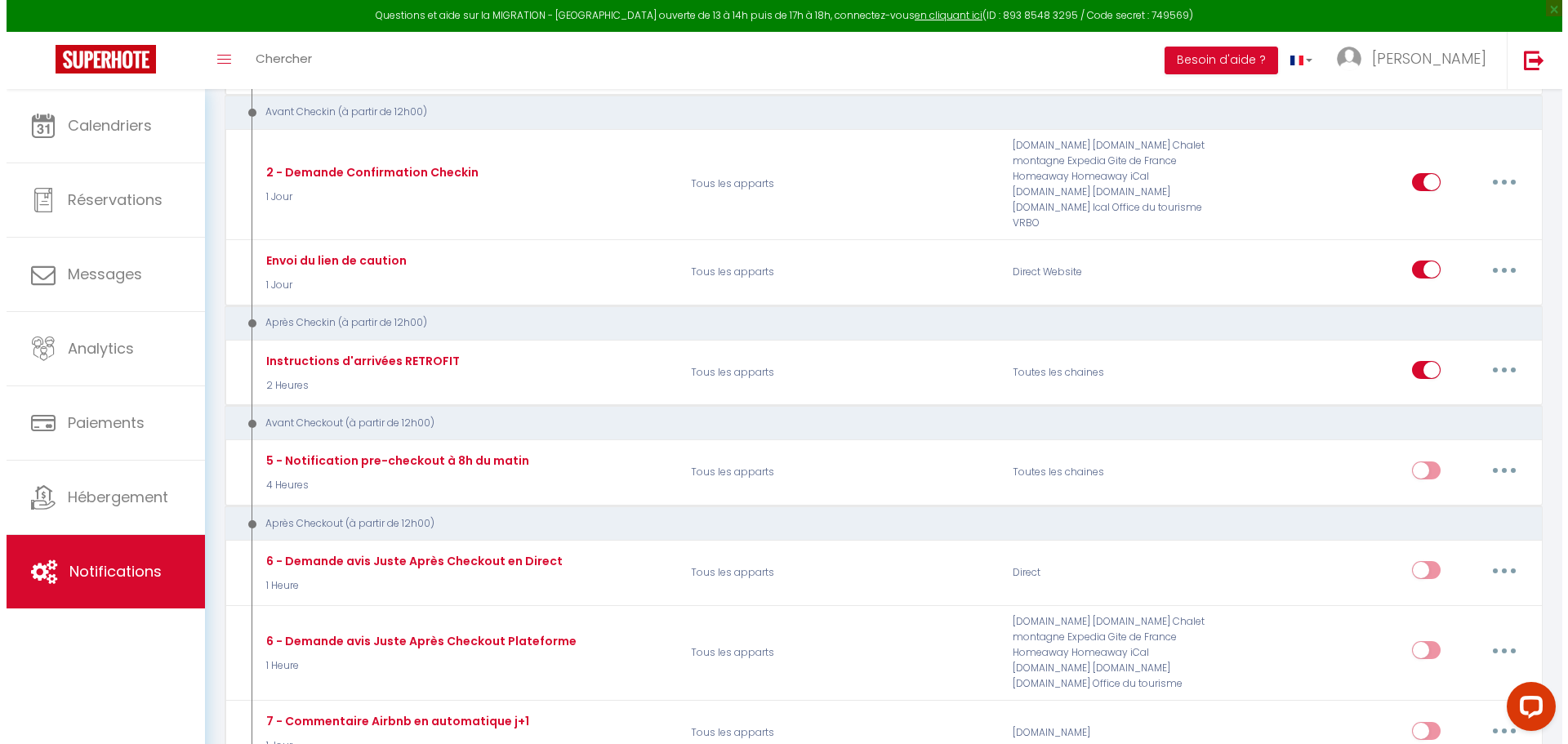
scroll to position [692, 0]
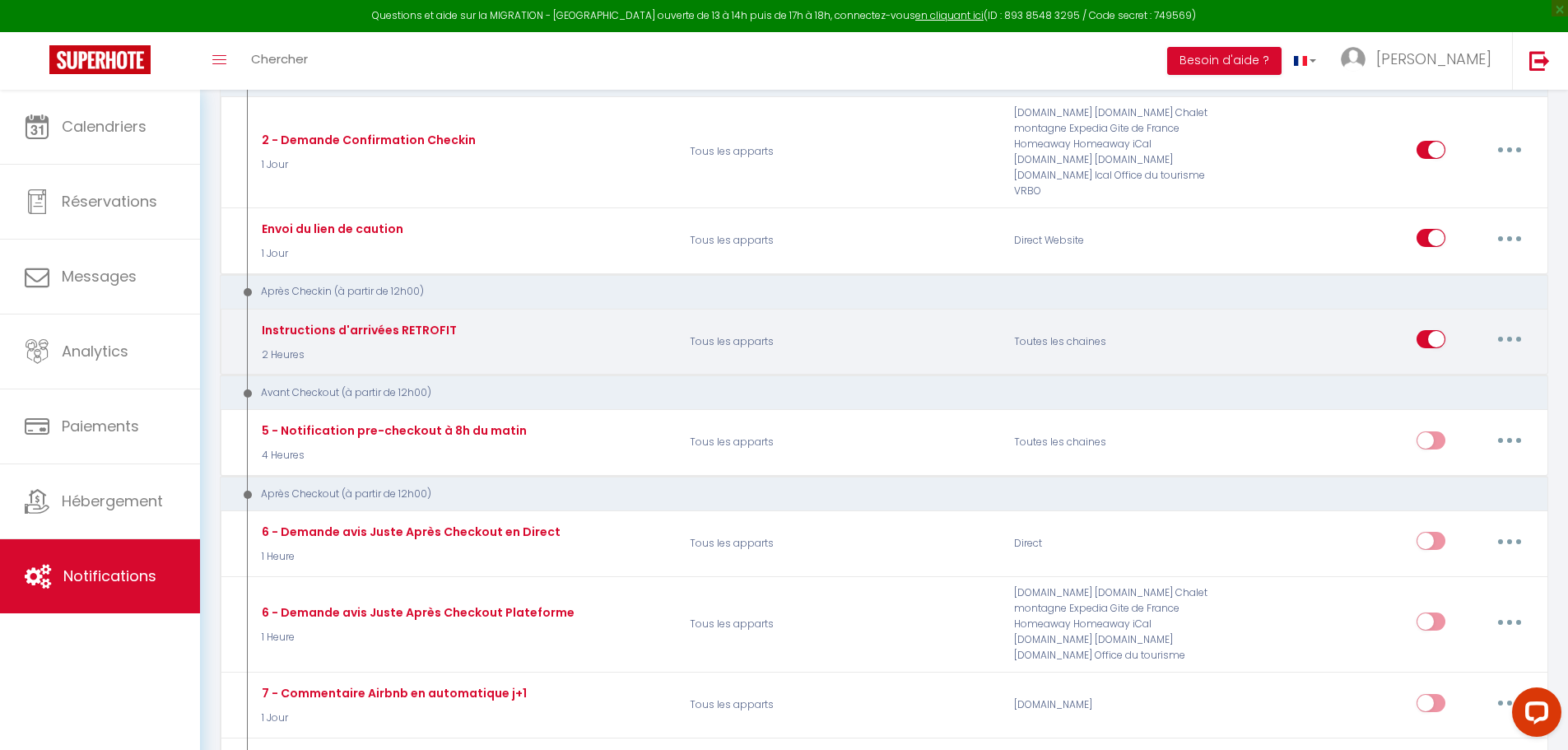
click at [1509, 340] on icon "button" at bounding box center [1509, 339] width 5 height 5
click at [1475, 371] on link "Editer" at bounding box center [1466, 377] width 122 height 28
type input "Instructions d'arrivées RETROFIT"
select select "3"
select select "2 Heures"
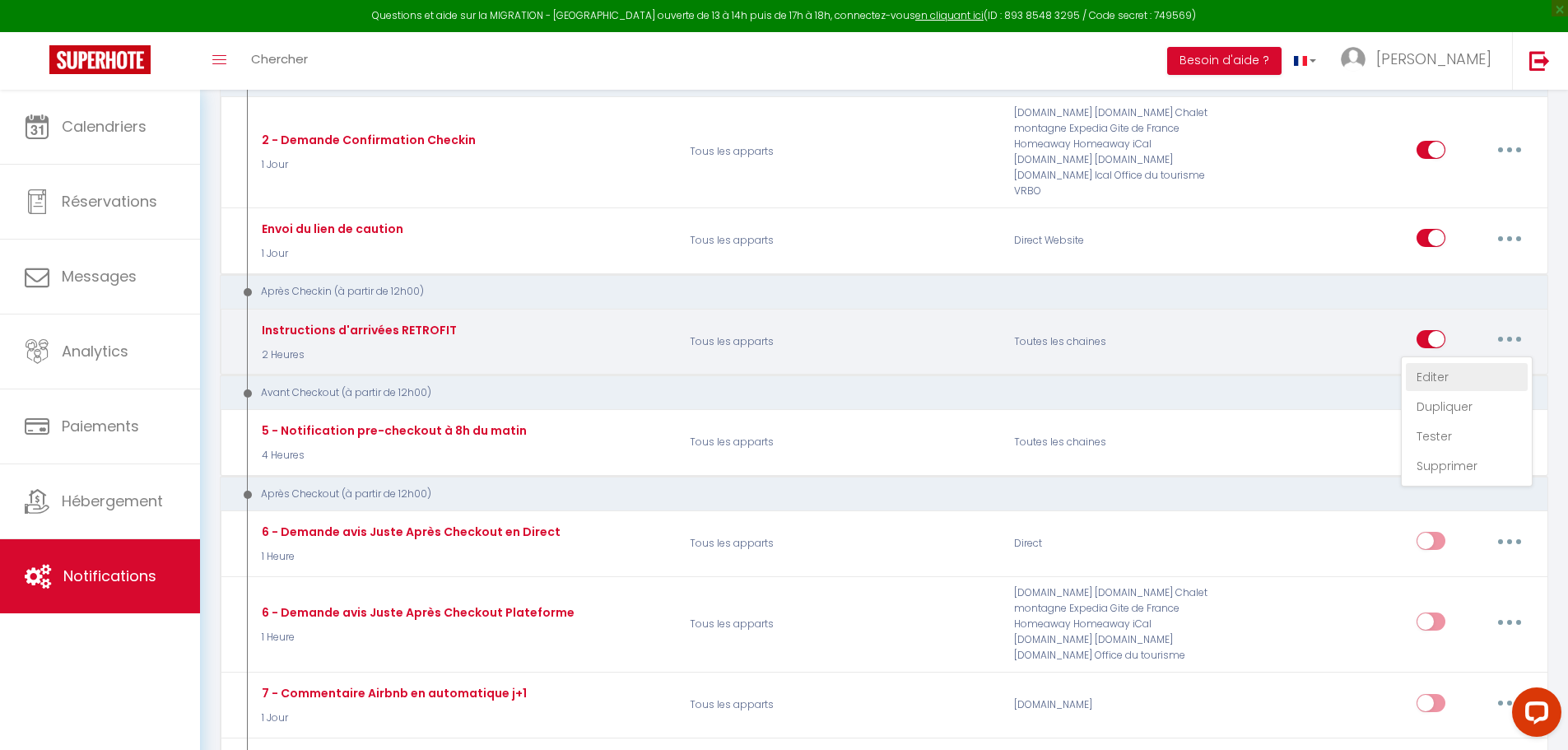
select select "if_deposit_is_paid"
checkbox input "true"
checkbox input "false"
type input "Informations d'accès et code d'accès logement - [GUEST:FIRST_NAME] [GUEST:LAST_…"
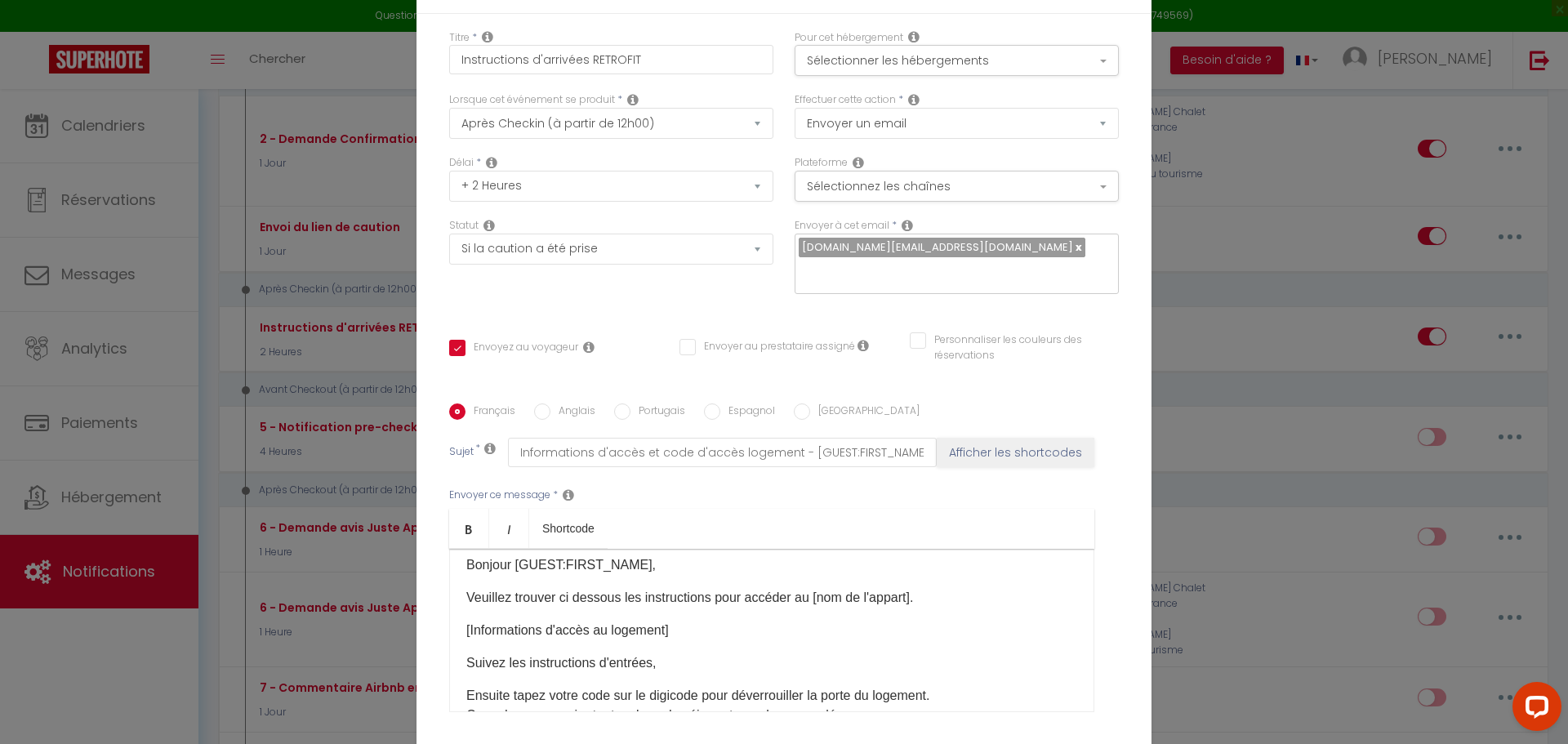
scroll to position [14, 0]
click at [666, 650] on p "Suivez les instructions d'entrées," at bounding box center [772, 660] width 611 height 20
click at [627, 549] on div "Bonjour [GUEST:FIRST_NAME]​, Veuillez trouver ci dessous les instructions pour …" at bounding box center [771, 631] width 645 height 163
click at [451, 549] on div "Bonjour [GUEST:FIRST_NAME]​, Veuillez trouver ci dessous les instructions pour …" at bounding box center [771, 631] width 645 height 163
click at [481, 549] on div "Bonjour [GUEST:FIRST_NAME]​, Veuillez trouver ci dessous les instructions pour …" at bounding box center [771, 631] width 645 height 163
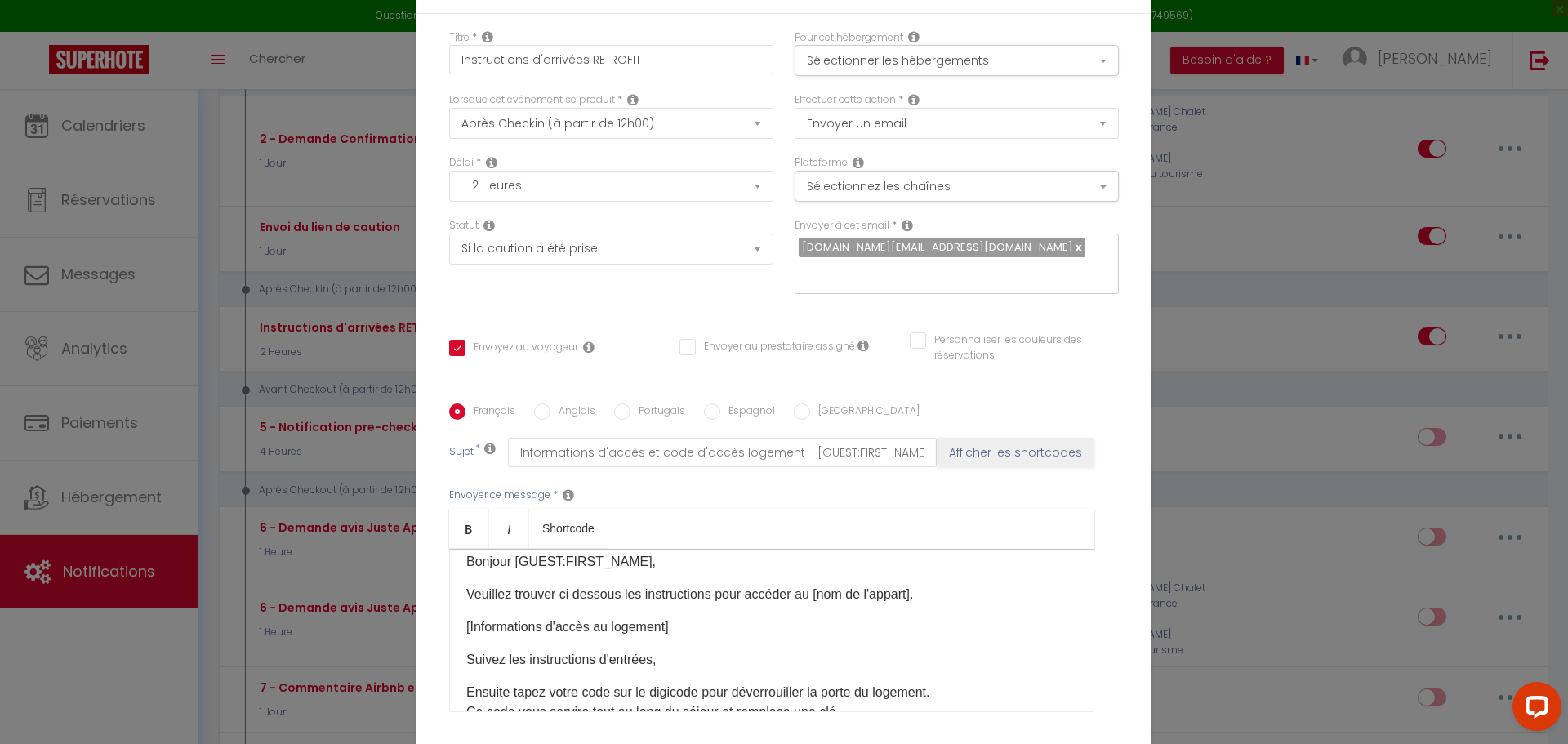
click at [456, 549] on div "Bonjour [GUEST:FIRST_NAME]​, Veuillez trouver ci dessous les instructions pour …" at bounding box center [771, 631] width 645 height 163
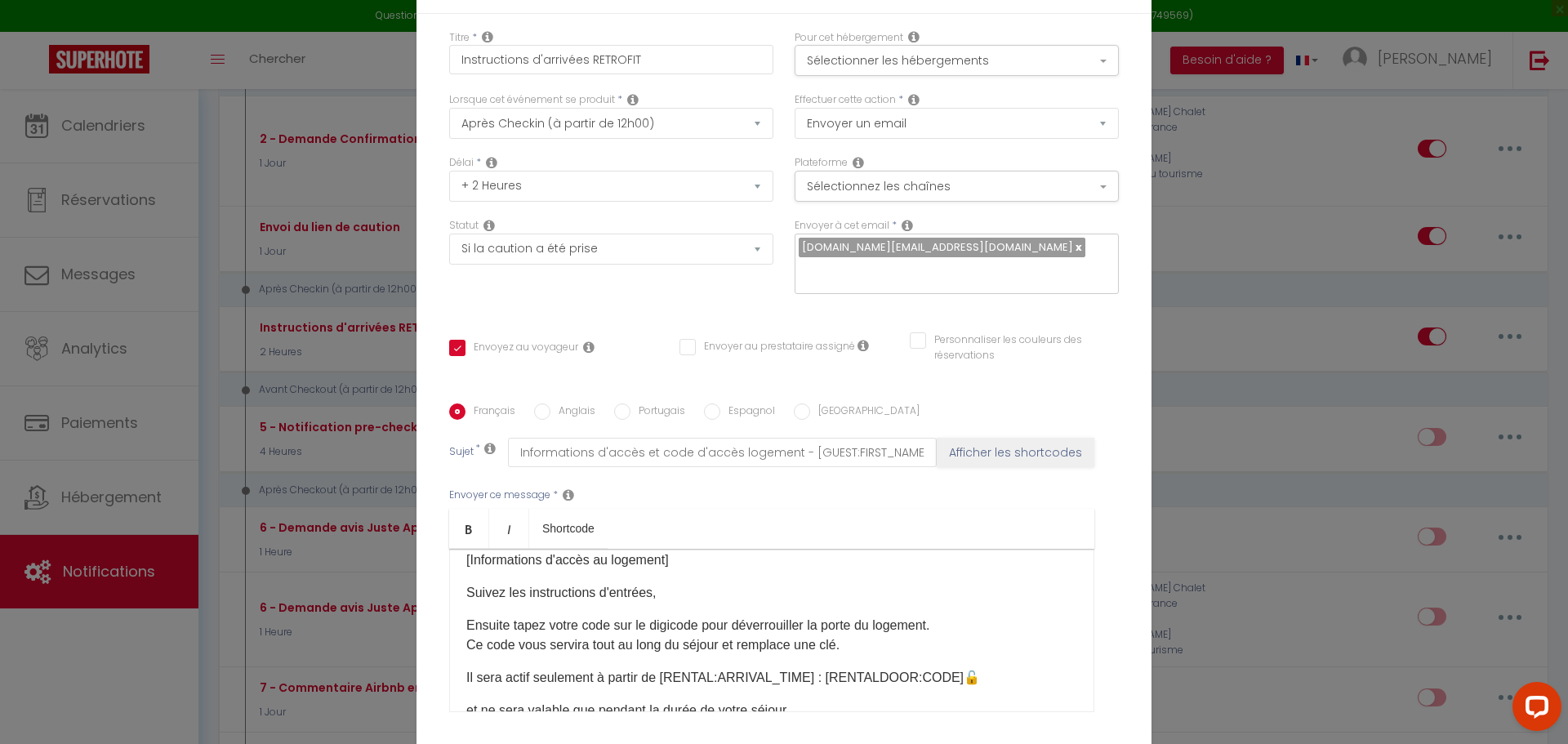
click at [790, 549] on div "Bonjour [GUEST:FIRST_NAME]​, Veuillez trouver ci dessous les instructions pour …" at bounding box center [771, 631] width 645 height 163
click at [865, 616] on p "Ensuite tapez votre code sur le digicode pour déverrouiller la porte du logemen…" at bounding box center [772, 635] width 611 height 39
click at [630, 549] on div "Bonjour [GUEST:FIRST_NAME]​, Veuillez trouver ci dessous les instructions pour …" at bounding box center [771, 631] width 645 height 163
click at [706, 551] on p "[Informations d'accès au logement]​" at bounding box center [772, 560] width 611 height 20
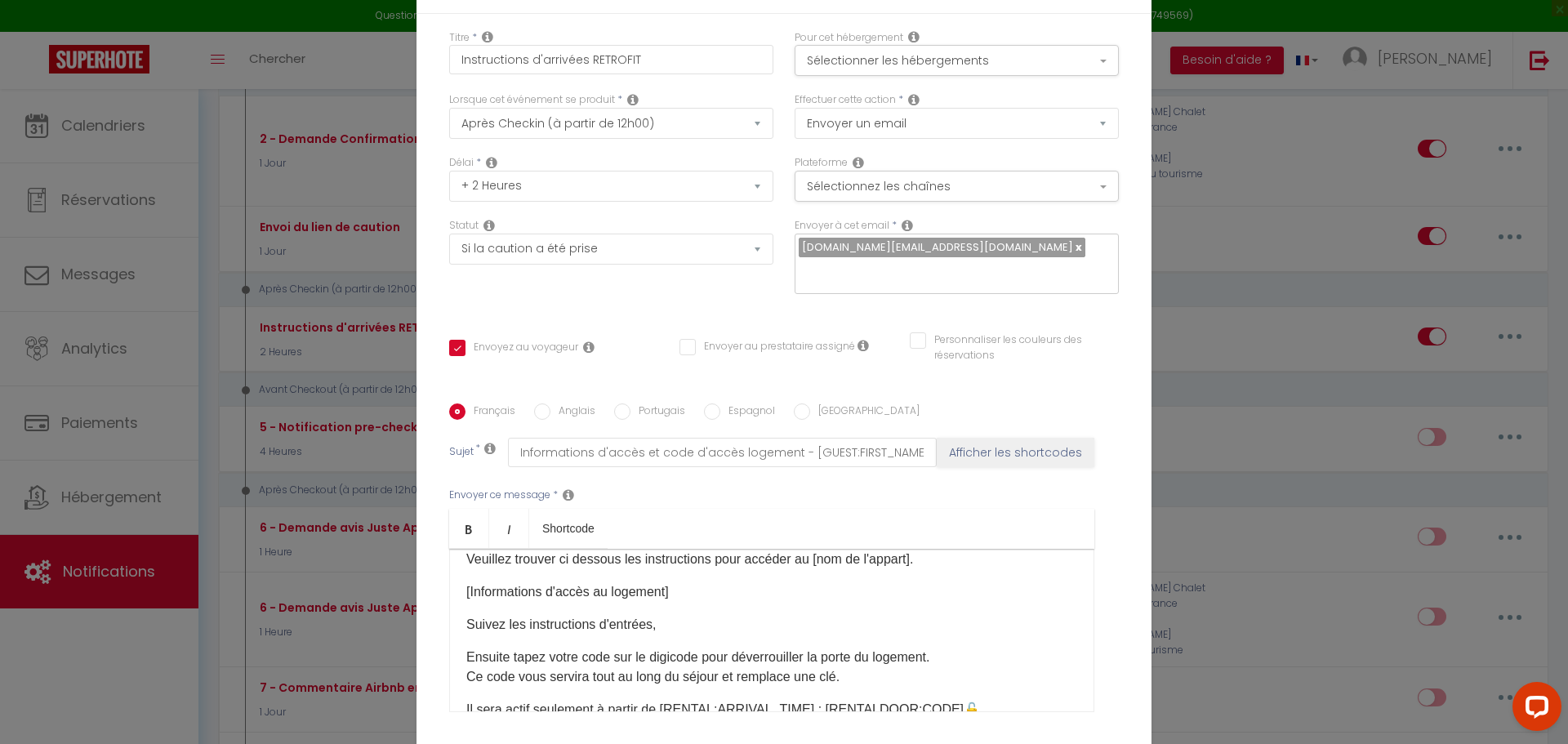
scroll to position [48, 0]
drag, startPoint x: 654, startPoint y: 495, endPoint x: 459, endPoint y: 489, distance: 195.1
click at [459, 549] on div "Bonjour [GUEST:FIRST_NAME]​, Veuillez trouver ci dessous les instructions pour …" at bounding box center [771, 631] width 645 height 163
click at [466, 648] on p "Ensuite tapez votre code sur le digicode pour déverrouiller la porte du logemen…" at bounding box center [772, 668] width 611 height 39
drag, startPoint x: 664, startPoint y: 546, endPoint x: 584, endPoint y: 551, distance: 80.2
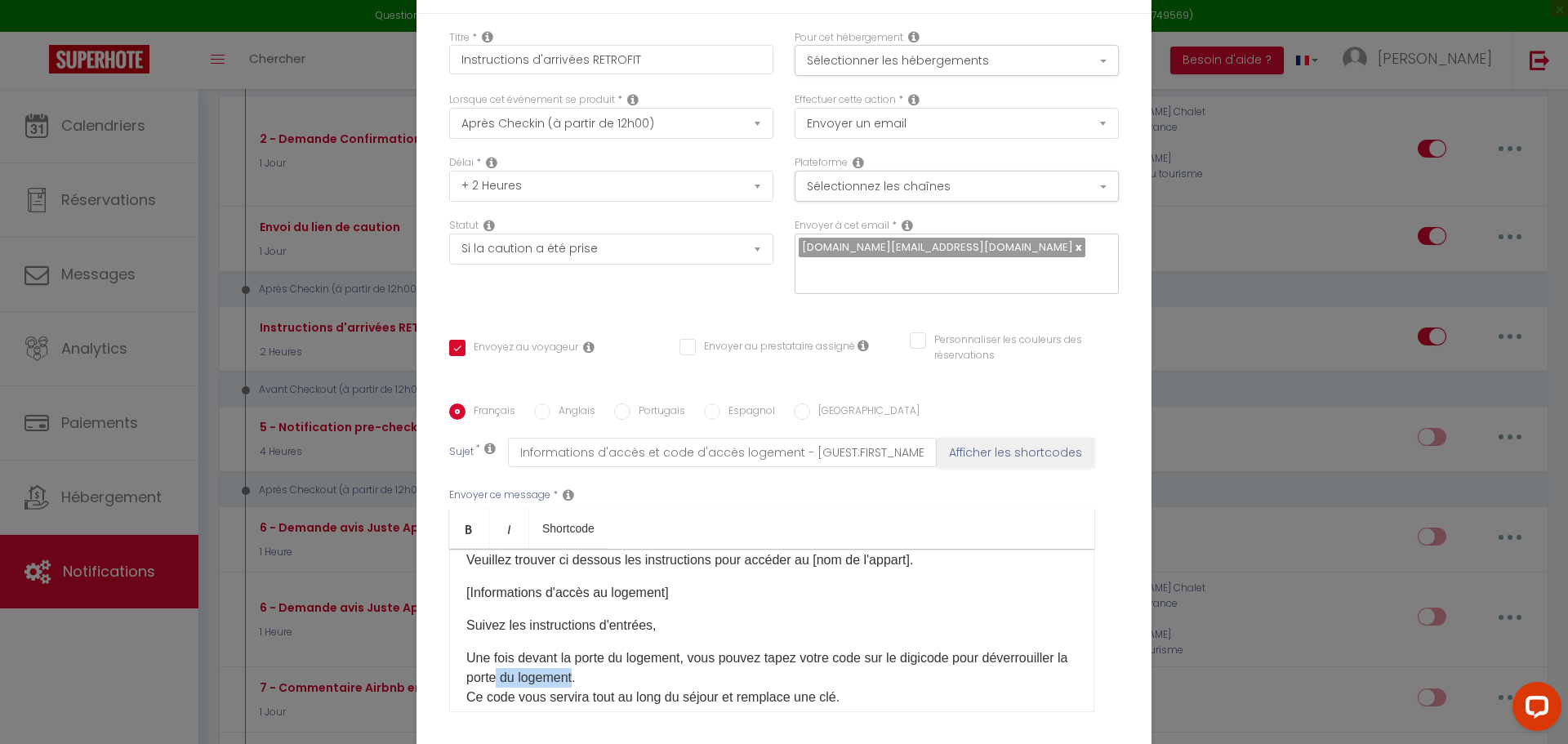
click at [584, 648] on p "Une fois devant la porte du logement, vous pouvez tapez votre code sur le digic…" at bounding box center [772, 677] width 611 height 59
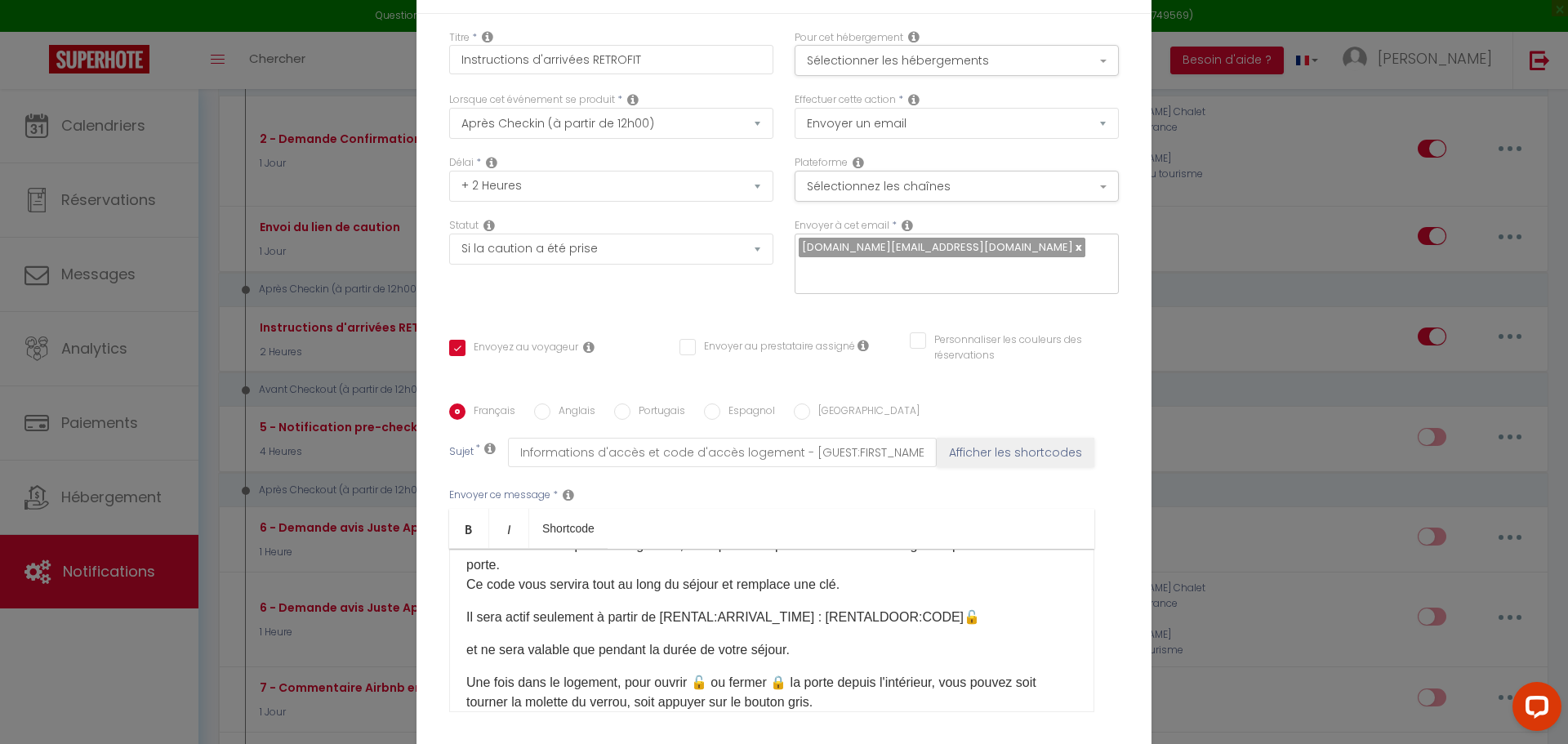
scroll to position [179, 0]
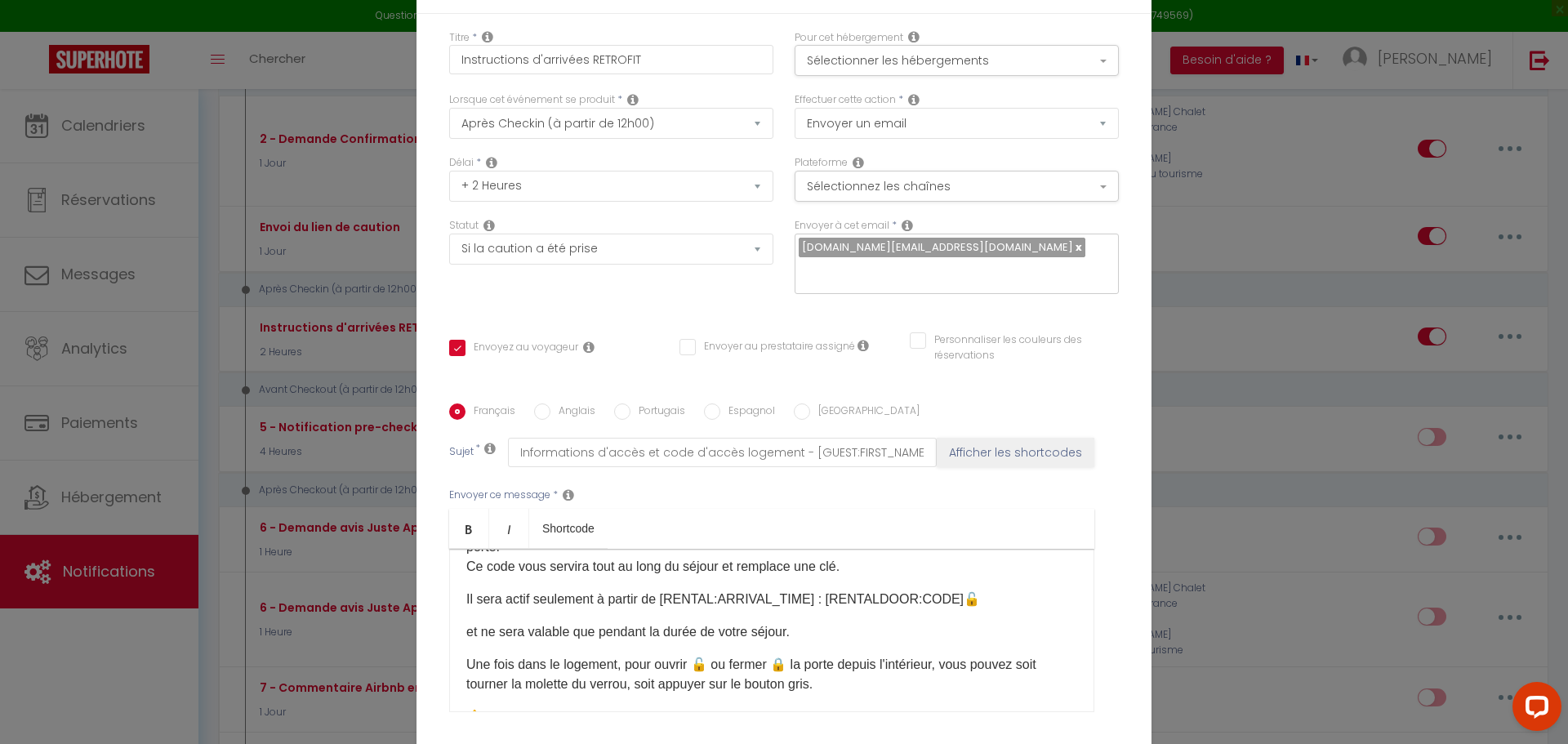
click at [478, 589] on p "Il sera actif seulement à partir de [RENTAL:ARRIVAL_TIME] ​: [RENTALDOOR:CODE]​🔓" at bounding box center [772, 599] width 611 height 20
click at [614, 589] on p "Il ne sera actif seulement à partir de [RENTAL:ARRIVAL_TIME] ​: [RENTALDOOR:COD…" at bounding box center [772, 599] width 611 height 20
click at [491, 589] on p "Il ne sera actif seulement à partir de [RENTAL:ARRIVAL_TIME] ​: [RENTALDOOR:COD…" at bounding box center [772, 599] width 611 height 20
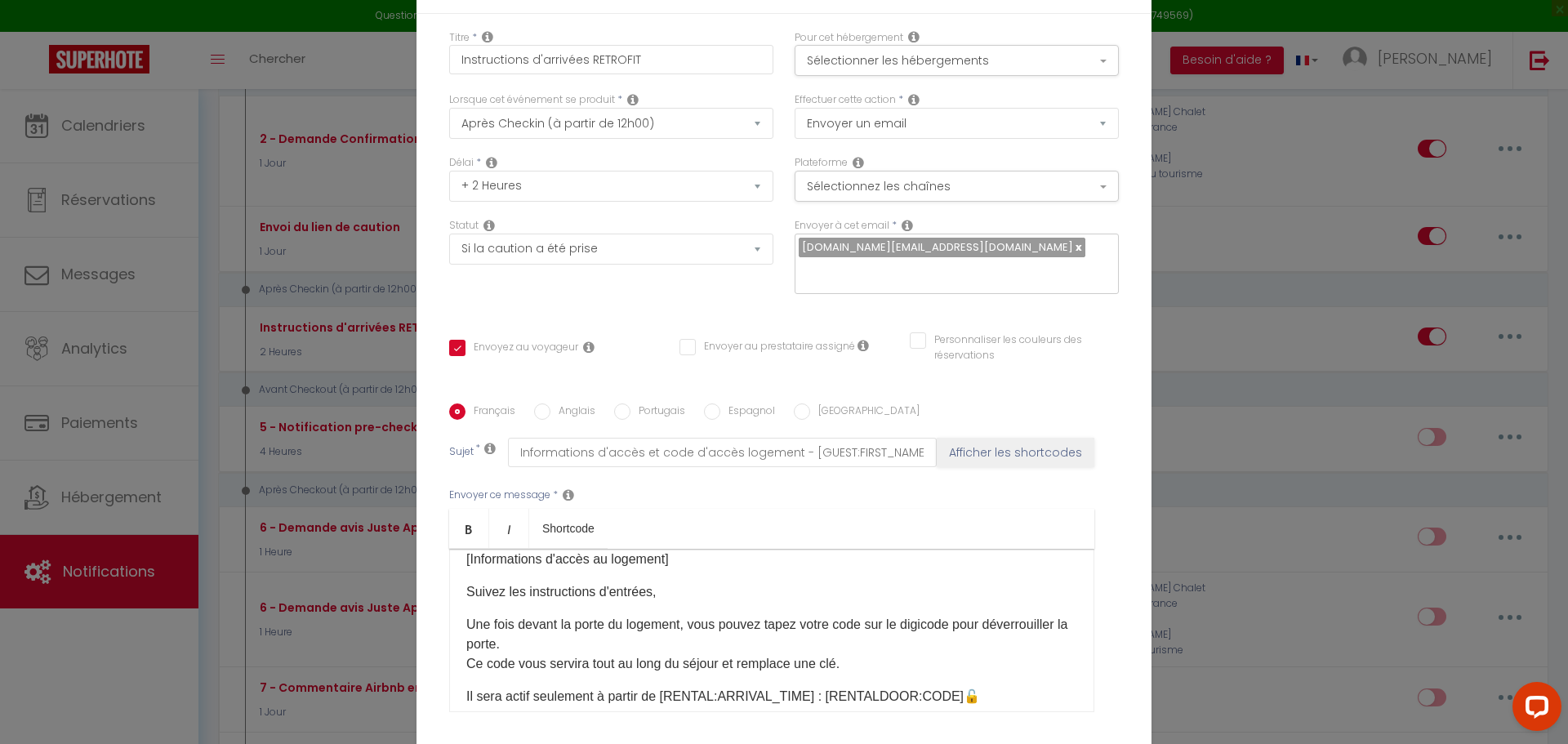
scroll to position [81, 0]
click at [679, 616] on p "Une fois devant la porte du logement, vous pouvez tapez votre code sur le digic…" at bounding box center [772, 645] width 611 height 59
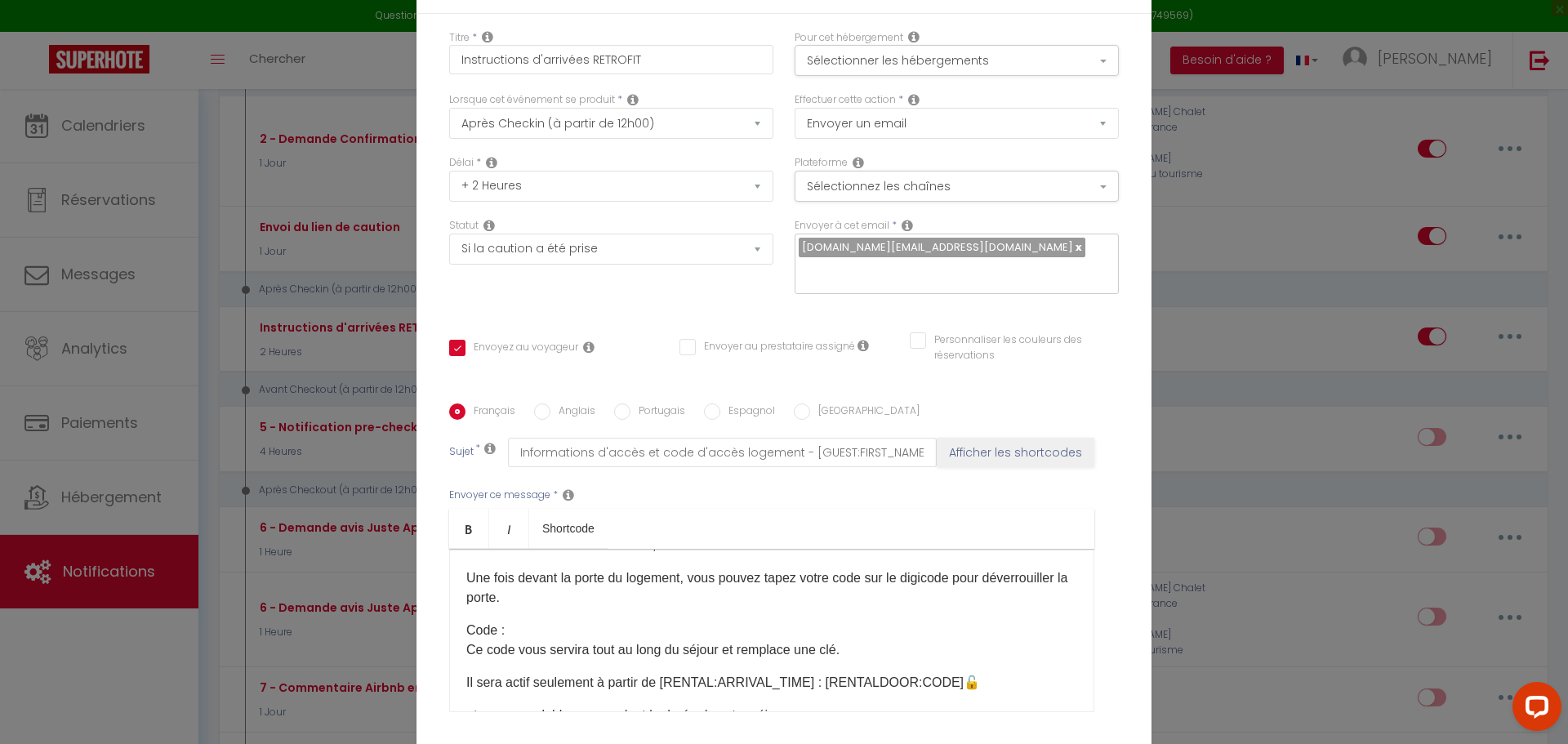
scroll to position [146, 0]
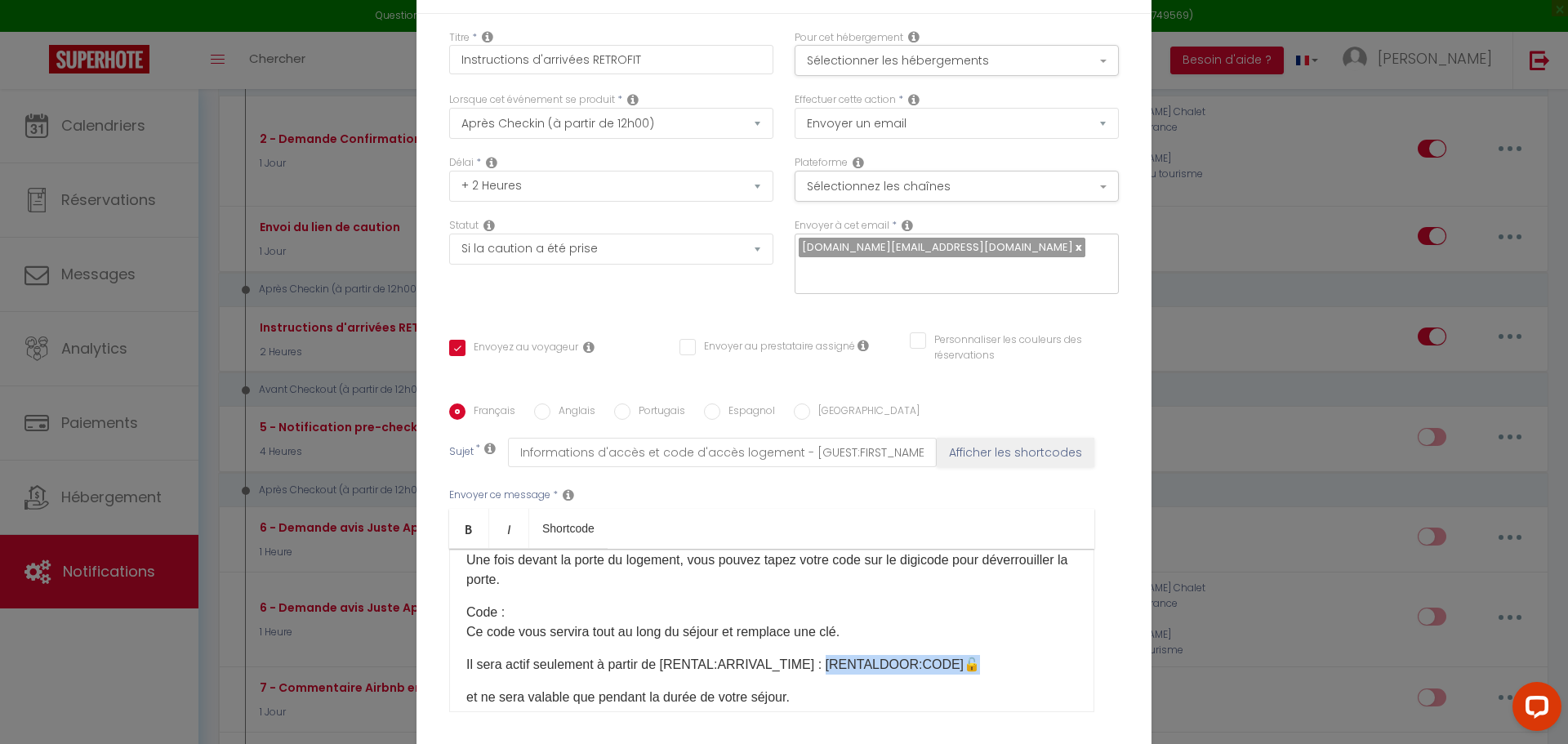
drag, startPoint x: 963, startPoint y: 530, endPoint x: 813, endPoint y: 524, distance: 150.1
click at [813, 655] on p "Il sera actif seulement à partir de [RENTAL:ARRIVAL_TIME] ​: [RENTALDOOR:CODE]​🔓" at bounding box center [772, 664] width 611 height 20
drag, startPoint x: 803, startPoint y: 529, endPoint x: 947, endPoint y: 535, distance: 144.1
click at [947, 655] on p "Il sera actif seulement à partir de [RENTAL:ARRIVAL_TIME] ​: [RENTALDOOR:CODE]​🔓" at bounding box center [772, 664] width 611 height 20
click at [639, 603] on p "Code : Ce code vous servira tout au long du séjour et remplace une clé." at bounding box center [772, 622] width 611 height 39
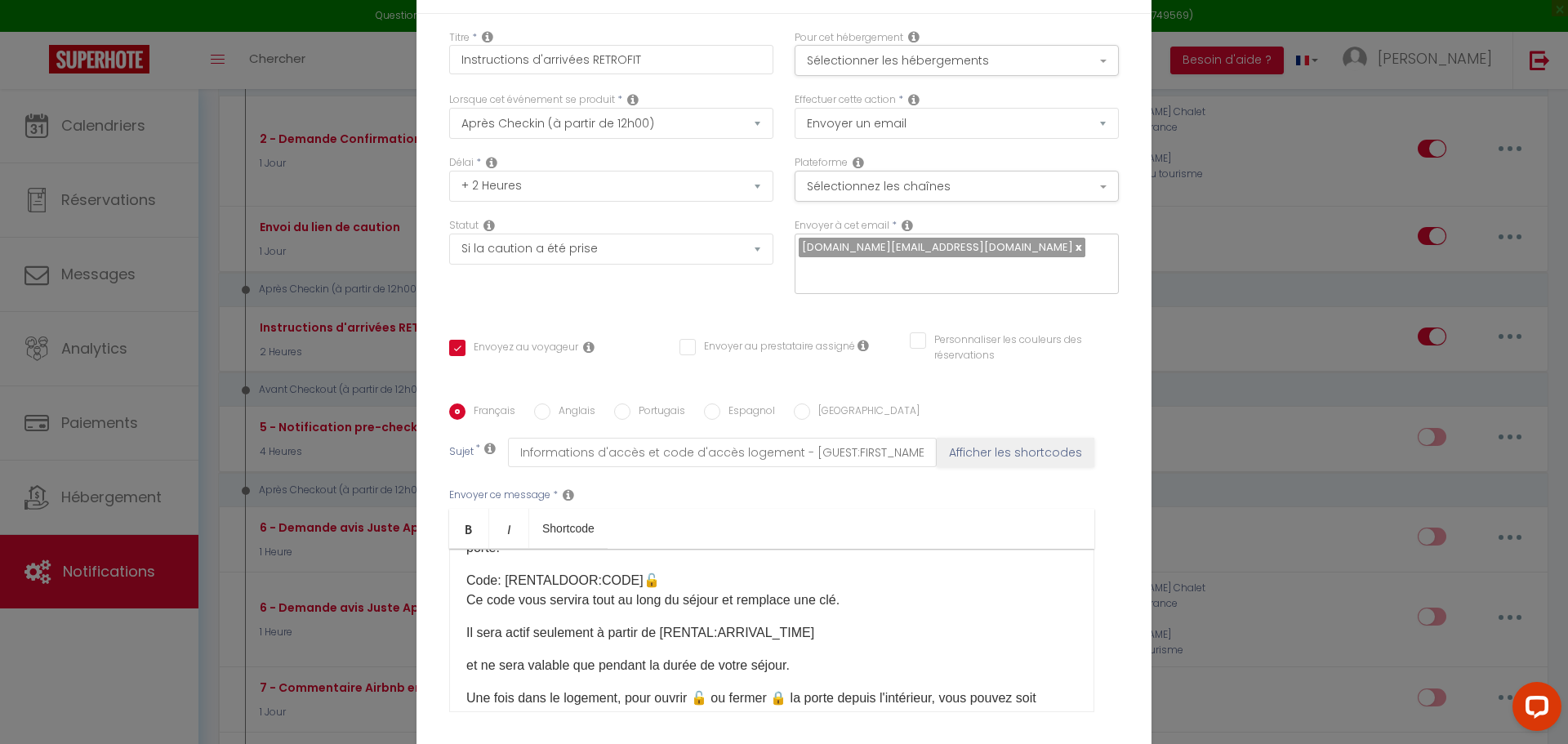
scroll to position [179, 0]
click at [910, 622] on p "Il sera actif seulement à partir de [RENTAL:ARRIVAL_TIME]" at bounding box center [772, 632] width 611 height 20
click at [466, 655] on p "et ne sera valable que pendant la durée de votre séjour." at bounding box center [772, 664] width 611 height 20
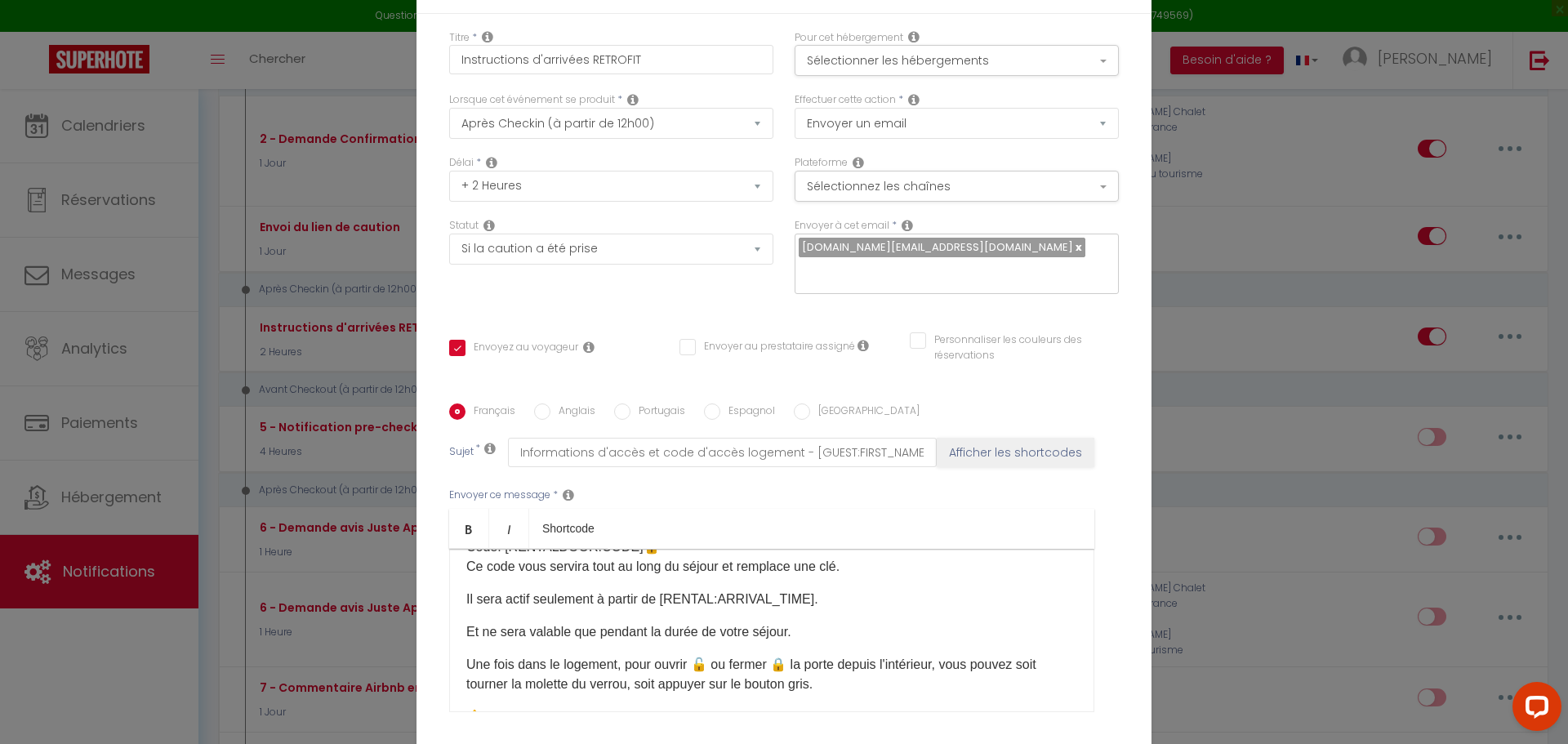
scroll to position [245, 0]
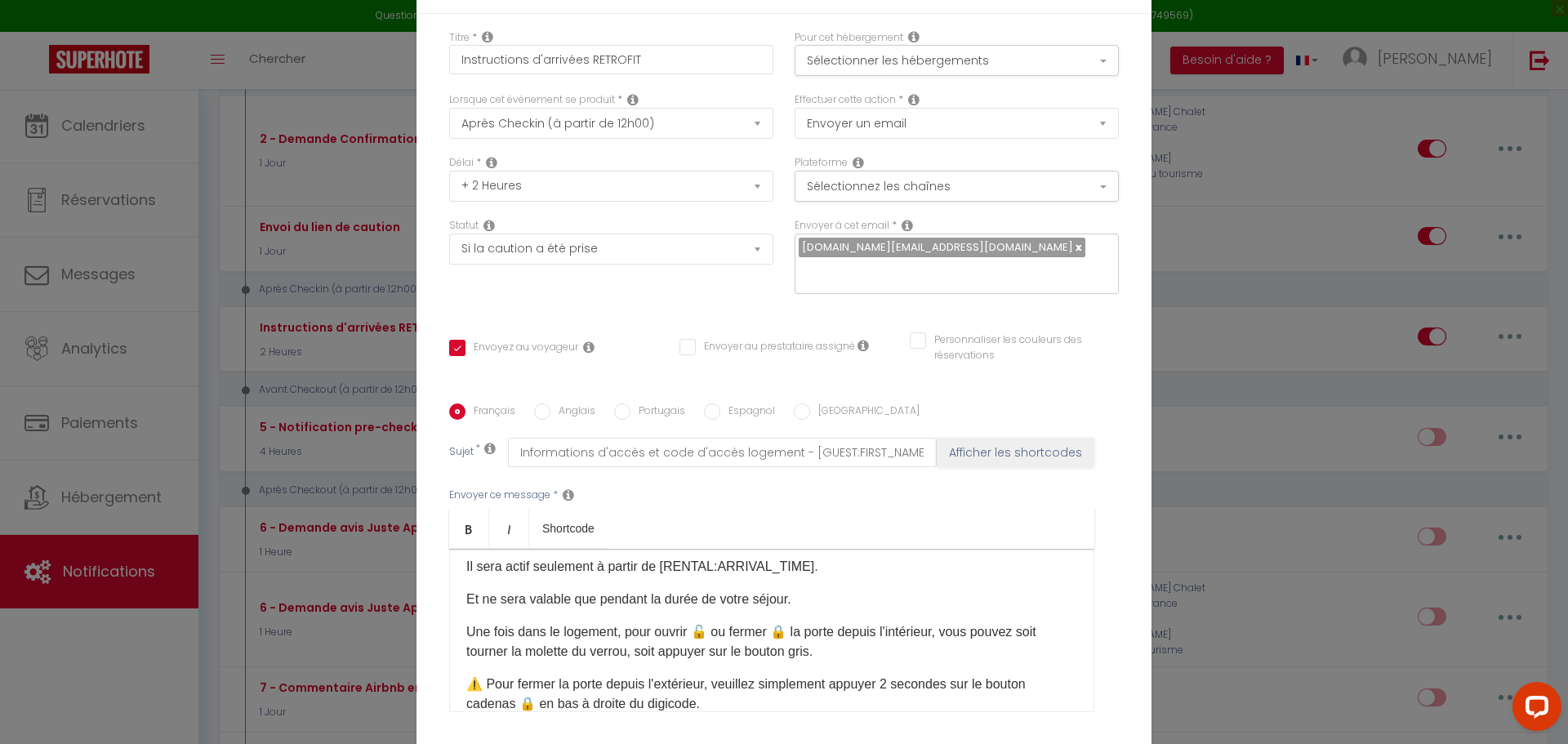
click at [744, 549] on div "Bonjour [GUEST:FIRST_NAME]​, Veuillez trouver ci dessous les instructions pour …" at bounding box center [771, 631] width 645 height 163
click at [459, 549] on div "Bonjour [GUEST:FIRST_NAME]​, Veuillez trouver ci dessous les instructions pour …" at bounding box center [771, 631] width 645 height 163
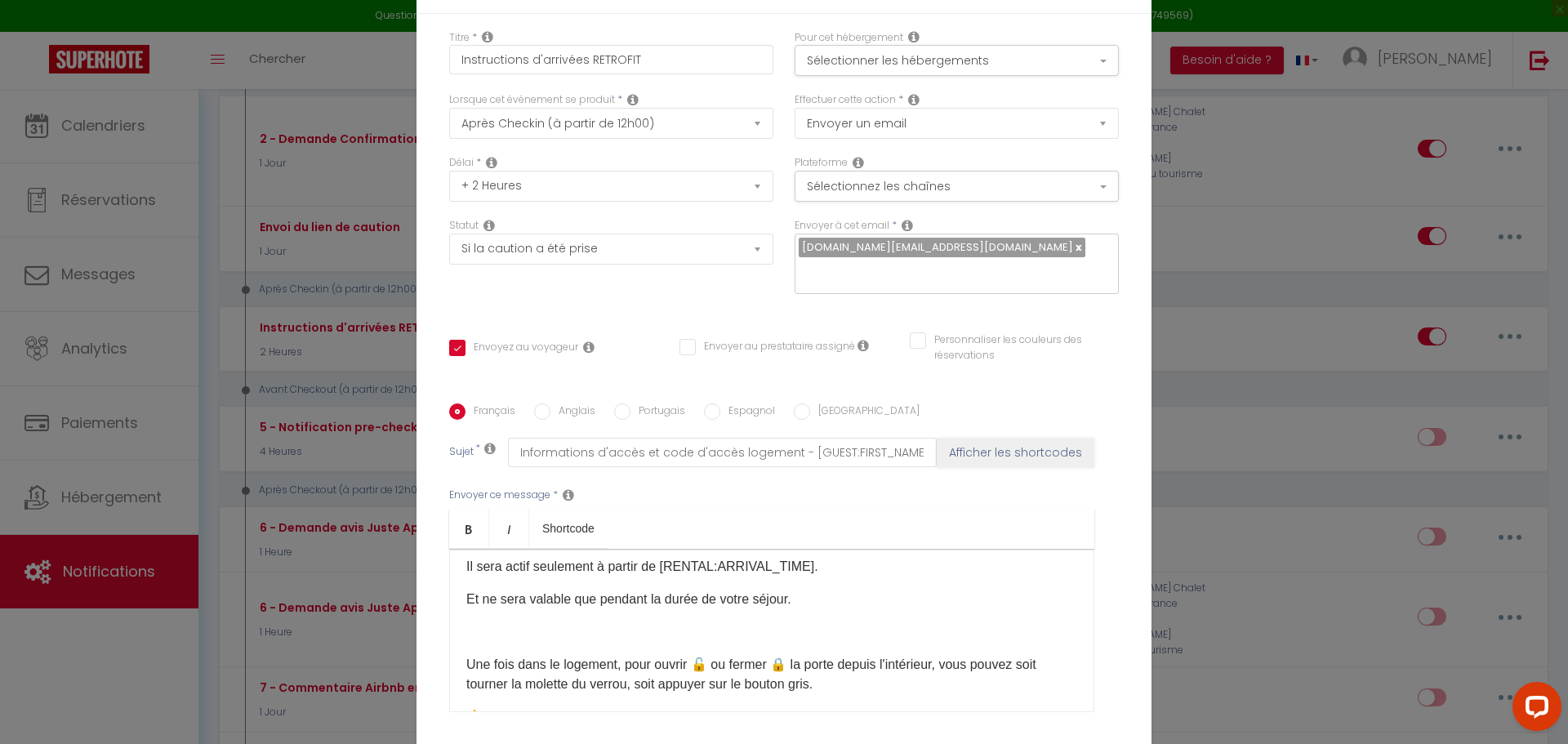
click at [466, 622] on p at bounding box center [772, 632] width 611 height 20
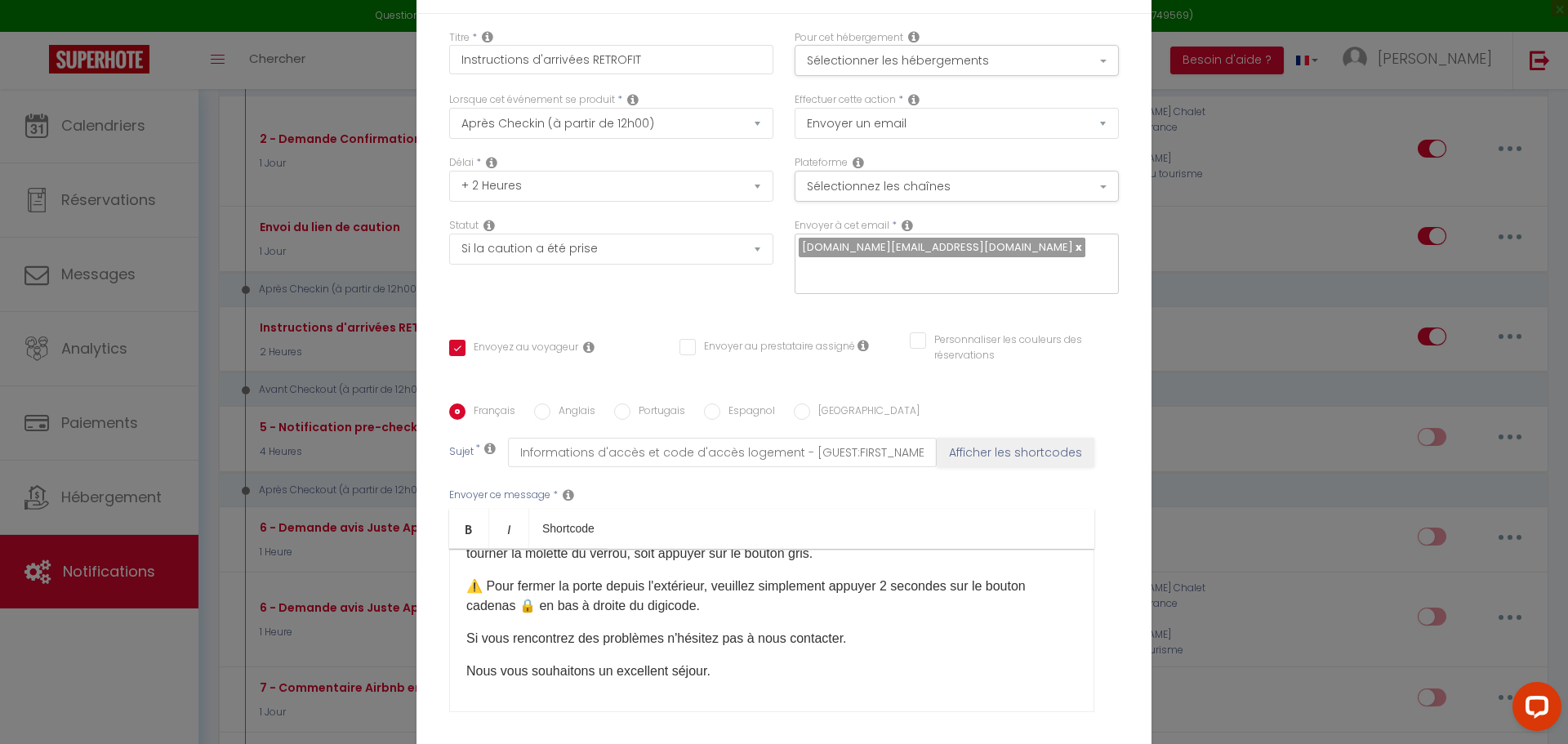
scroll to position [378, 0]
click at [888, 573] on div "Bonjour [GUEST:FIRST_NAME]​, Veuillez trouver ci dessous les instructions pour …" at bounding box center [771, 631] width 645 height 163
checkbox input "true"
checkbox input "false"
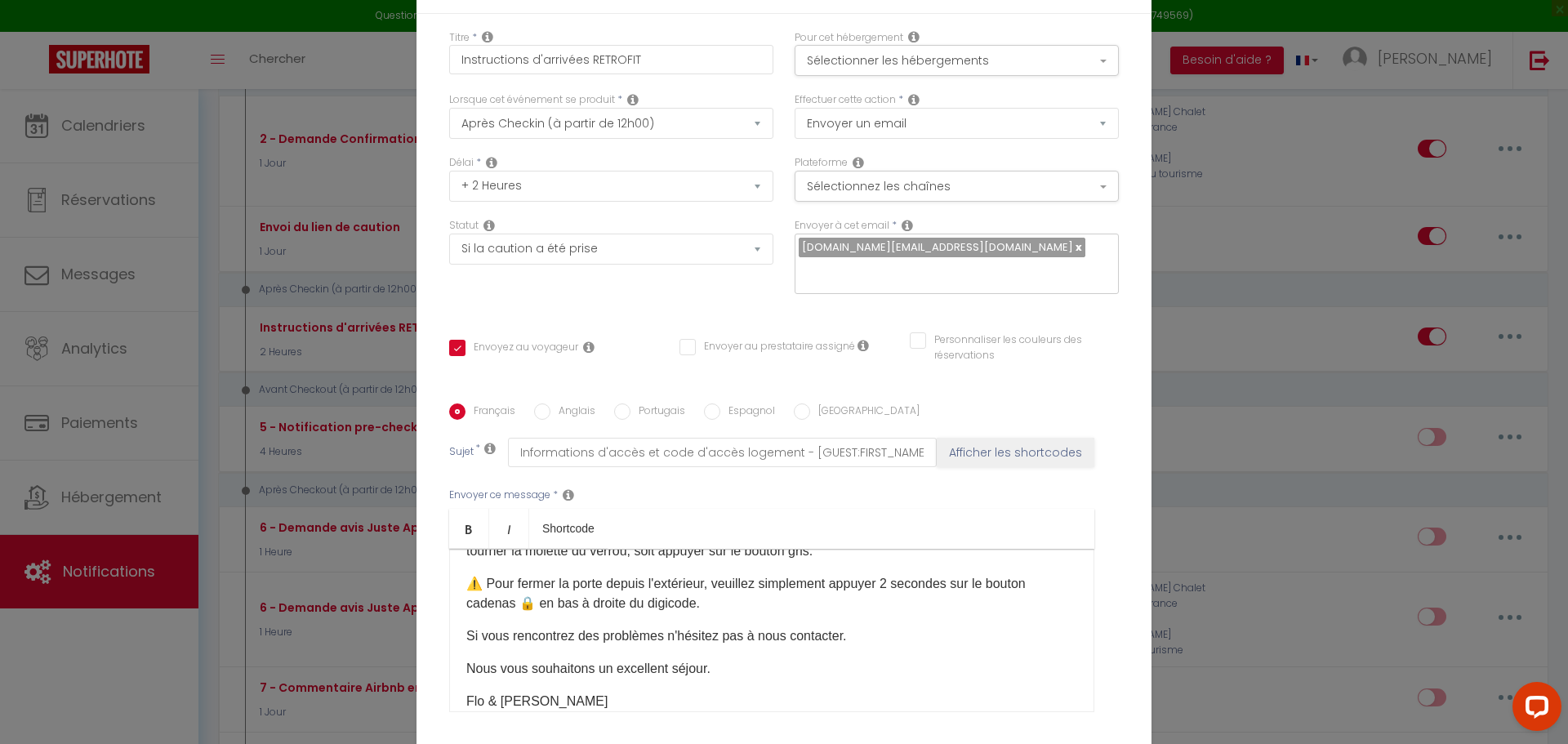
checkbox input "false"
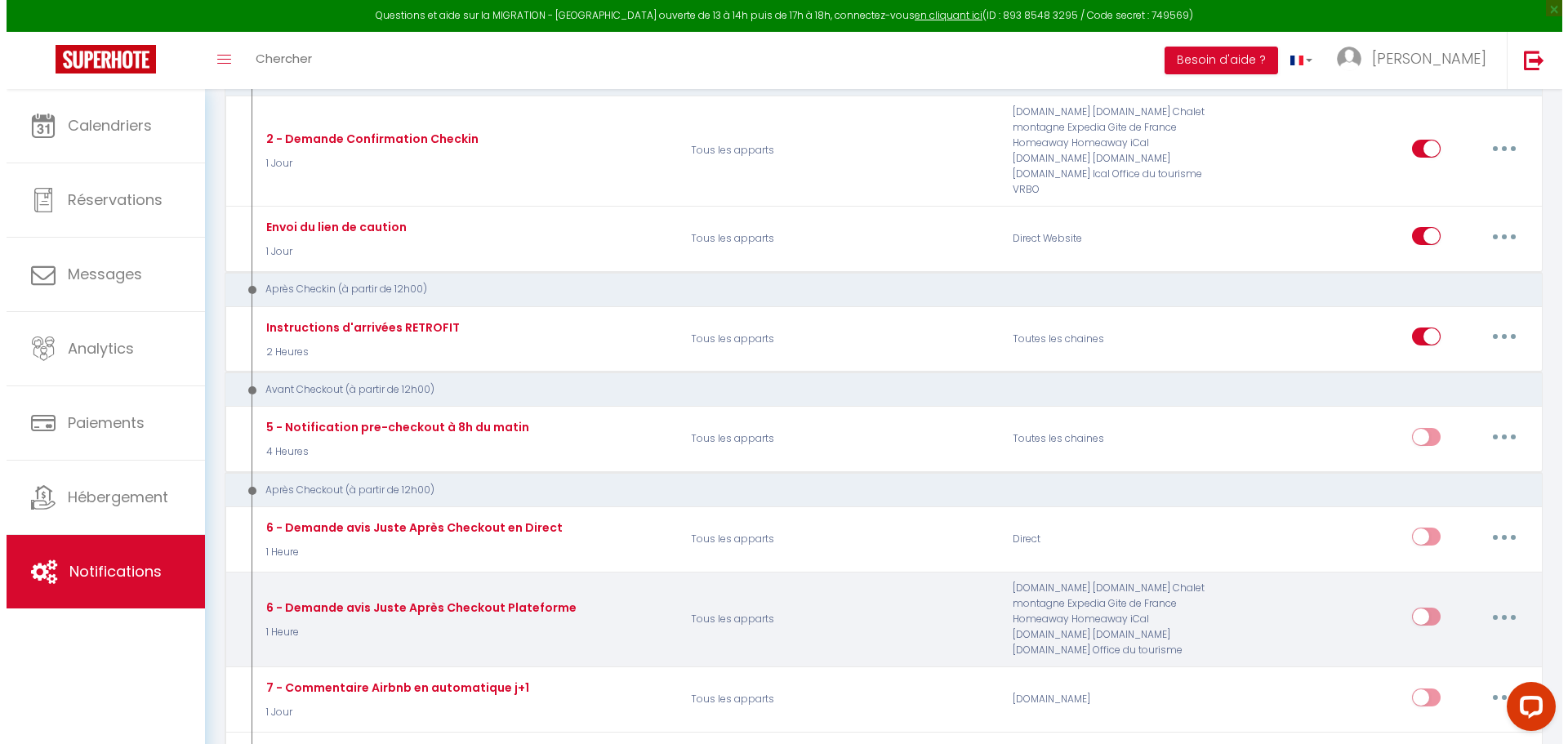
scroll to position [0, 0]
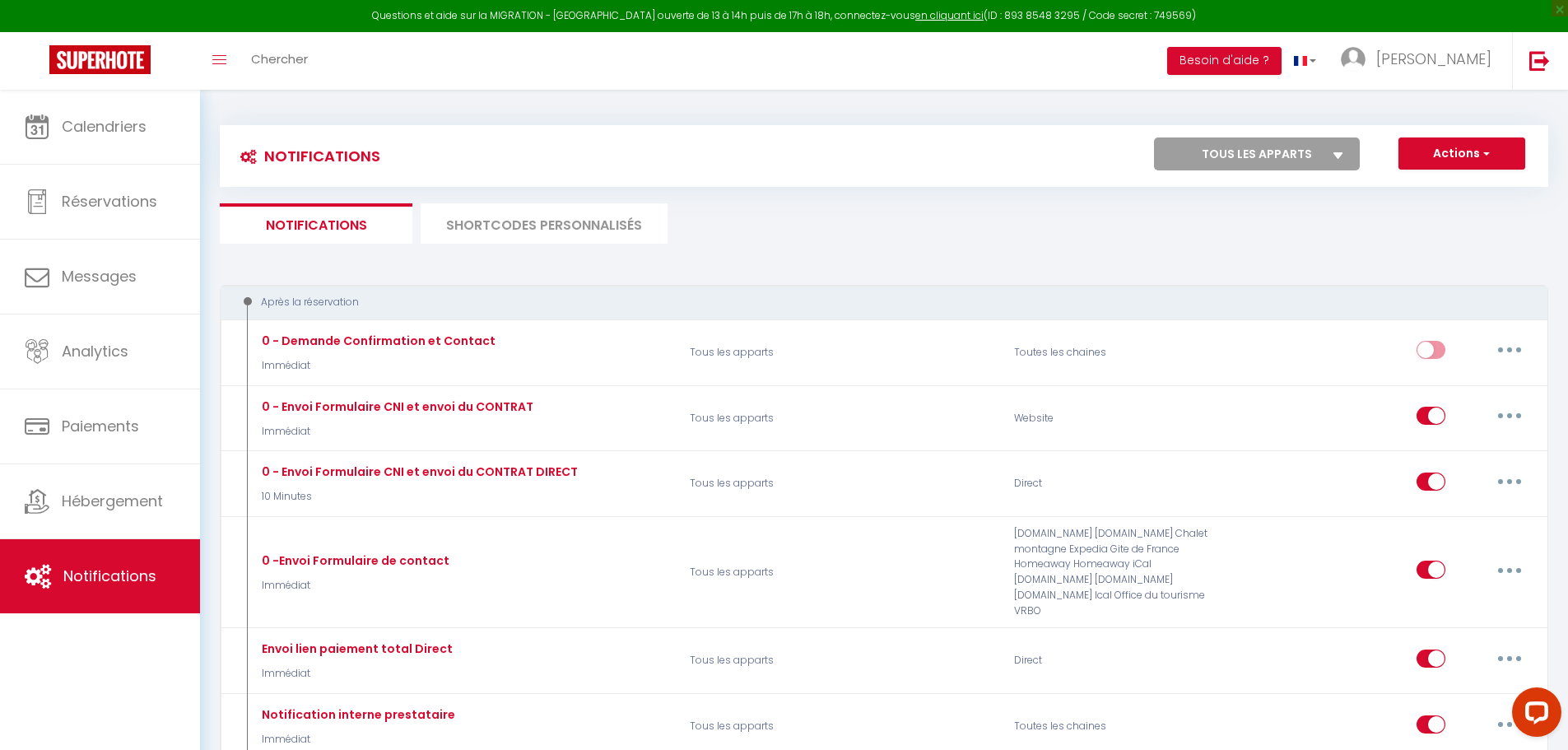
click at [530, 231] on li "SHORTCODES PERSONNALISÉS" at bounding box center [544, 223] width 247 height 41
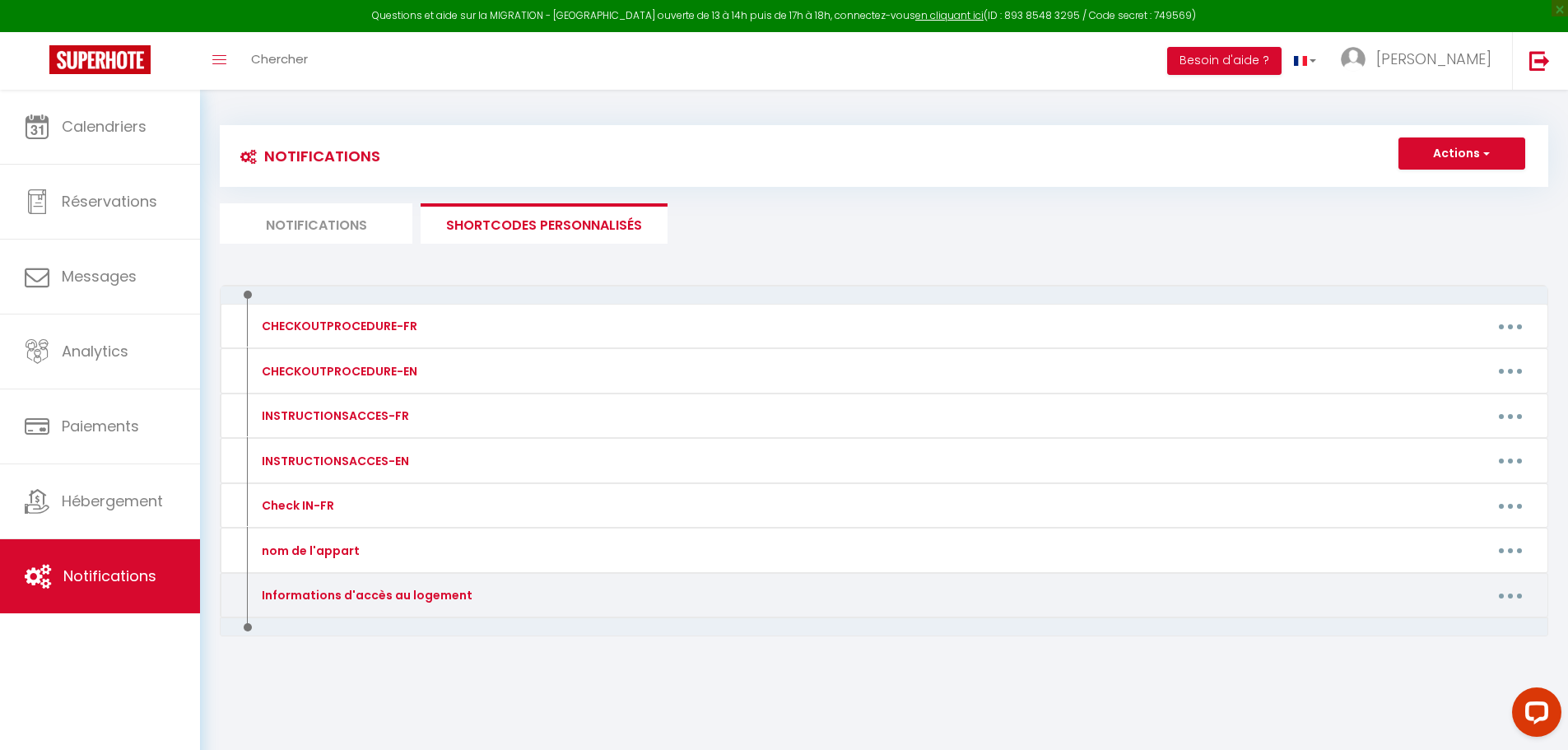
click at [1500, 600] on button "button" at bounding box center [1509, 595] width 46 height 26
click at [1462, 626] on link "Editer" at bounding box center [1467, 634] width 122 height 28
type input "Informations d'accès au logement"
type textarea "Informations d'accès au logement"
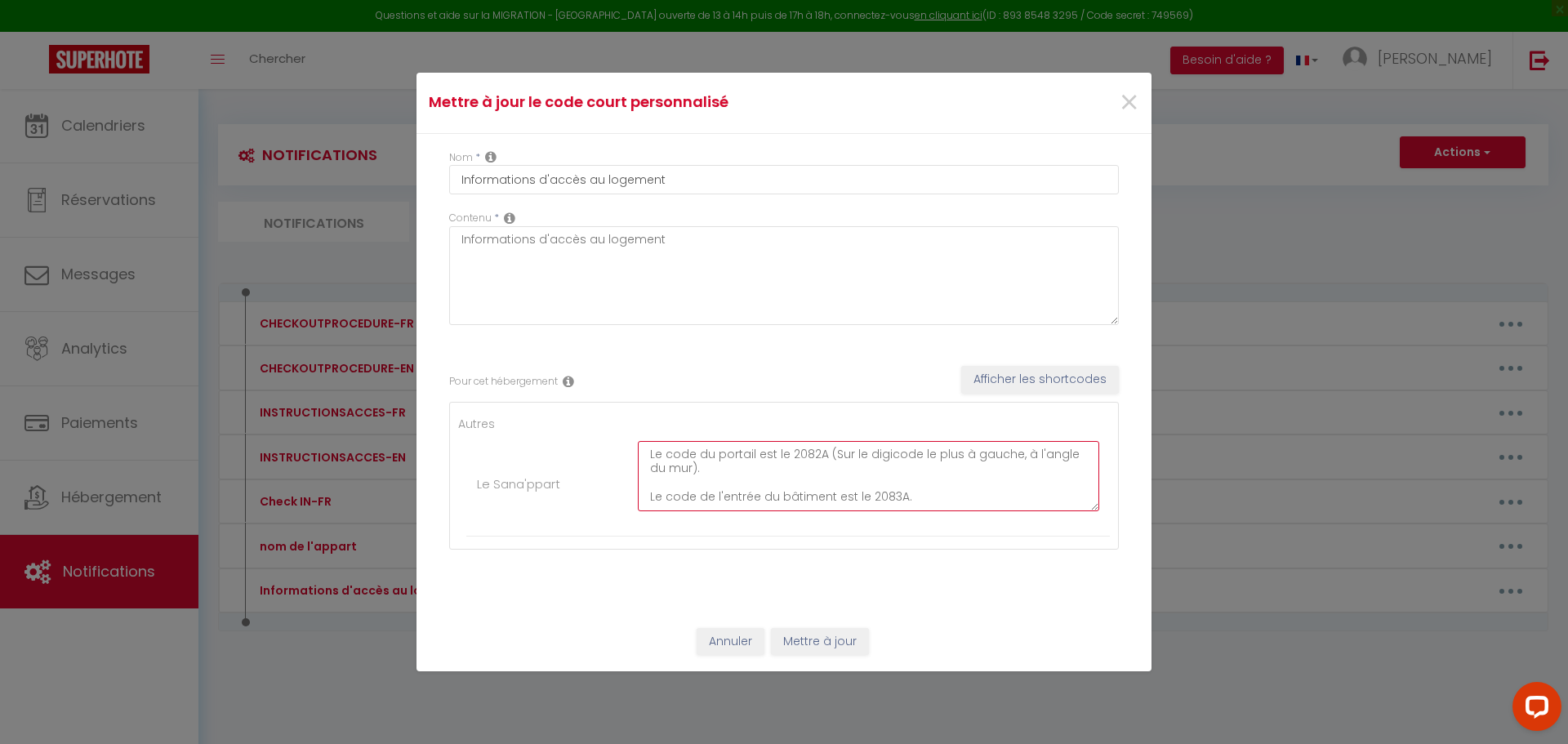
click at [645, 454] on textarea "Le code du portail est le 2082A (Sur le digicode le plus à gauche, à l'angle du…" at bounding box center [868, 476] width 462 height 70
click at [646, 454] on textarea "Le code du portail est le 2082A (Sur le digicode le plus à gauche, à l'angle du…" at bounding box center [868, 476] width 462 height 70
drag, startPoint x: 888, startPoint y: 469, endPoint x: 859, endPoint y: 462, distance: 29.8
click at [859, 462] on textarea "le logement se situe au [STREET_ADDRESS]. La Résidence ce nomme Le Verger des P…" at bounding box center [868, 476] width 462 height 70
click at [930, 465] on textarea "le logement se situe au [STREET_ADDRESS]. La Résidence ce nomme Le Verger des P…" at bounding box center [868, 476] width 462 height 70
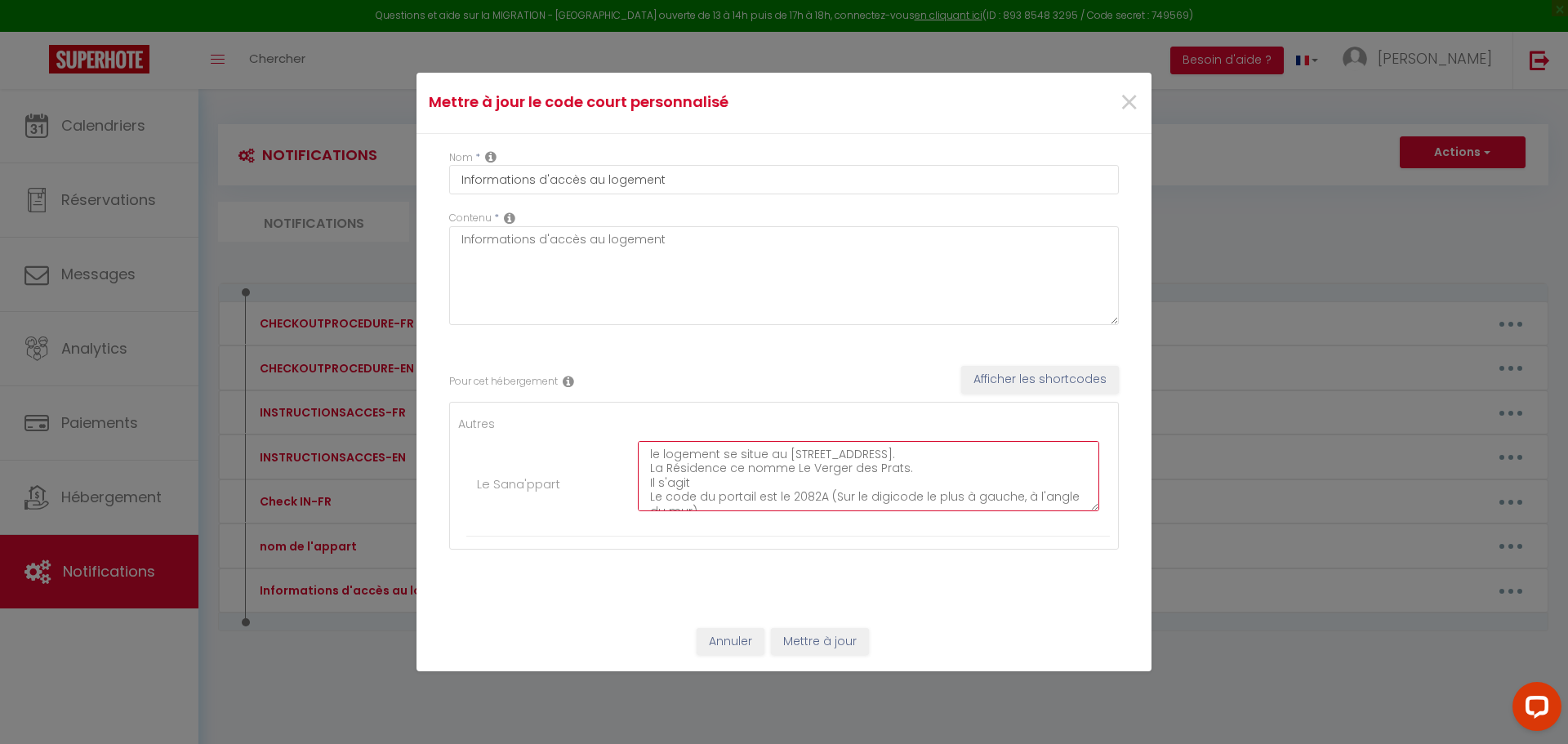
click at [657, 454] on textarea "le logement se situe au [STREET_ADDRESS]. La Résidence ce nomme Le Verger des P…" at bounding box center [868, 476] width 462 height 70
click at [931, 461] on textarea "Le logement se situe au [STREET_ADDRESS]. La Résidence ce nomme Le Verger des P…" at bounding box center [868, 476] width 462 height 70
click at [719, 484] on textarea "Le logement se situe au [STREET_ADDRESS]. La Résidence ce nomme Le Verger des P…" at bounding box center [868, 476] width 462 height 70
click at [833, 462] on textarea "Le logement se situe au [STREET_ADDRESS]. La Résidence ce nomme Le Verger des P…" at bounding box center [868, 476] width 462 height 70
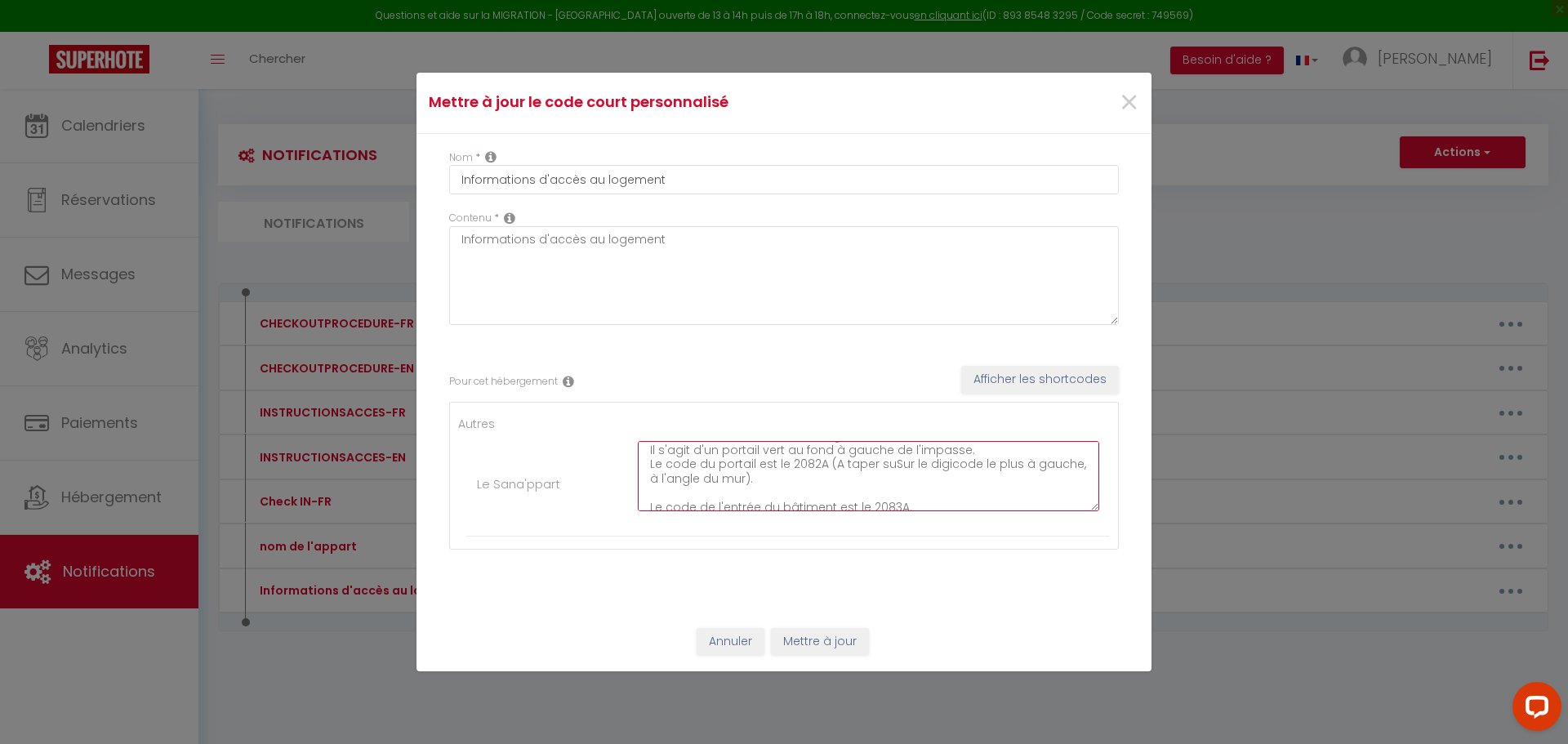
click at [901, 468] on textarea "Le logement se situe au [STREET_ADDRESS]. La Résidence ce nomme Le Verger des P…" at bounding box center [868, 476] width 462 height 70
click at [738, 480] on textarea "Le logement se situe au [STREET_ADDRESS]. La Résidence ce nomme Le Verger des P…" at bounding box center [868, 476] width 462 height 70
click at [830, 466] on textarea "Le logement se situe au [STREET_ADDRESS]. La Résidence ce nomme Le Verger des P…" at bounding box center [868, 476] width 462 height 70
click at [831, 466] on textarea "Le logement se situe au [STREET_ADDRESS]. La Résidence ce nomme Le Verger des P…" at bounding box center [868, 476] width 462 height 70
click at [821, 470] on textarea "Le logement se situe au [STREET_ADDRESS]. La Résidence ce nomme Le Verger des P…" at bounding box center [868, 476] width 462 height 70
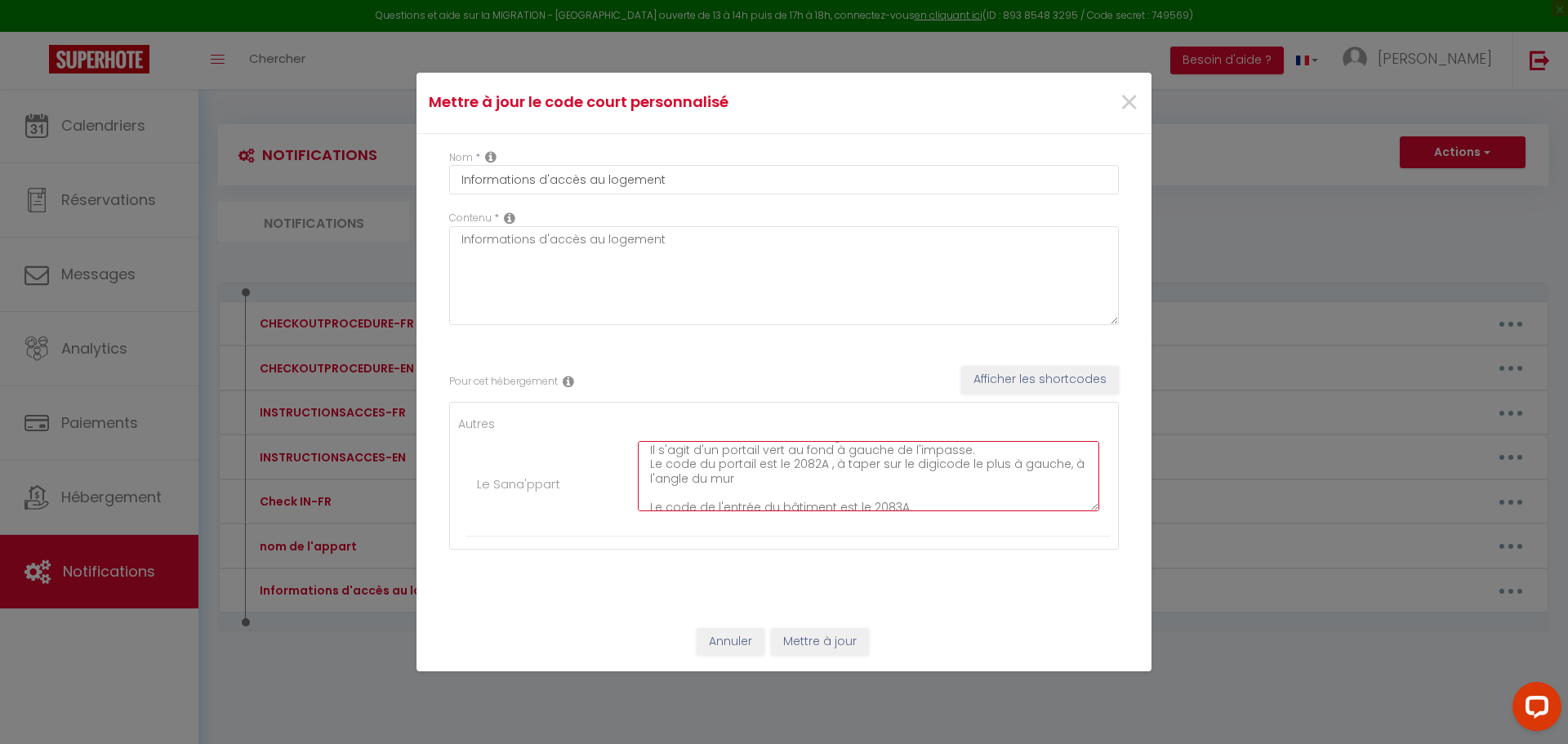
click at [804, 474] on textarea "Le logement se situe au [STREET_ADDRESS]. La Résidence ce nomme Le Verger des P…" at bounding box center [868, 476] width 462 height 70
click at [761, 478] on textarea "Le logement se situe au [STREET_ADDRESS]. La Résidence ce nomme Le Verger des P…" at bounding box center [868, 476] width 462 height 70
click at [800, 477] on textarea "Le logement se situe au [STREET_ADDRESS]. La Résidence ce nomme Le Verger des P…" at bounding box center [868, 476] width 462 height 70
click at [990, 509] on textarea "Le logement se situe au [STREET_ADDRESS]. La Résidence ce nomme Le Verger des P…" at bounding box center [868, 476] width 462 height 70
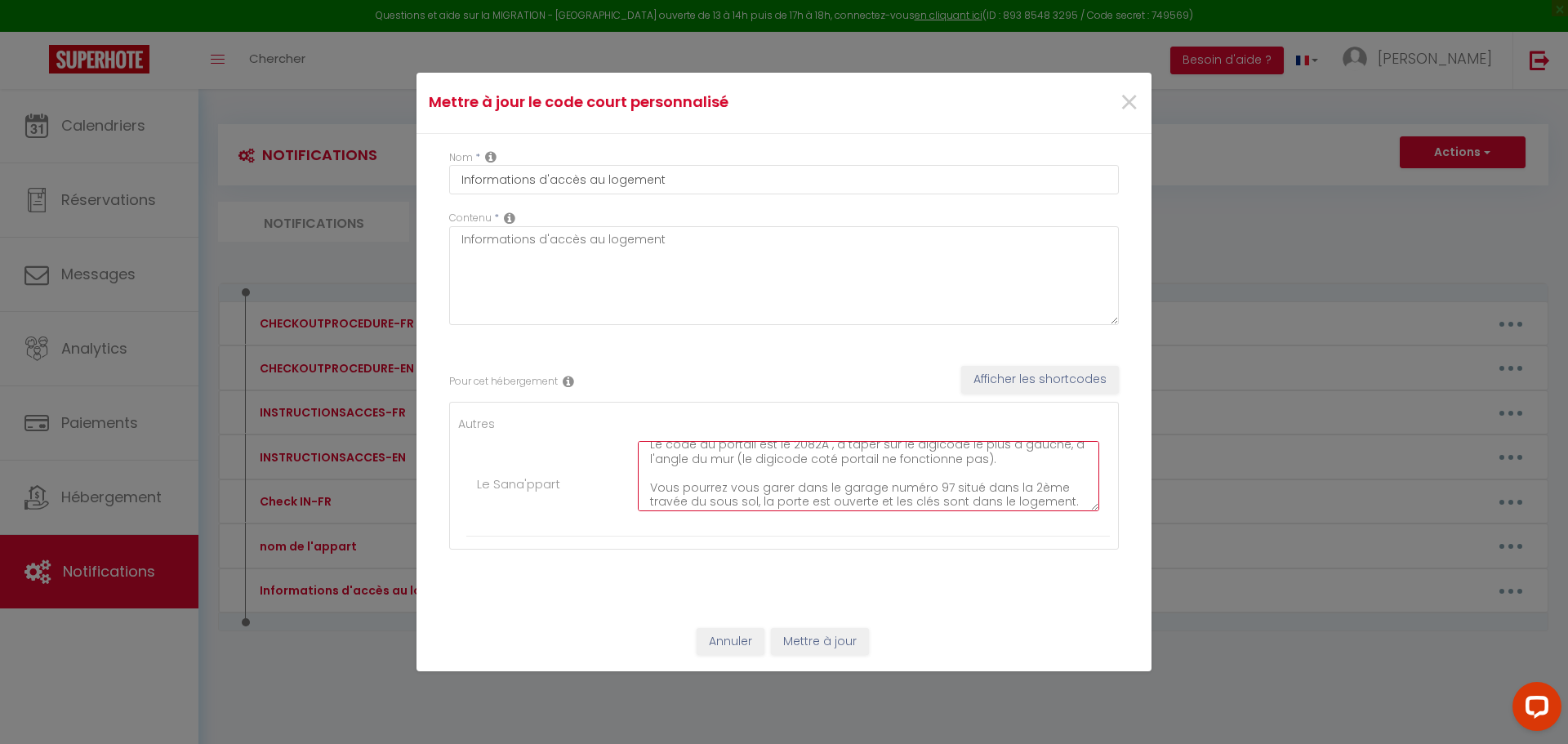
click at [887, 501] on textarea "Le logement se situe au [STREET_ADDRESS]. La Résidence ce nomme Le Verger des P…" at bounding box center [868, 476] width 462 height 70
click at [1058, 497] on textarea "Le logement se situe au [STREET_ADDRESS]. La Résidence ce nomme Le Verger des P…" at bounding box center [868, 476] width 462 height 70
click at [972, 482] on textarea "Le logement se situe au [STREET_ADDRESS]. La Résidence ce nomme Le Verger des P…" at bounding box center [868, 476] width 462 height 70
click at [916, 474] on textarea "Le logement se situe au [STREET_ADDRESS]. La Résidence ce nomme Le Verger des P…" at bounding box center [868, 476] width 462 height 70
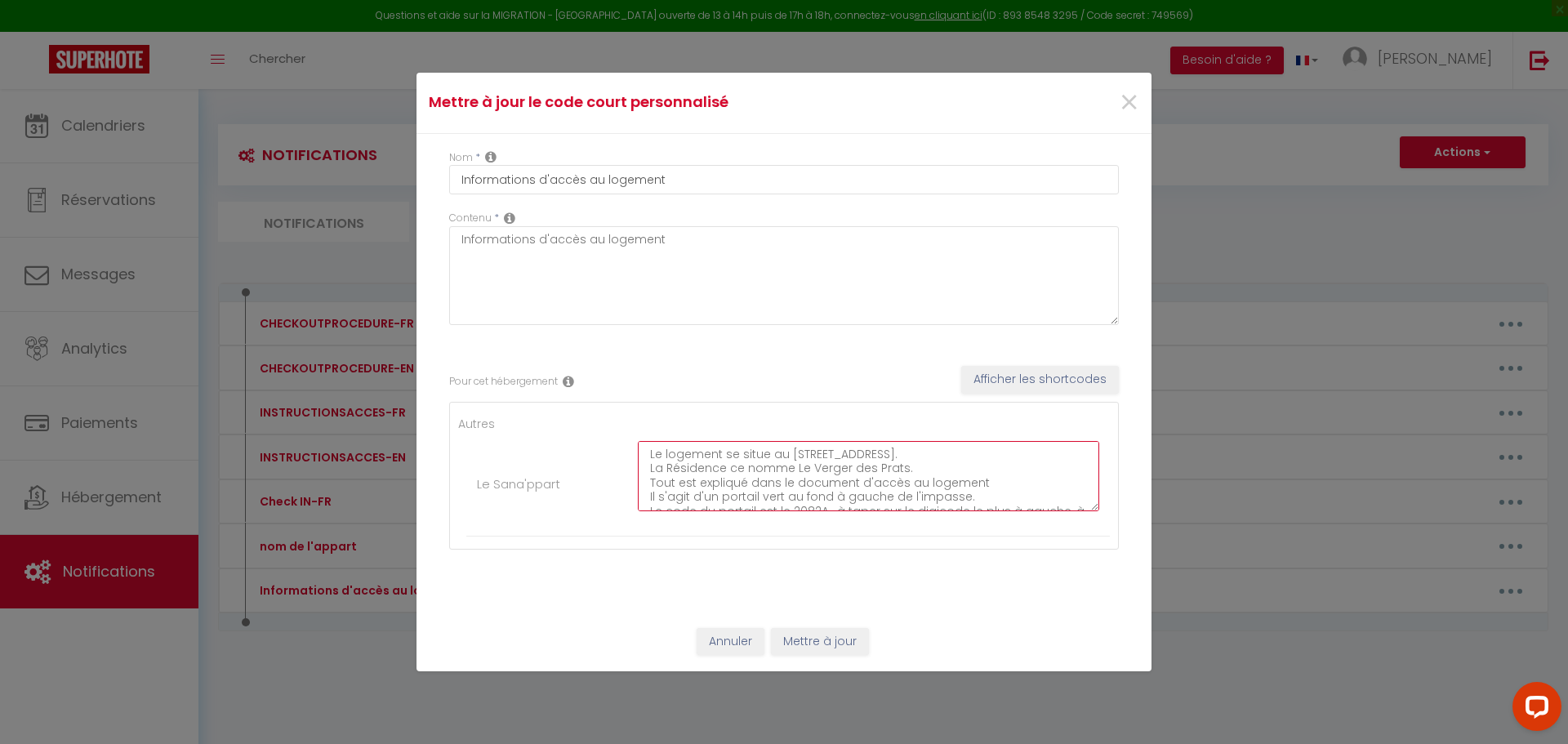
click at [992, 484] on textarea "Le logement se situe au [STREET_ADDRESS]. La Résidence ce nomme Le Verger des P…" at bounding box center [868, 476] width 462 height 70
click at [900, 474] on textarea "Le logement se situe au [STREET_ADDRESS]. La Résidence ce nomme Le Verger des P…" at bounding box center [868, 476] width 462 height 70
click at [908, 465] on textarea "Le logement se situe au [STREET_ADDRESS]. La Résidence ce nomme Le Verger des P…" at bounding box center [868, 476] width 462 height 70
click at [697, 495] on textarea "Le logement se situe au [STREET_ADDRESS]. La Résidence ce nomme Le Verger des P…" at bounding box center [868, 476] width 462 height 70
click at [842, 510] on textarea "Le logement se situe au [STREET_ADDRESS]. La Résidence ce nomme Le Verger des P…" at bounding box center [868, 476] width 462 height 70
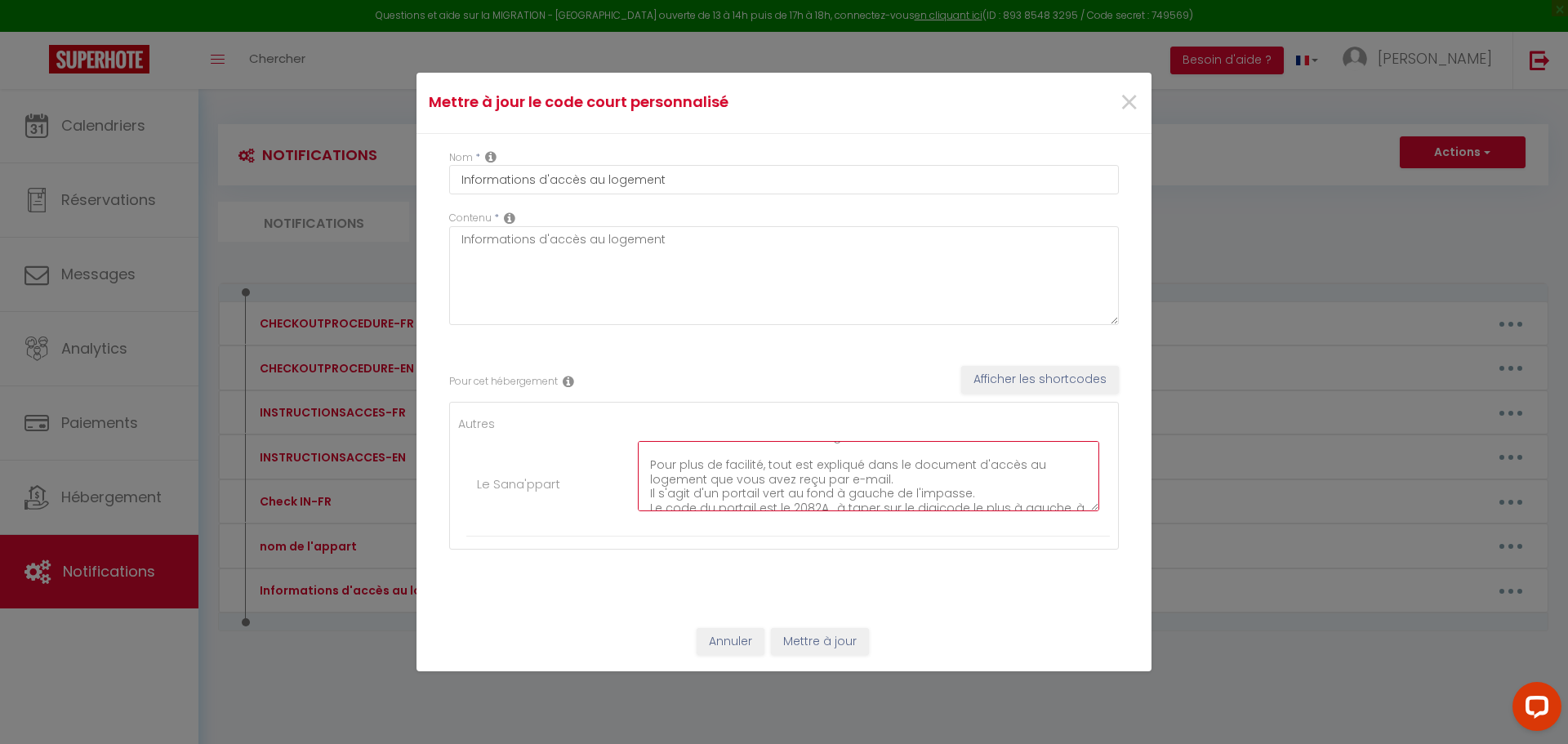
scroll to position [33, 0]
click at [863, 467] on textarea "Le logement se situe au [STREET_ADDRESS]. La Résidence ce nomme Le Verger des P…" at bounding box center [868, 476] width 462 height 70
drag, startPoint x: 959, startPoint y: 492, endPoint x: 783, endPoint y: 502, distance: 176.3
click at [783, 502] on textarea "Le logement se situe au [STREET_ADDRESS]. La Résidence ce nomme Le Verger des P…" at bounding box center [868, 476] width 462 height 70
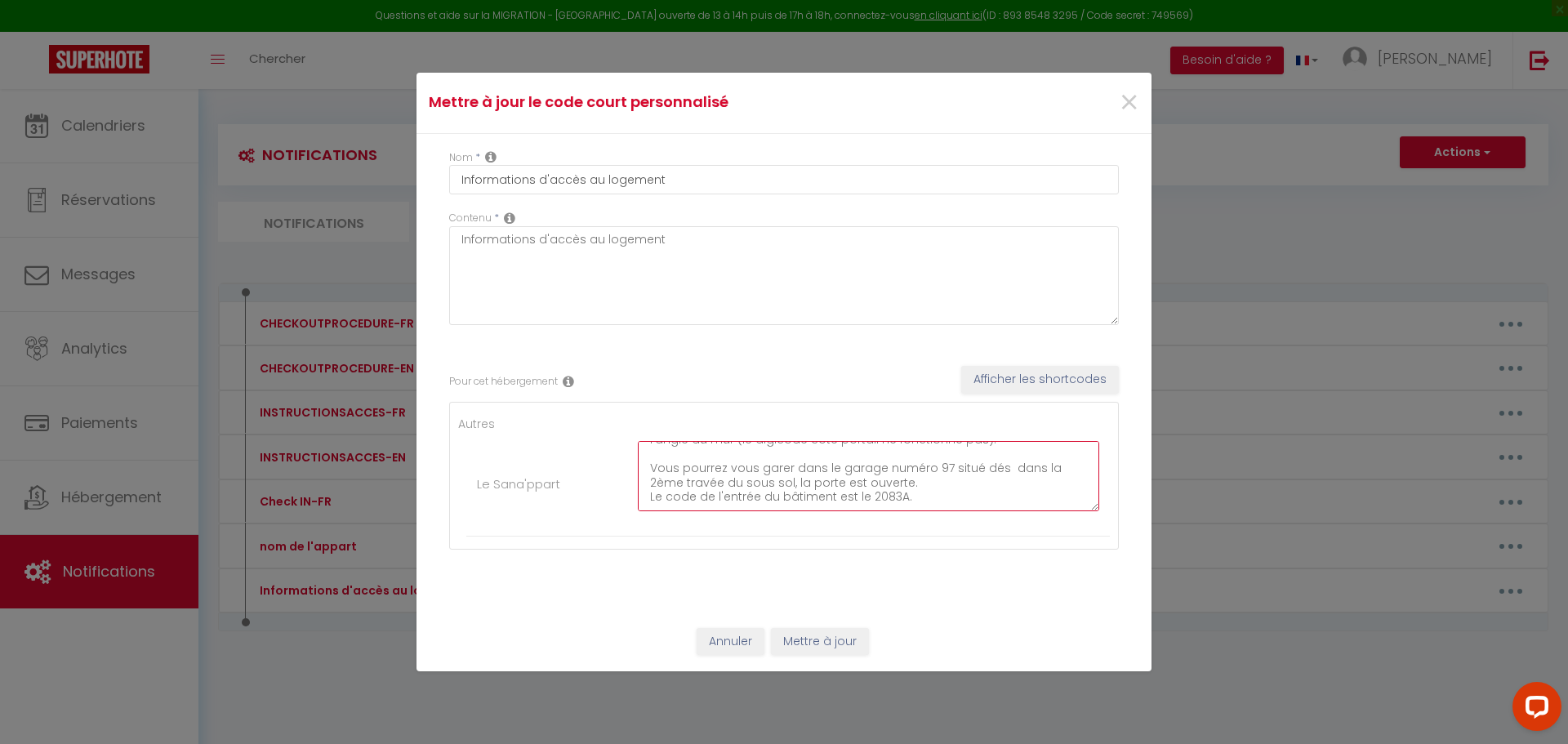
click at [840, 458] on textarea "Le logement se situe au [STREET_ADDRESS]. La Résidence ce nomme Le Verger des P…" at bounding box center [868, 476] width 462 height 70
click at [963, 477] on textarea "Le logement se situe au [STREET_ADDRESS]. La Résidence ce nomme Le Verger des P…" at bounding box center [868, 476] width 462 height 70
click at [913, 498] on textarea "Le logement se situe au [STREET_ADDRESS]. La Résidence ce nomme Le Verger des P…" at bounding box center [868, 476] width 462 height 70
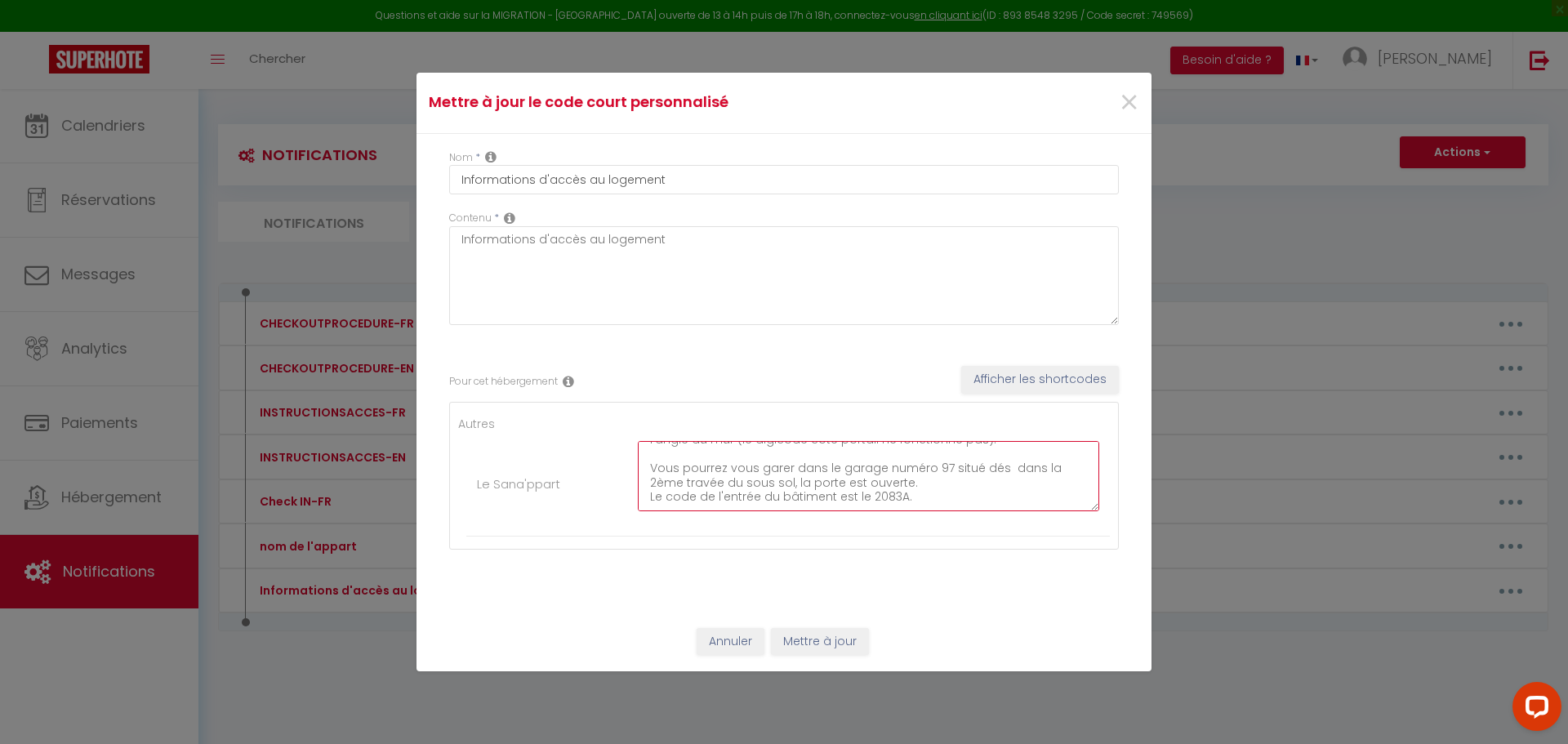
click at [913, 484] on textarea "Le logement se situe au [STREET_ADDRESS]. La Résidence ce nomme Le Verger des P…" at bounding box center [868, 476] width 462 height 70
click at [1014, 503] on textarea "Le logement se situe au [STREET_ADDRESS]. La Résidence ce nomme Le Verger des P…" at bounding box center [868, 476] width 462 height 70
click at [1005, 457] on textarea "Le logement se situe au [STREET_ADDRESS]. La Résidence ce nomme Le Verger des P…" at bounding box center [868, 476] width 462 height 70
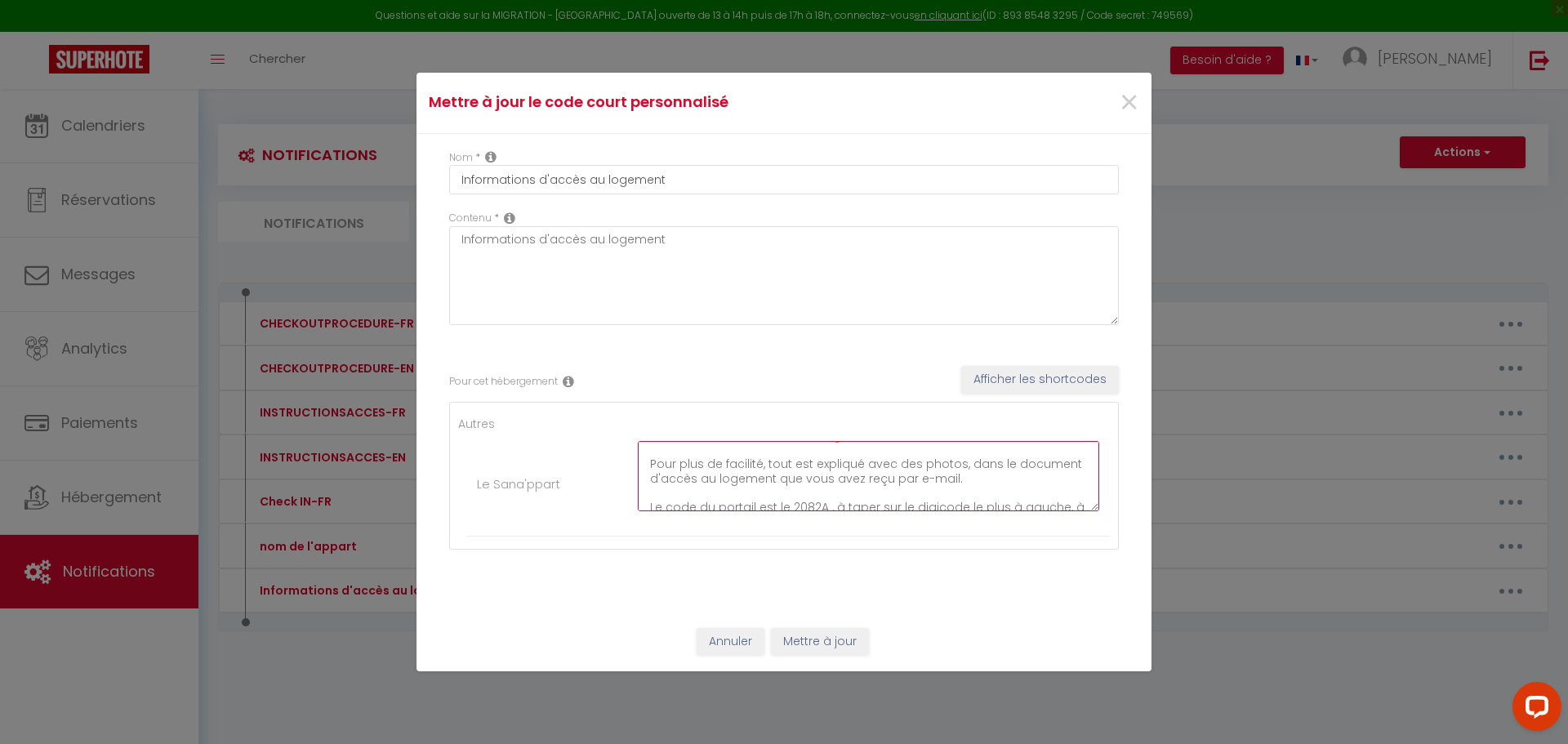
click at [865, 464] on textarea "Le logement se situe au [STREET_ADDRESS]. La Résidence ce nomme Le Verger des P…" at bounding box center [868, 476] width 462 height 70
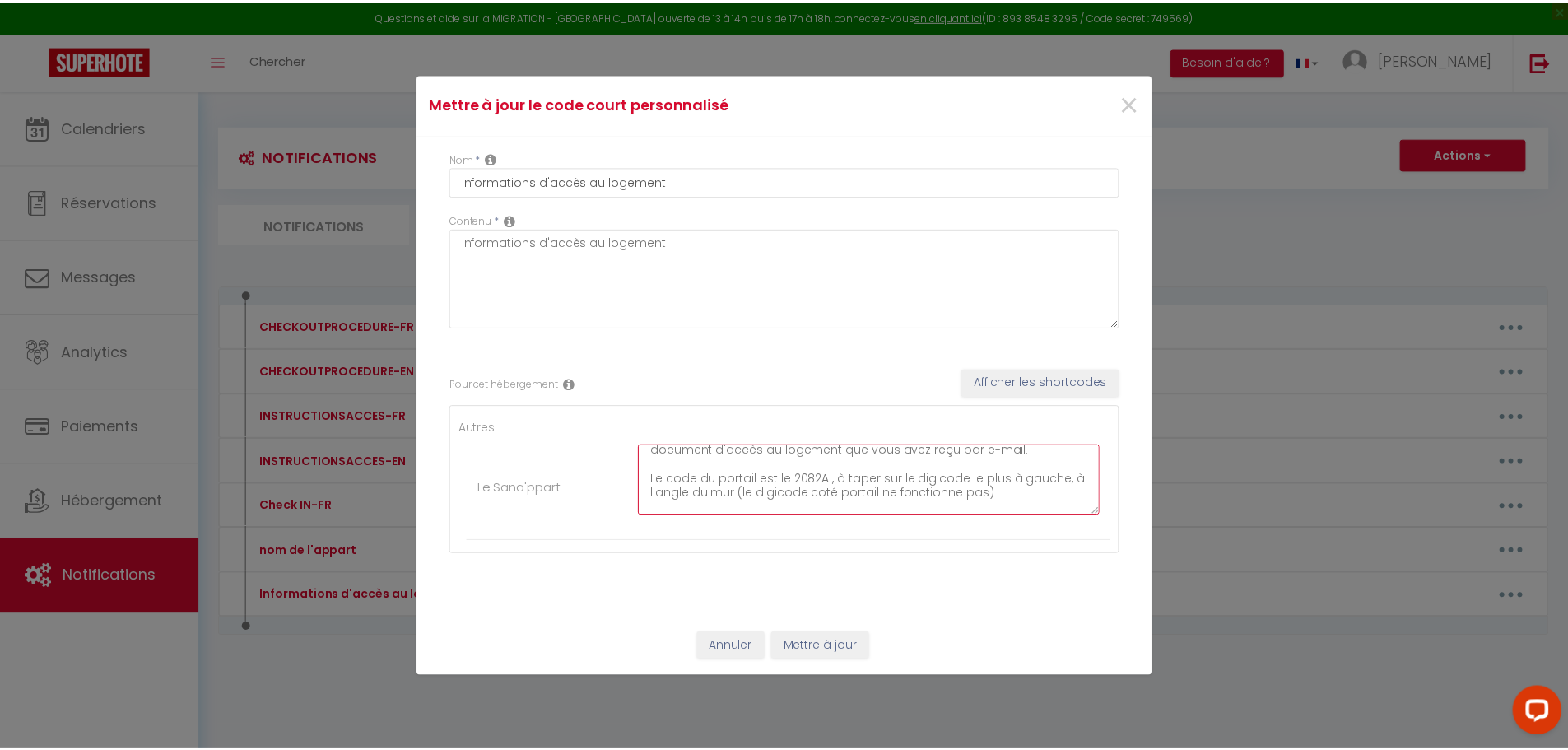
scroll to position [66, 0]
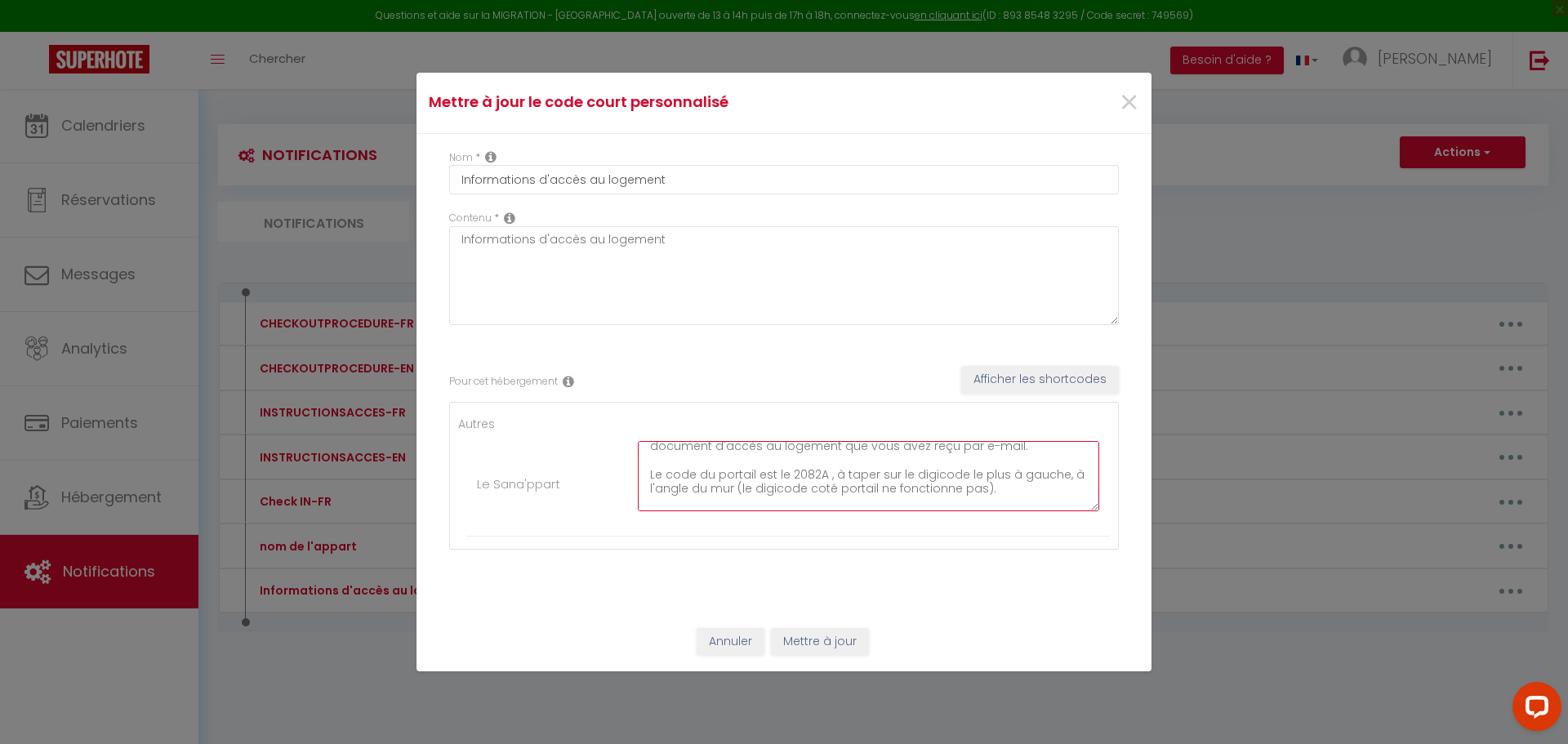
type textarea "Le logement se situe au [STREET_ADDRESS]. La Résidence ce nomme Le Verger des P…"
click at [820, 640] on button "Mettre à jour" at bounding box center [820, 642] width 98 height 28
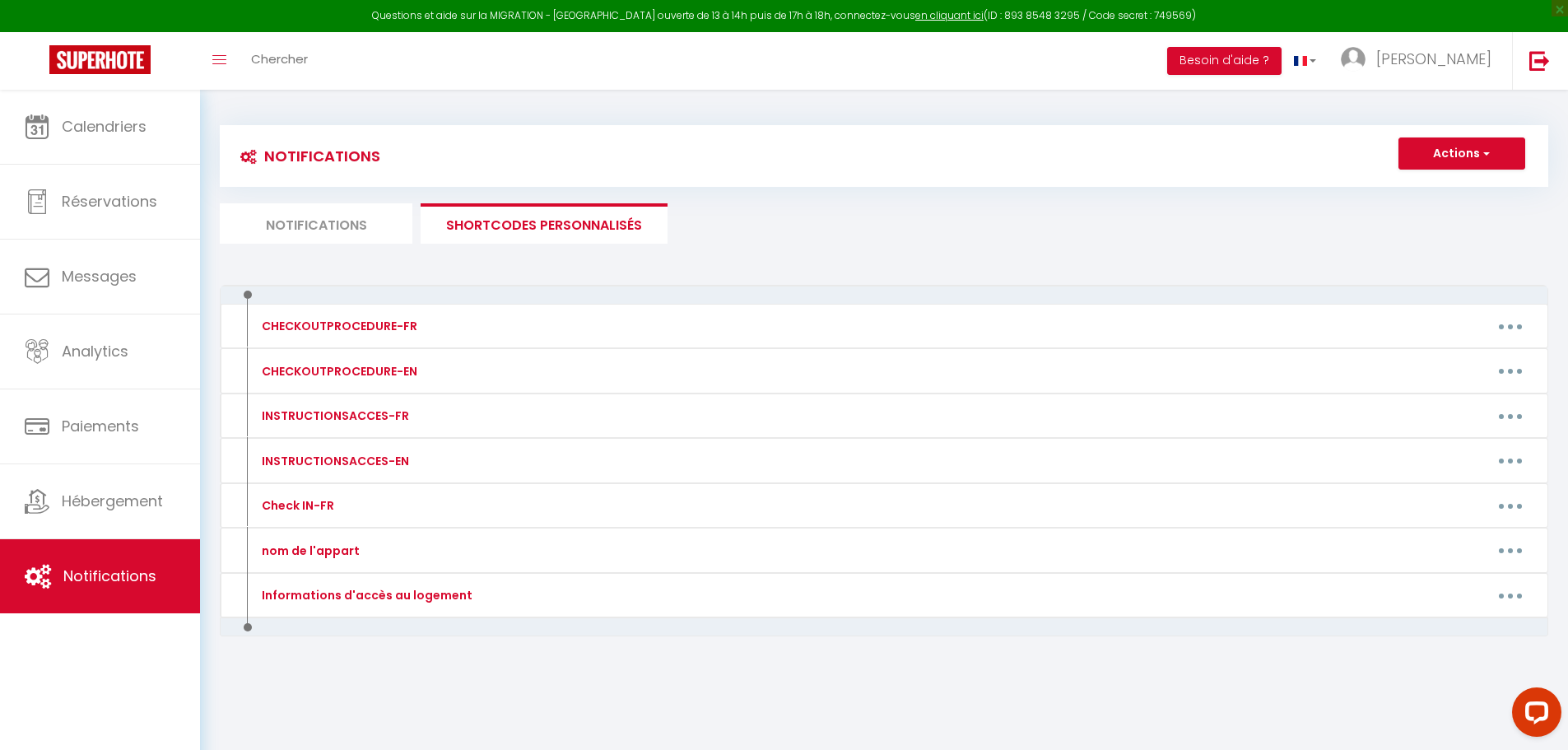
click at [323, 227] on li "Notifications" at bounding box center [316, 223] width 193 height 41
select select
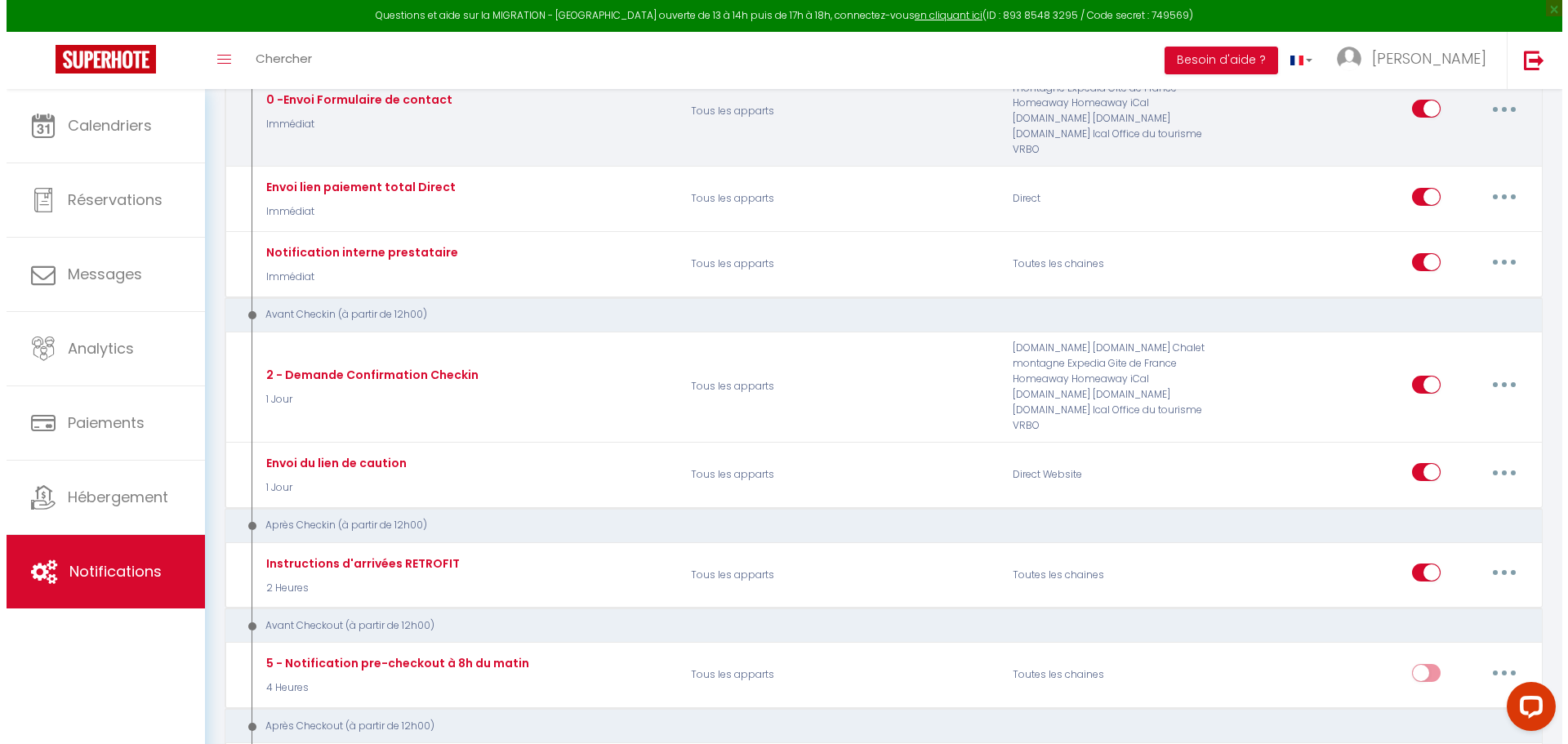
scroll to position [457, 0]
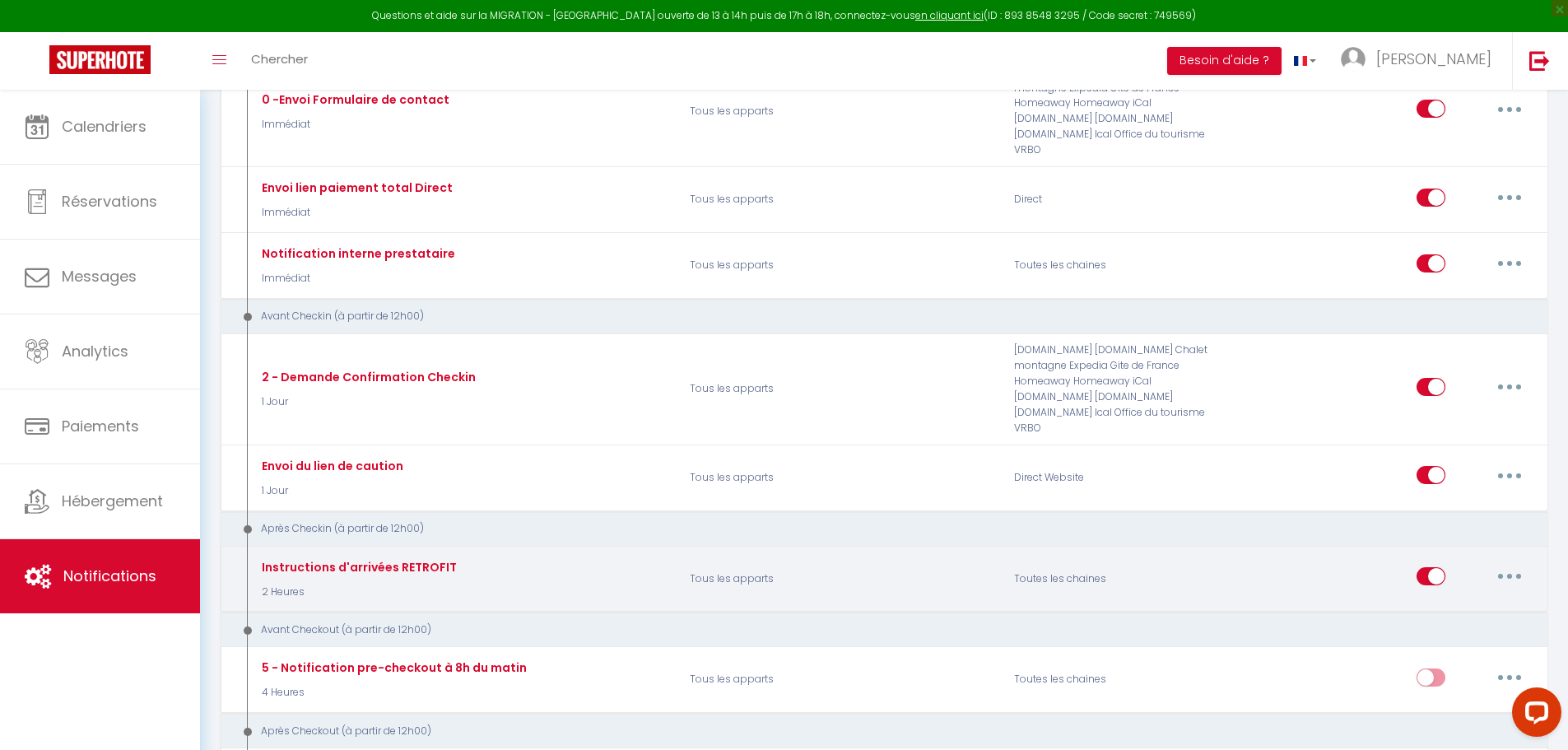
click at [1504, 577] on button "button" at bounding box center [1509, 576] width 46 height 26
click at [1433, 610] on link "Editer" at bounding box center [1466, 615] width 122 height 28
type input "Instructions d'arrivées RETROFIT"
select select "3"
select select "2 Heures"
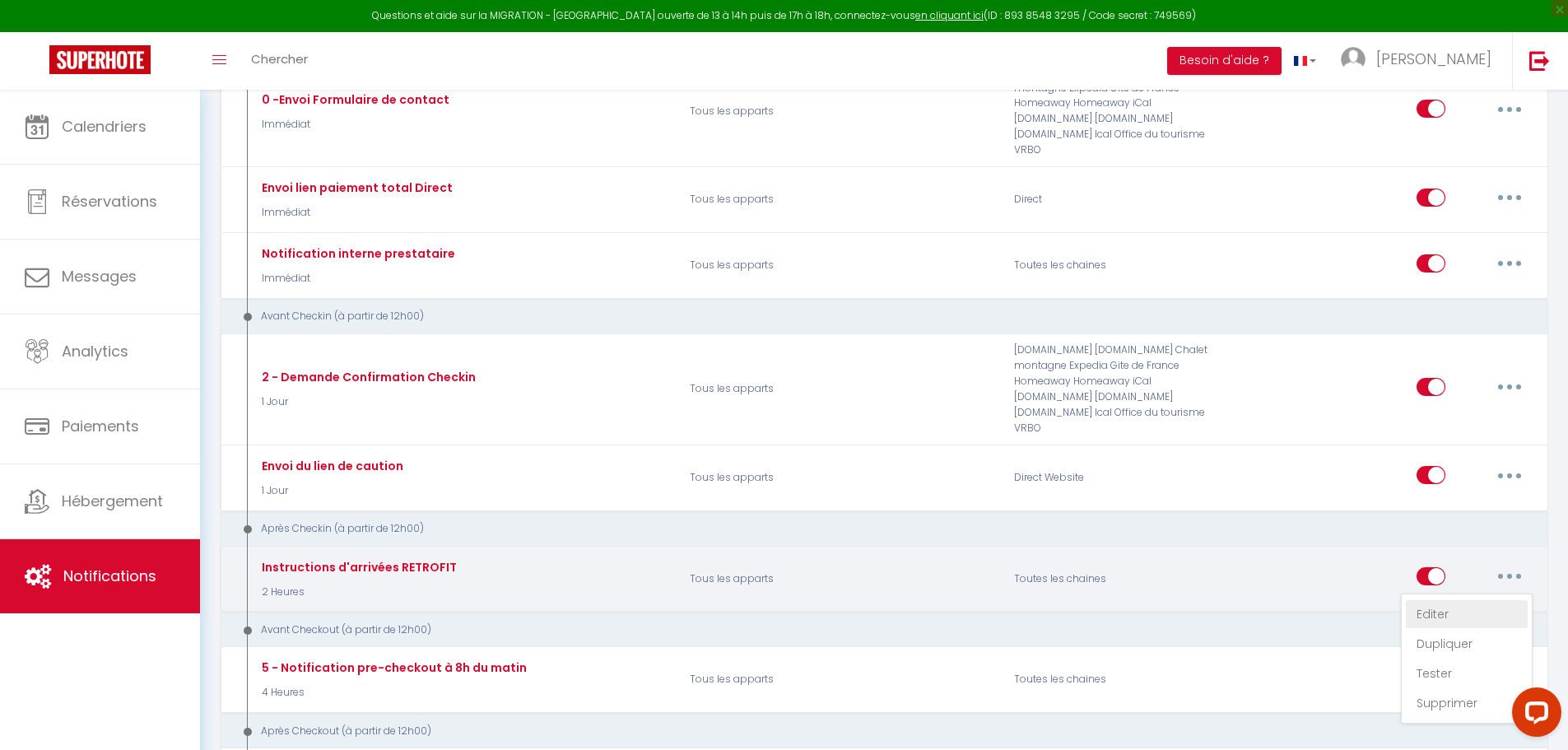
select select "if_deposit_is_paid"
checkbox input "true"
checkbox input "false"
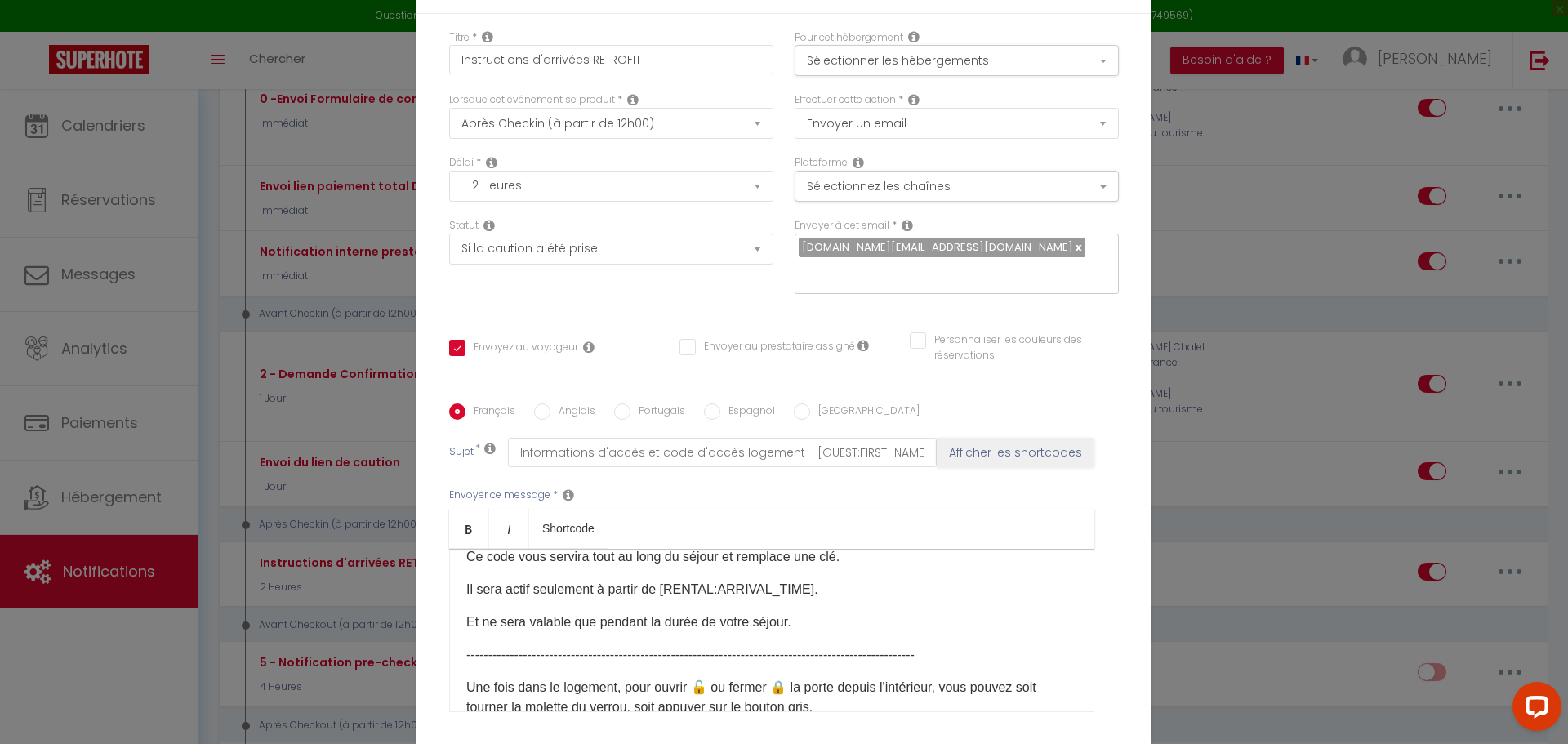
scroll to position [229, 0]
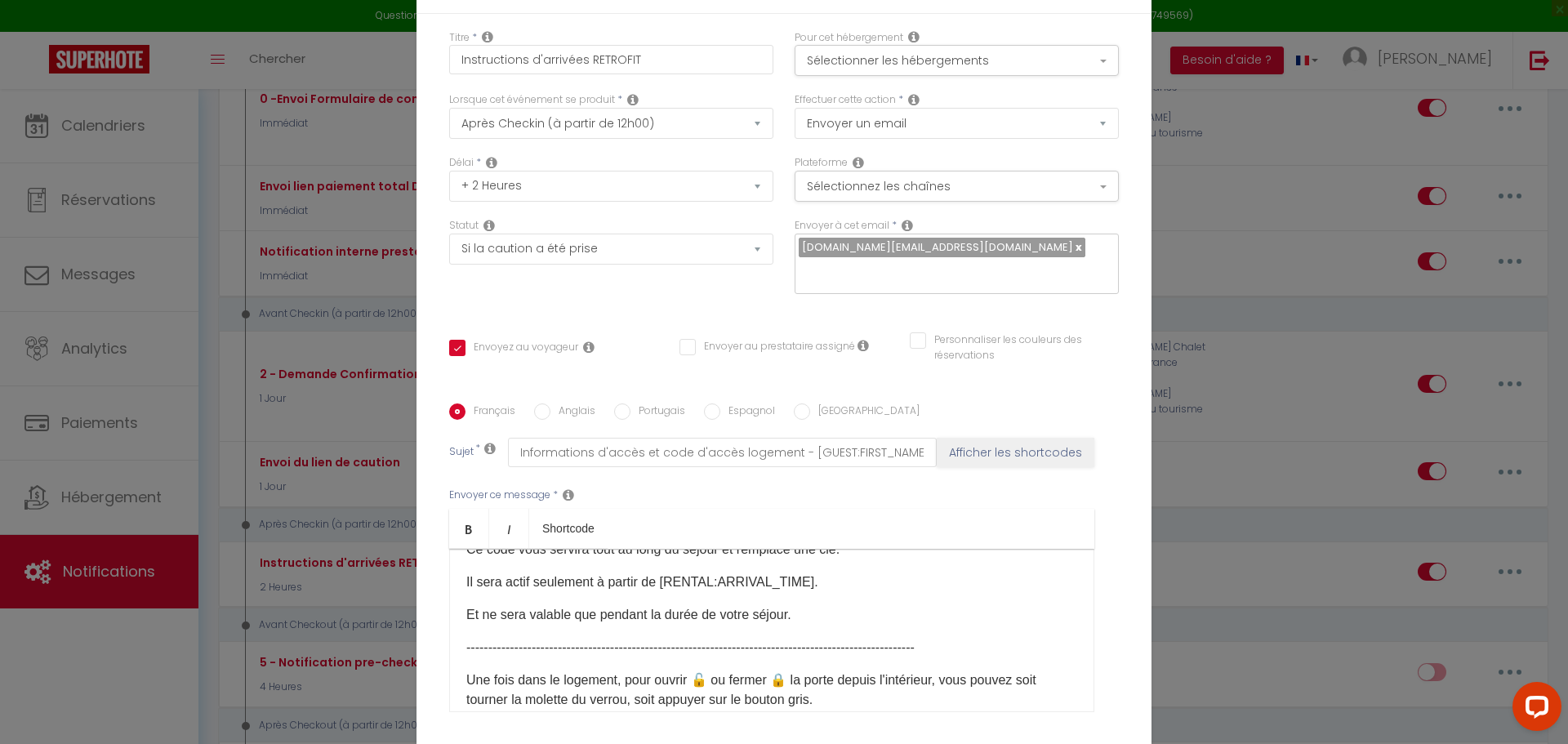
click at [1020, 625] on div "Bonjour [GUEST:FIRST_NAME]​, Veuillez trouver ci dessous les instructions pour …" at bounding box center [771, 631] width 645 height 163
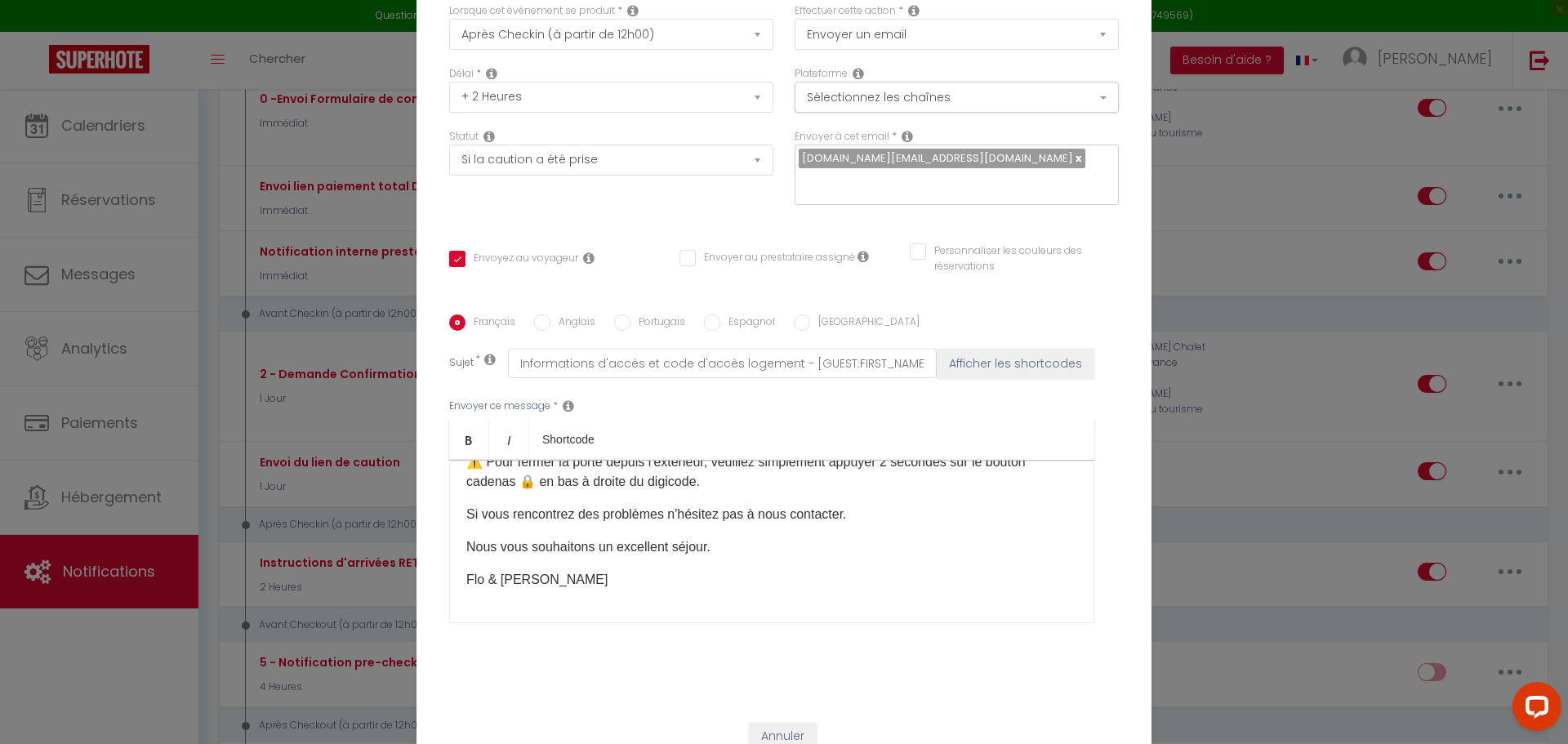
scroll to position [130, 0]
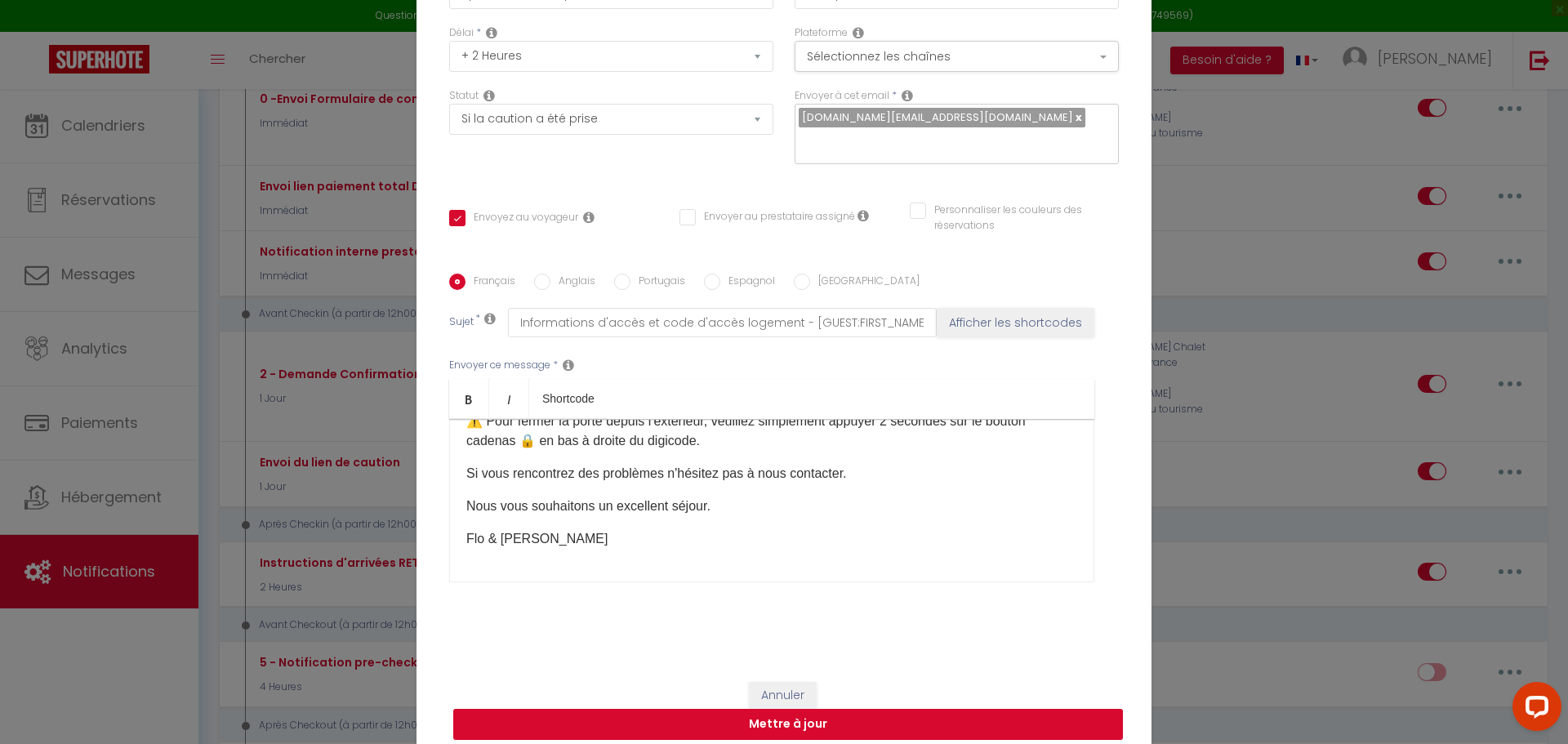
click at [1024, 709] on button "Mettre à jour" at bounding box center [788, 724] width 670 height 31
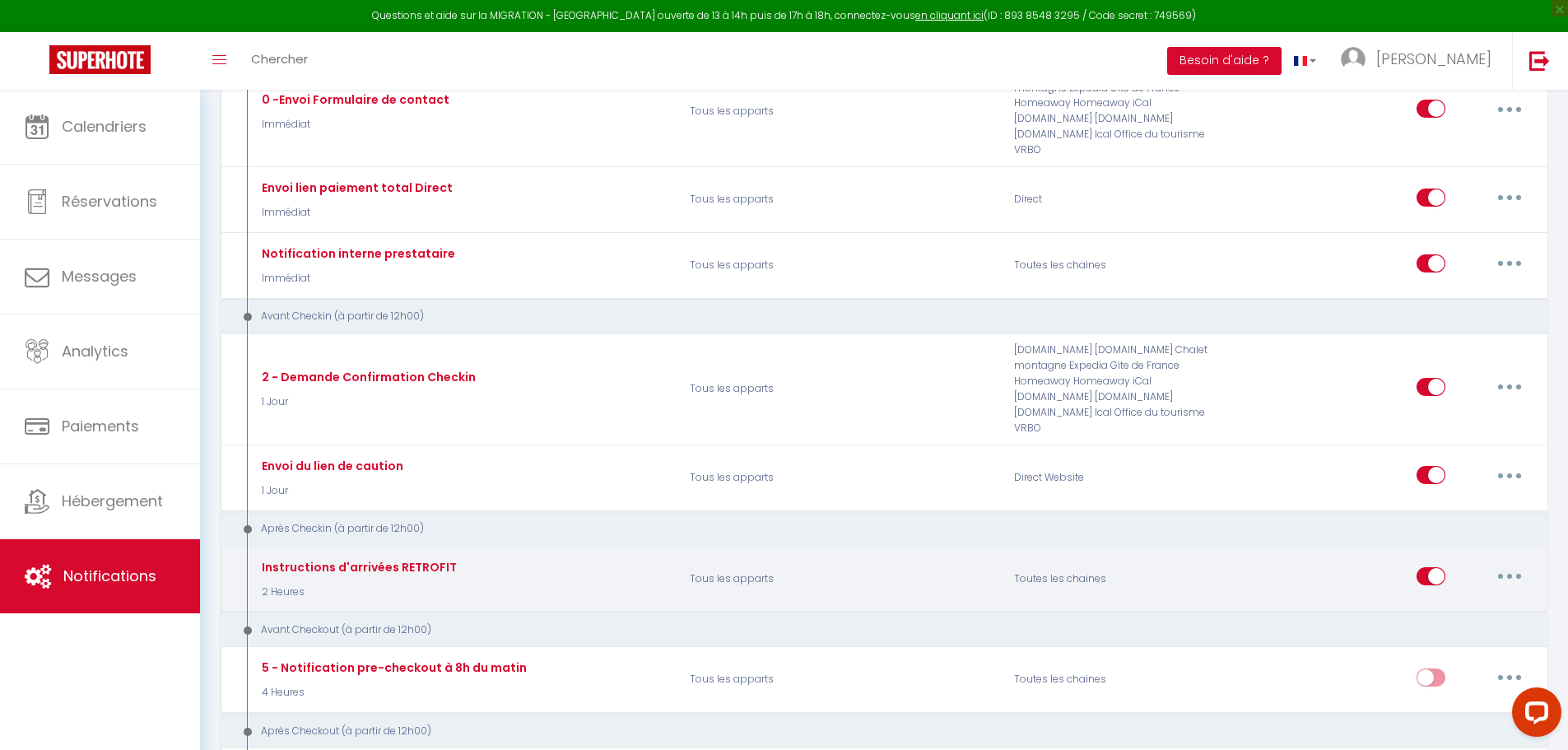
click at [1508, 569] on button "button" at bounding box center [1509, 576] width 46 height 26
click at [1486, 602] on link "Editer" at bounding box center [1466, 615] width 122 height 28
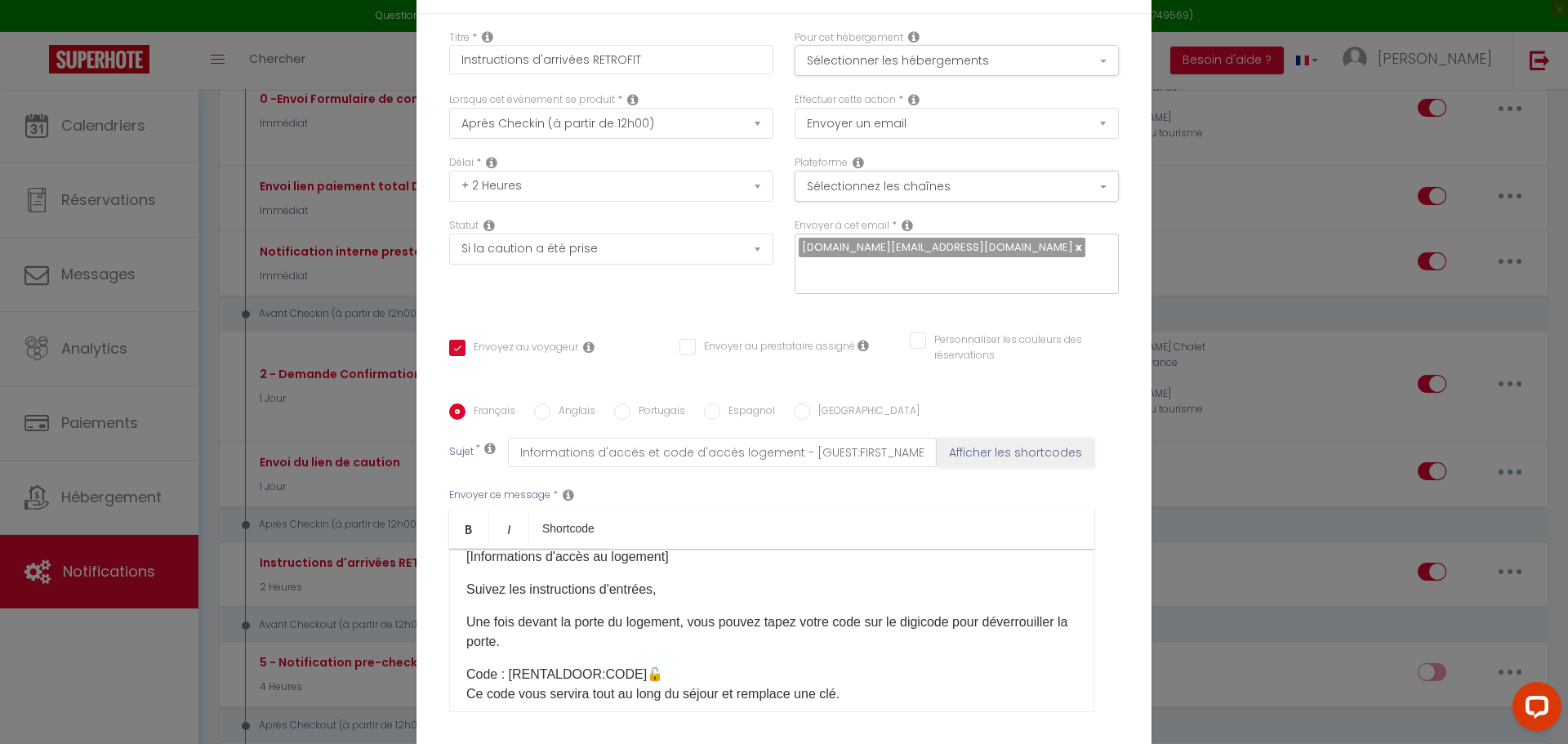
scroll to position [83, 0]
click at [646, 581] on p "Suivez les instructions d'entrées," at bounding box center [772, 590] width 611 height 20
drag, startPoint x: 655, startPoint y: 460, endPoint x: 449, endPoint y: 455, distance: 206.1
click at [449, 549] on div "Bonjour [GUEST:FIRST_NAME]​, Veuillez trouver ci dessous les instructions pour …" at bounding box center [771, 631] width 645 height 163
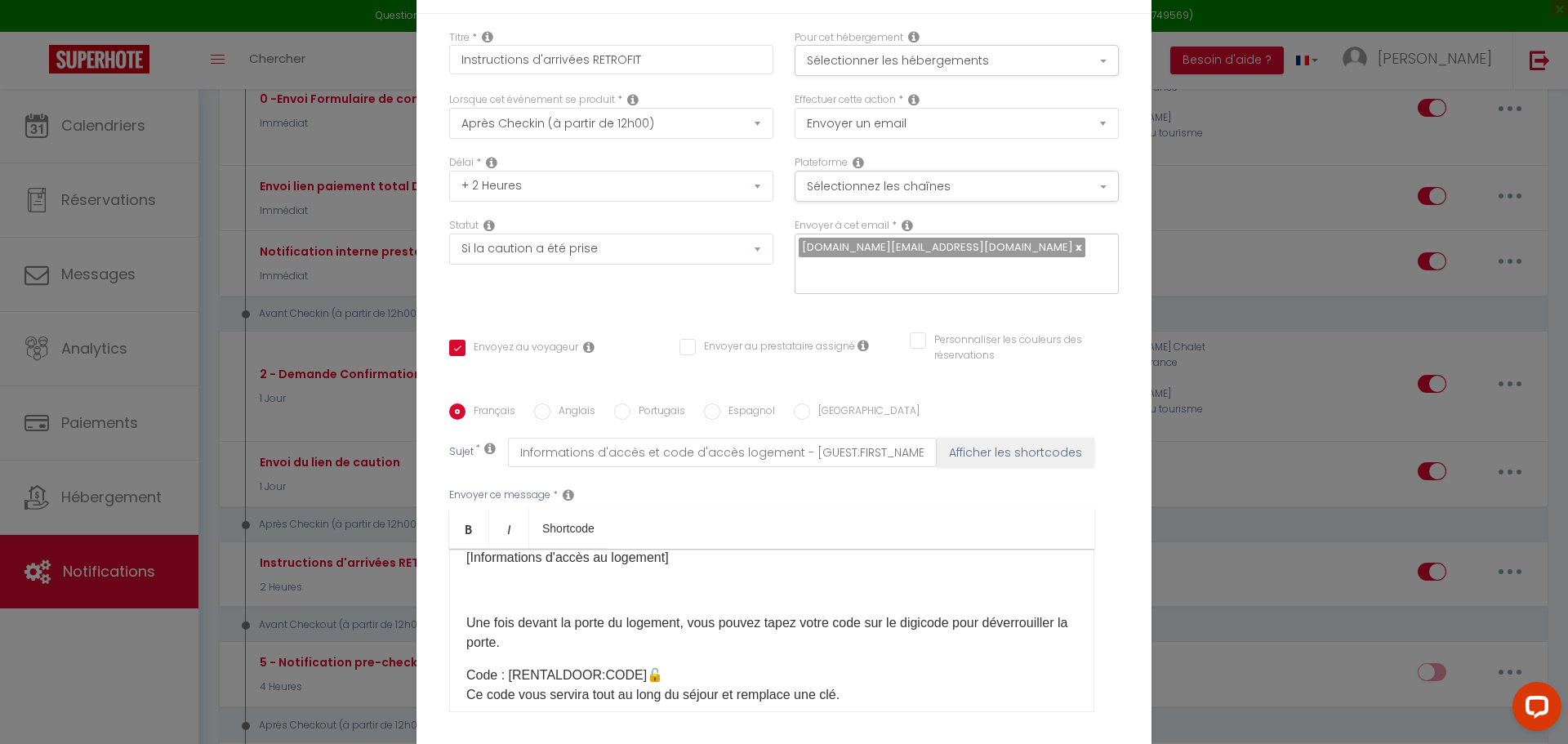
scroll to position [82, 0]
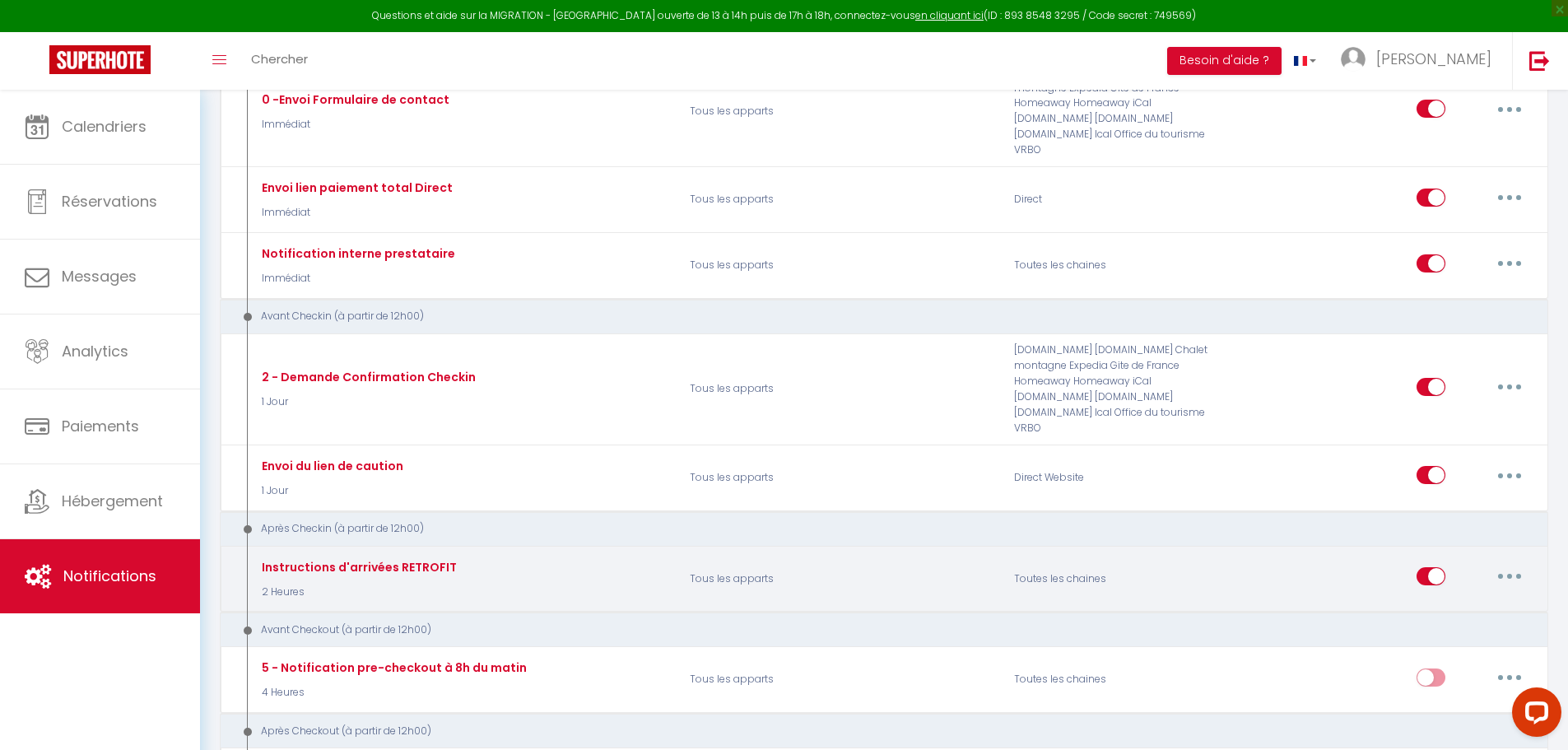
click at [1509, 585] on button "button" at bounding box center [1509, 576] width 46 height 26
click at [1436, 611] on link "Editer" at bounding box center [1466, 615] width 122 height 28
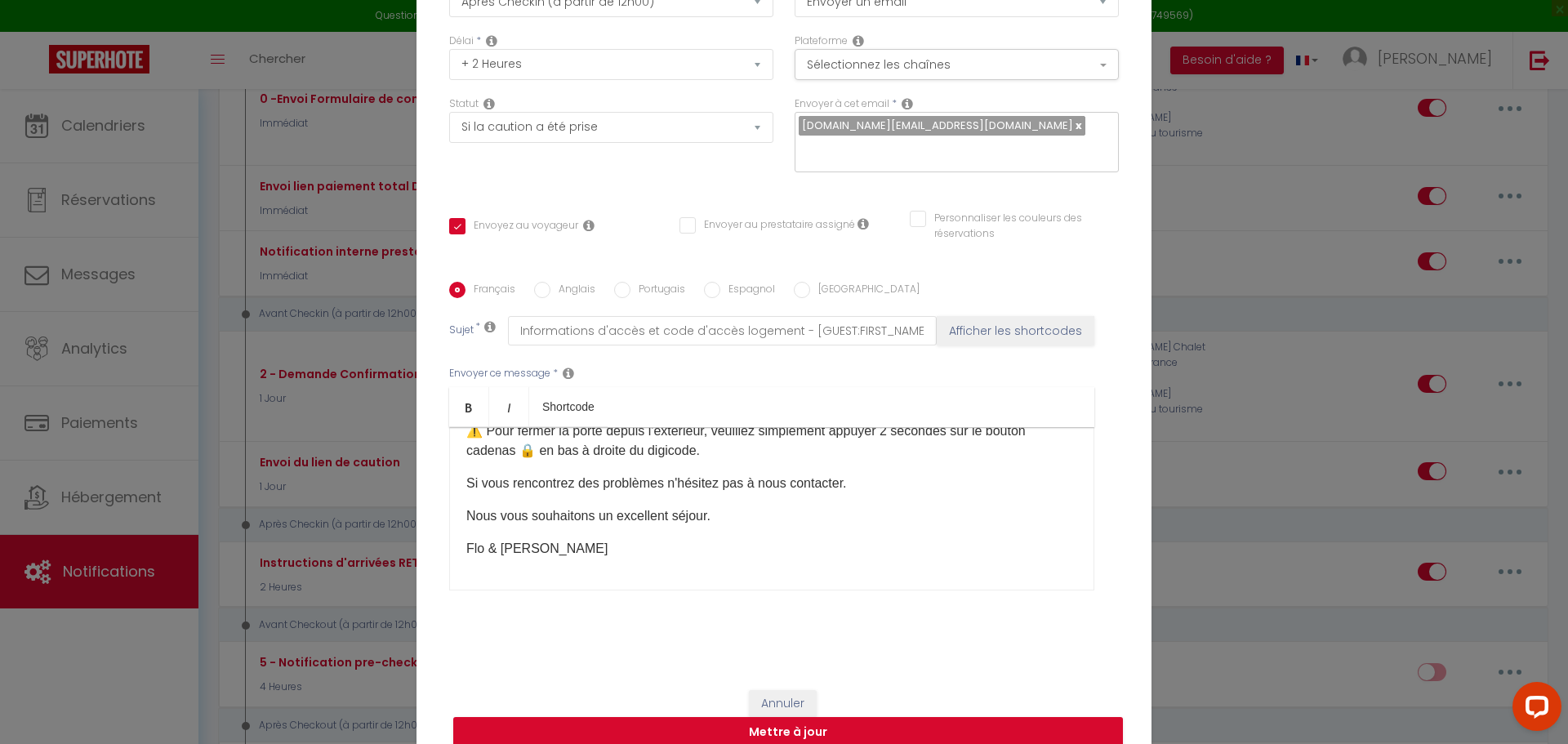
scroll to position [378, 0]
click at [1239, 476] on div "Modifier la notification × Titre * Instructions d'arrivées RETROFIT Pour cet hé…" at bounding box center [784, 372] width 1568 height 744
click at [908, 724] on button "Mettre à jour" at bounding box center [788, 732] width 670 height 31
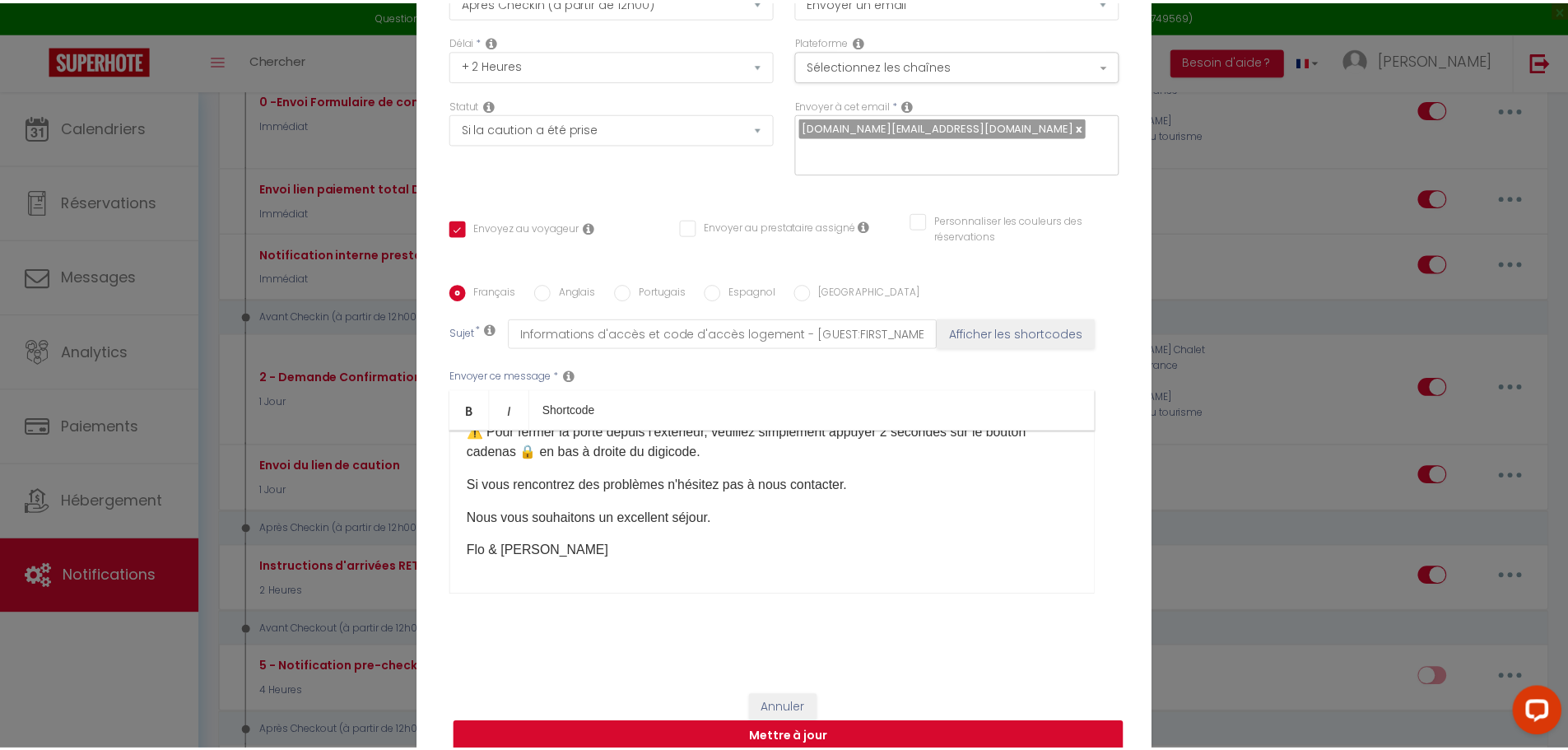
scroll to position [123, 0]
